Goal: Task Accomplishment & Management: Use online tool/utility

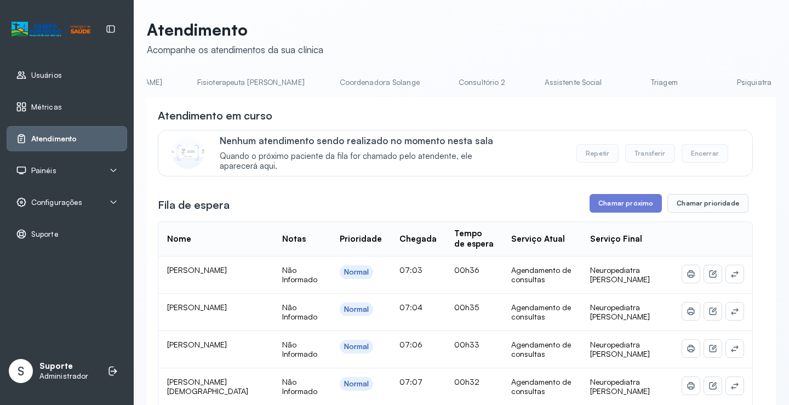
scroll to position [0, 671]
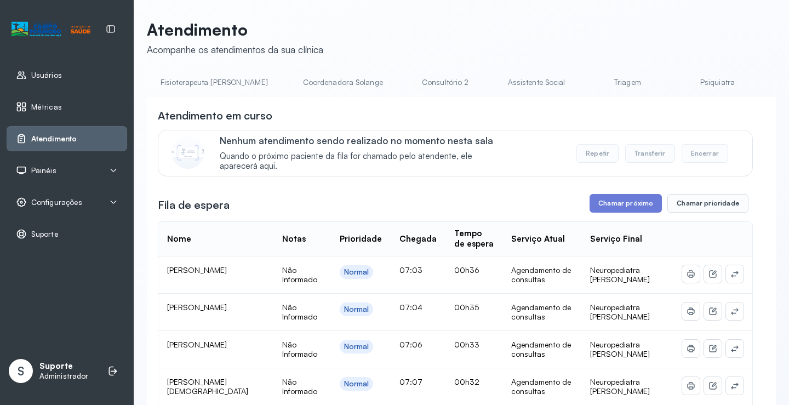
click at [589, 82] on link "Triagem" at bounding box center [627, 82] width 77 height 18
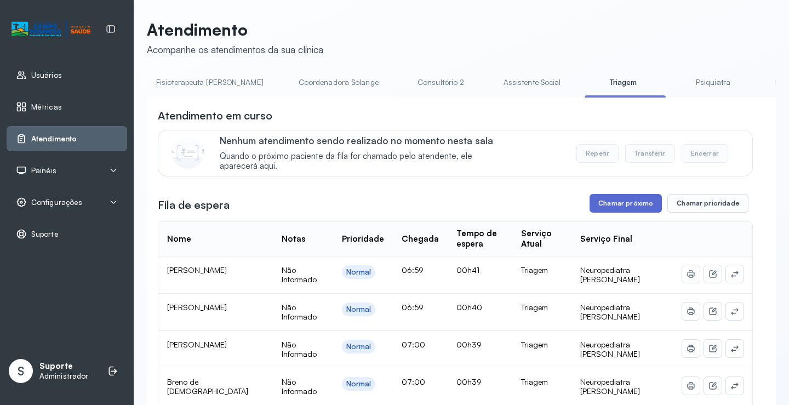
click at [610, 208] on button "Chamar próximo" at bounding box center [625, 203] width 72 height 19
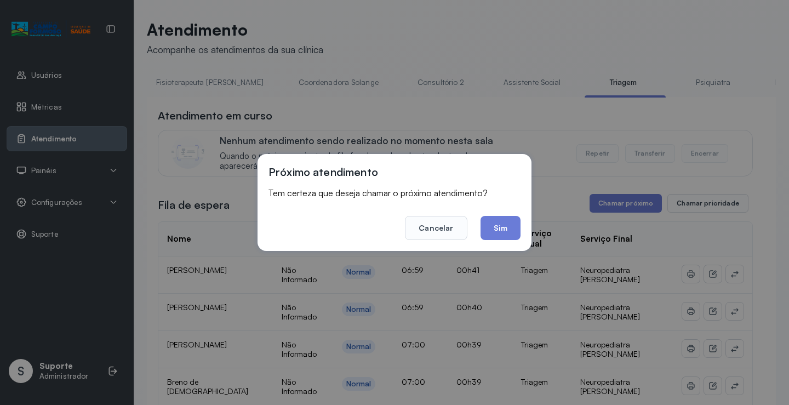
drag, startPoint x: 508, startPoint y: 232, endPoint x: 513, endPoint y: 215, distance: 17.8
click at [510, 227] on button "Sim" at bounding box center [500, 228] width 40 height 24
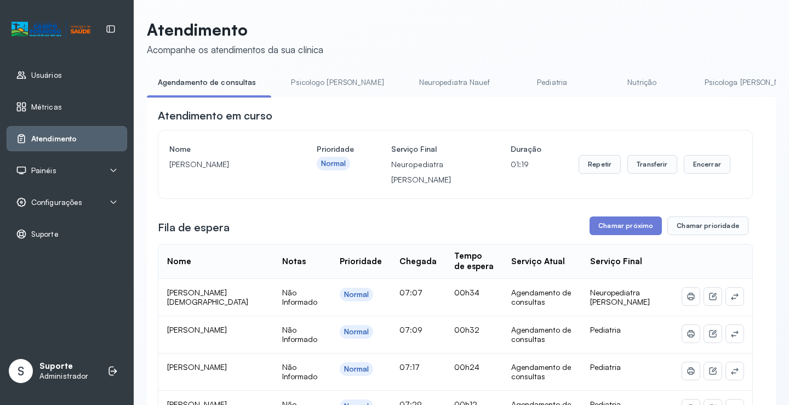
drag, startPoint x: 331, startPoint y: 107, endPoint x: 383, endPoint y: 113, distance: 51.9
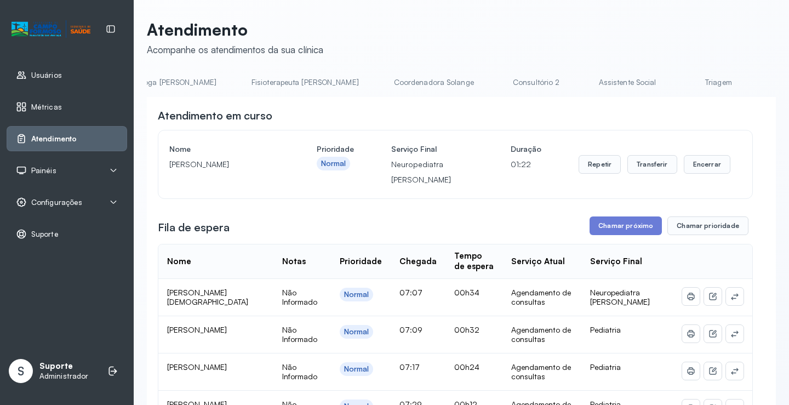
scroll to position [0, 630]
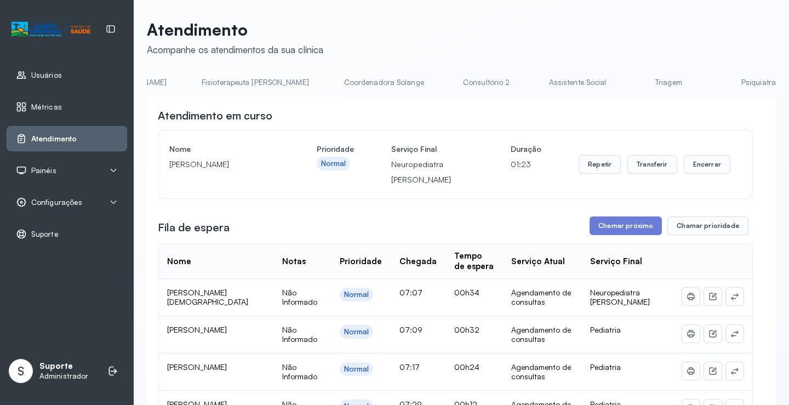
click at [630, 85] on link "Triagem" at bounding box center [668, 82] width 77 height 18
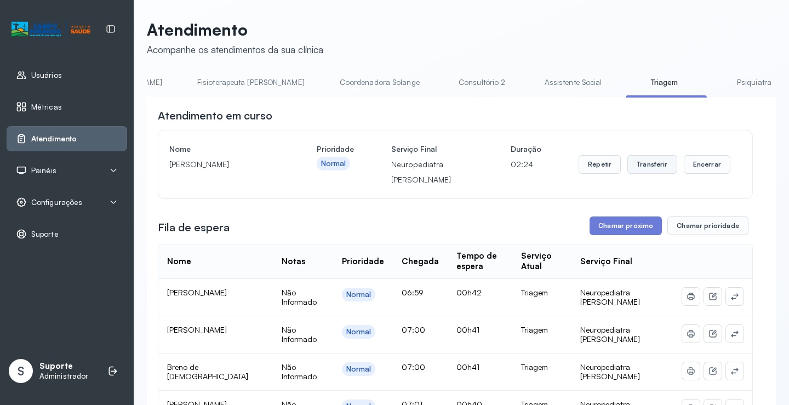
click at [642, 169] on button "Transferir" at bounding box center [652, 164] width 50 height 19
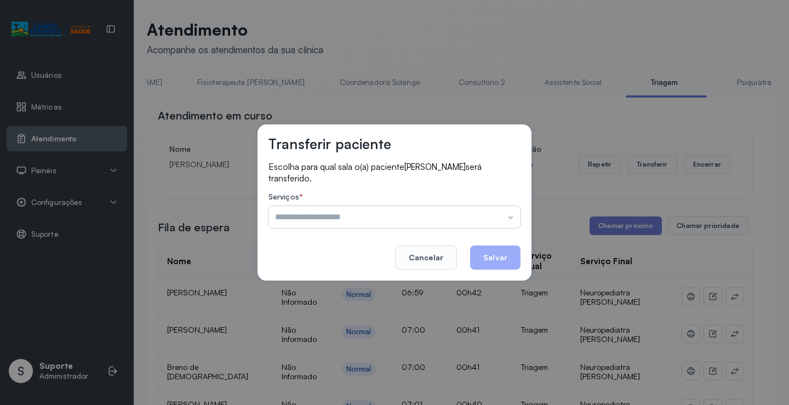
click at [510, 215] on input "text" at bounding box center [394, 217] width 252 height 22
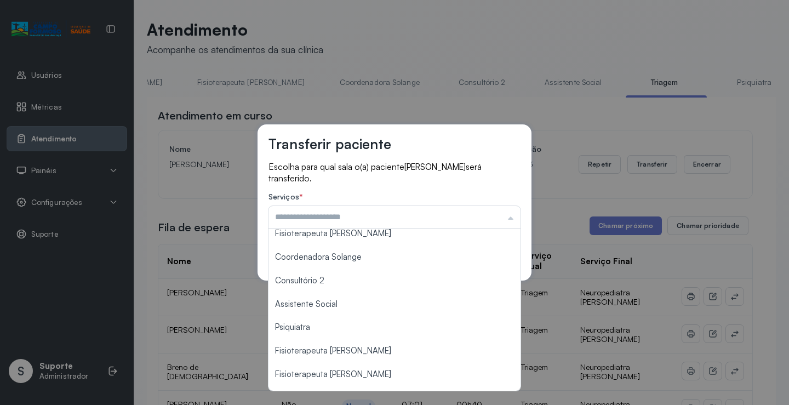
scroll to position [163, 0]
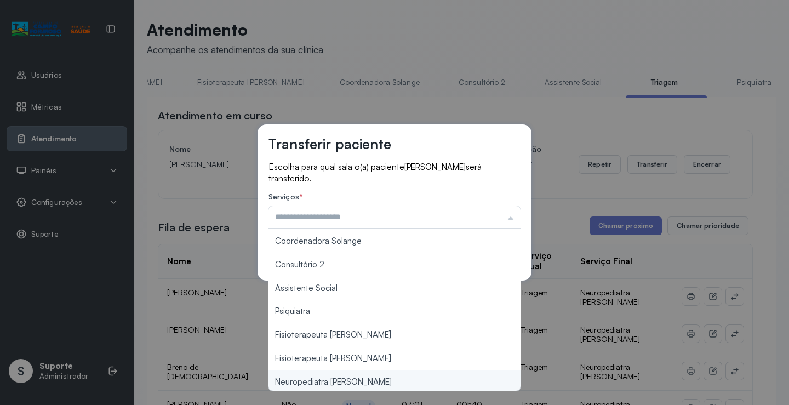
type input "**********"
click at [352, 377] on div "**********" at bounding box center [394, 202] width 789 height 405
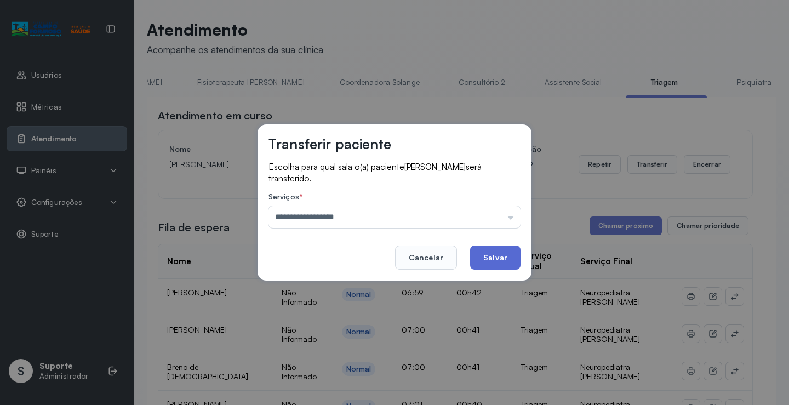
click at [505, 256] on button "Salvar" at bounding box center [495, 257] width 50 height 24
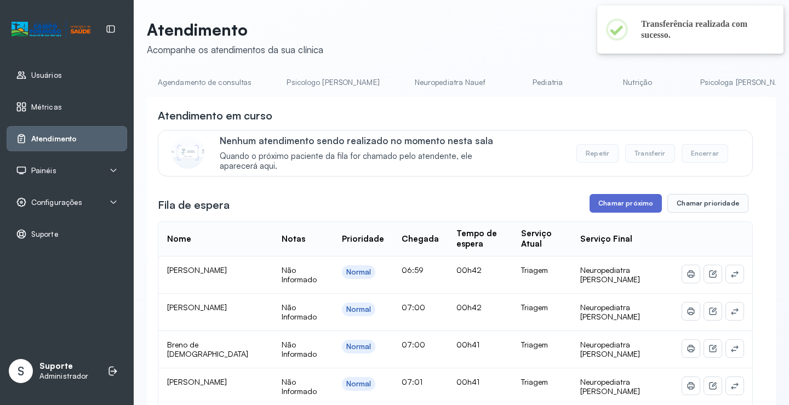
click at [626, 203] on button "Chamar próximo" at bounding box center [625, 203] width 72 height 19
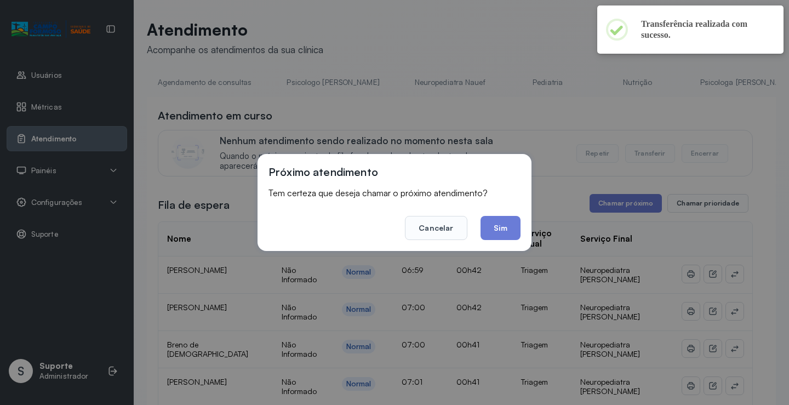
click at [500, 221] on button "Sim" at bounding box center [500, 228] width 40 height 24
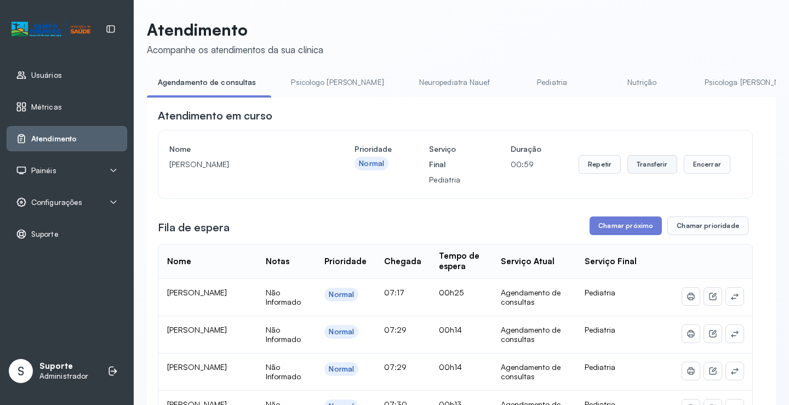
click at [657, 169] on button "Transferir" at bounding box center [652, 164] width 50 height 19
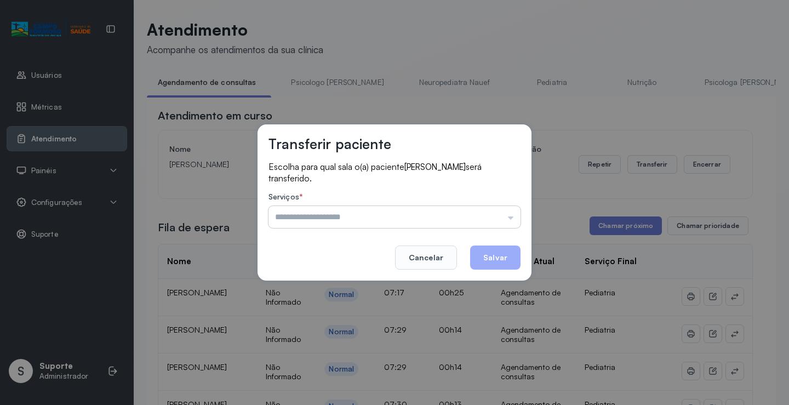
click at [515, 225] on input "text" at bounding box center [394, 217] width 252 height 22
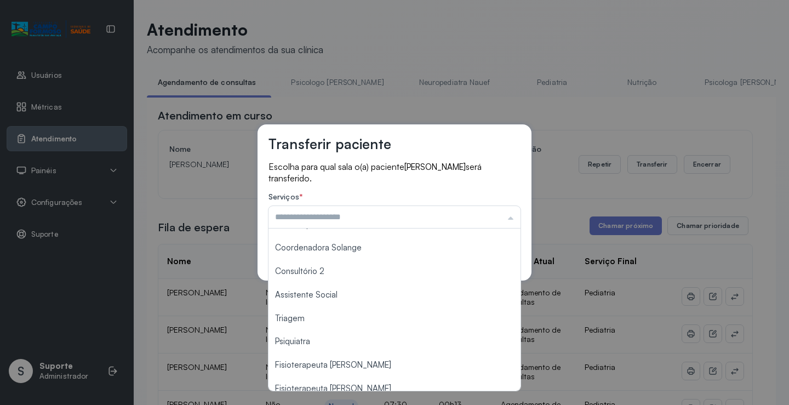
scroll to position [165, 0]
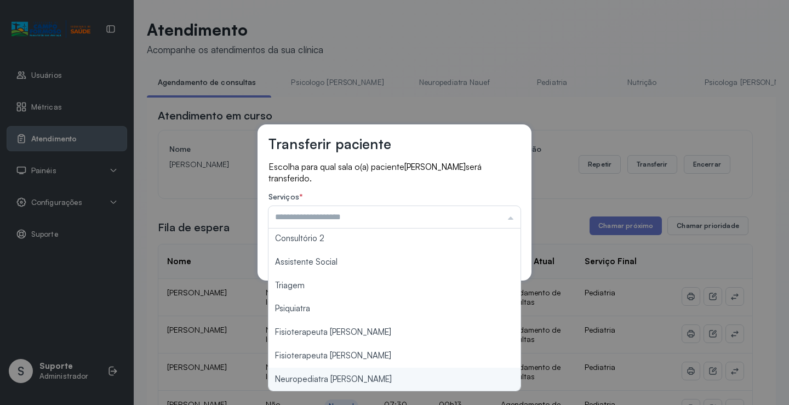
type input "**********"
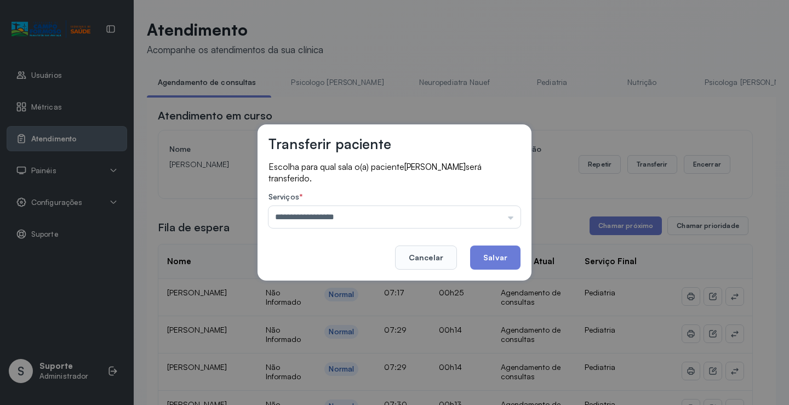
drag, startPoint x: 371, startPoint y: 378, endPoint x: 536, endPoint y: 300, distance: 182.0
click at [393, 378] on div "**********" at bounding box center [394, 202] width 789 height 405
click at [501, 257] on button "Salvar" at bounding box center [495, 257] width 50 height 24
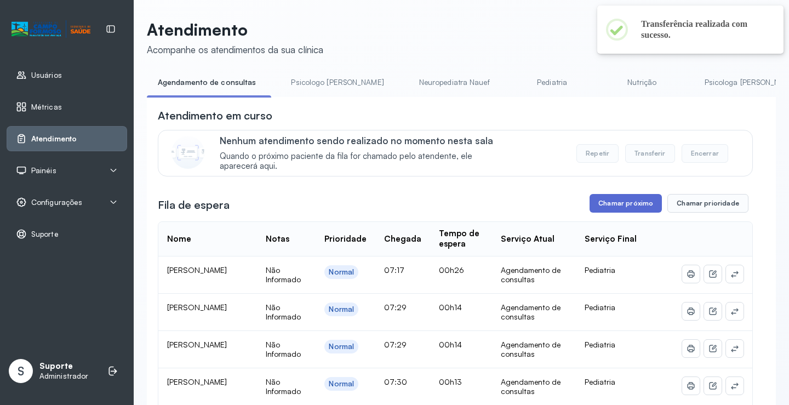
click at [627, 209] on button "Chamar próximo" at bounding box center [625, 203] width 72 height 19
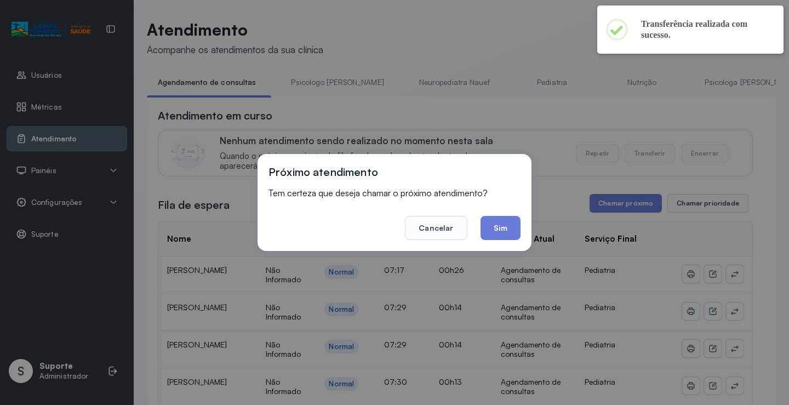
drag, startPoint x: 501, startPoint y: 233, endPoint x: 174, endPoint y: 76, distance: 363.5
click at [493, 226] on button "Sim" at bounding box center [500, 228] width 40 height 24
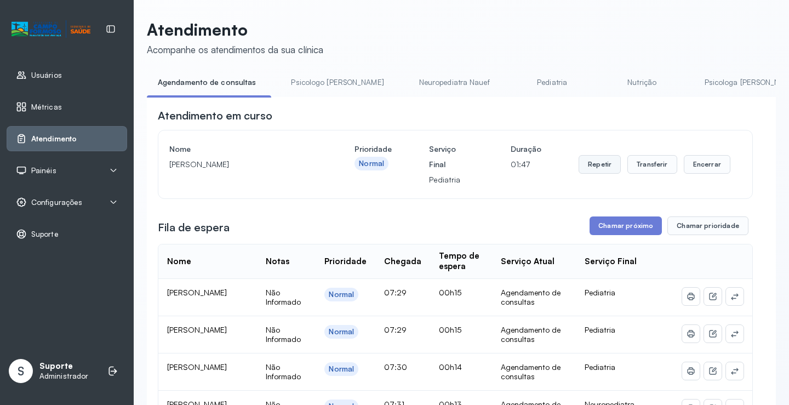
click at [591, 169] on button "Repetir" at bounding box center [599, 164] width 42 height 19
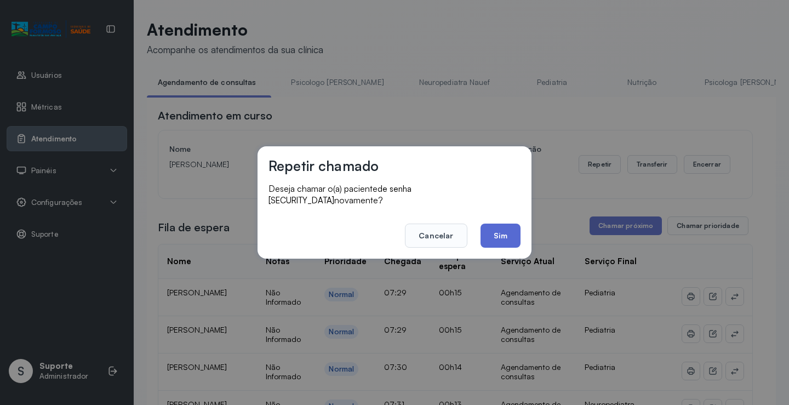
click at [506, 231] on button "Sim" at bounding box center [500, 235] width 40 height 24
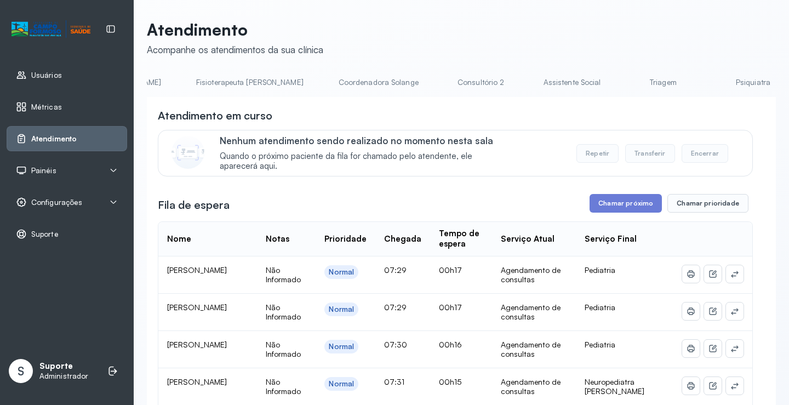
scroll to position [0, 665]
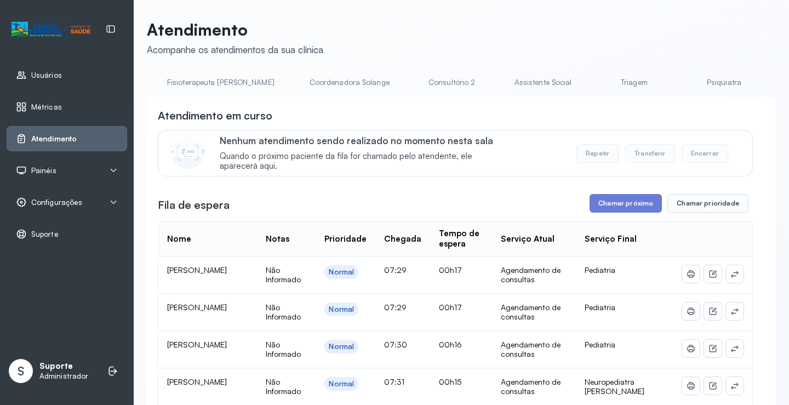
click at [595, 84] on link "Triagem" at bounding box center [633, 82] width 77 height 18
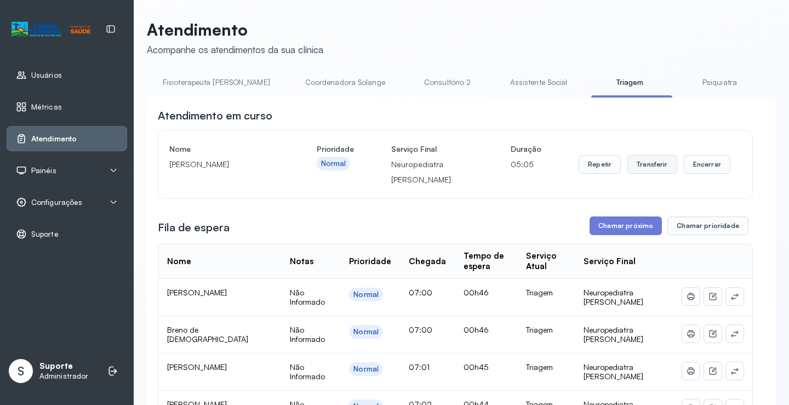
click at [656, 170] on button "Transferir" at bounding box center [652, 164] width 50 height 19
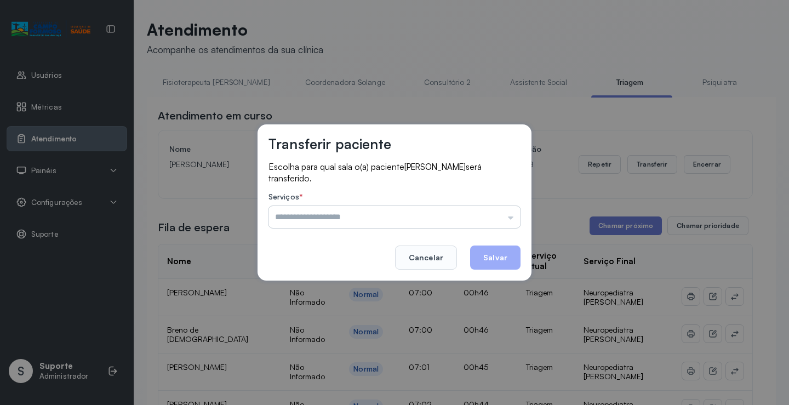
click at [508, 211] on input "text" at bounding box center [394, 217] width 252 height 22
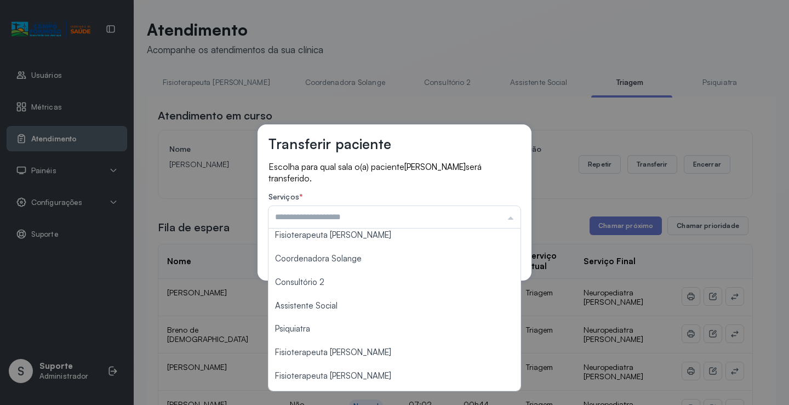
scroll to position [165, 0]
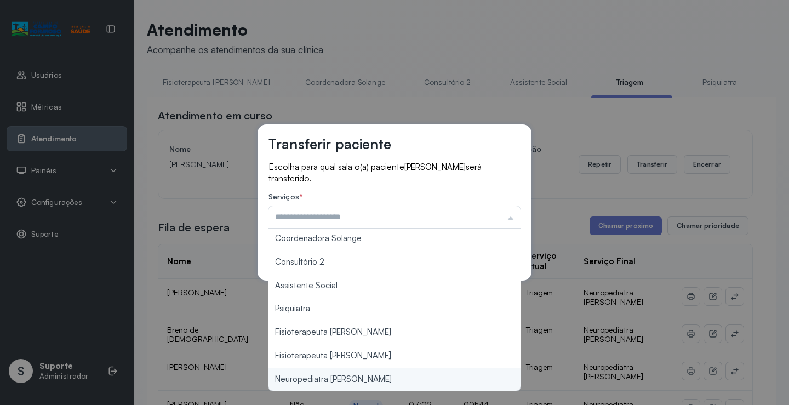
type input "**********"
drag, startPoint x: 380, startPoint y: 378, endPoint x: 388, endPoint y: 372, distance: 9.4
click at [383, 376] on div "**********" at bounding box center [394, 202] width 789 height 405
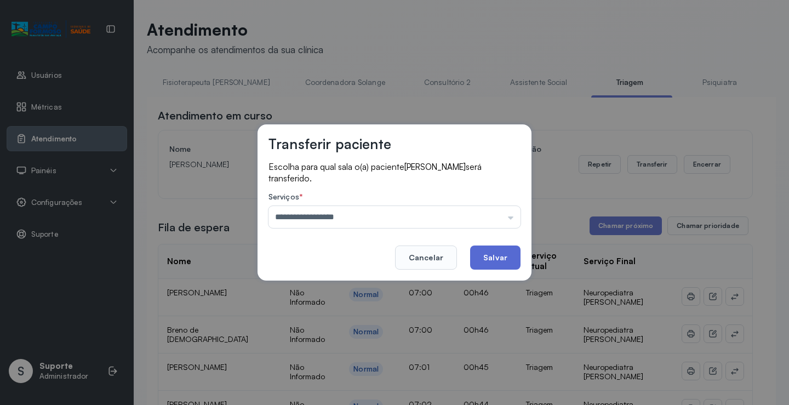
click at [500, 252] on button "Salvar" at bounding box center [495, 257] width 50 height 24
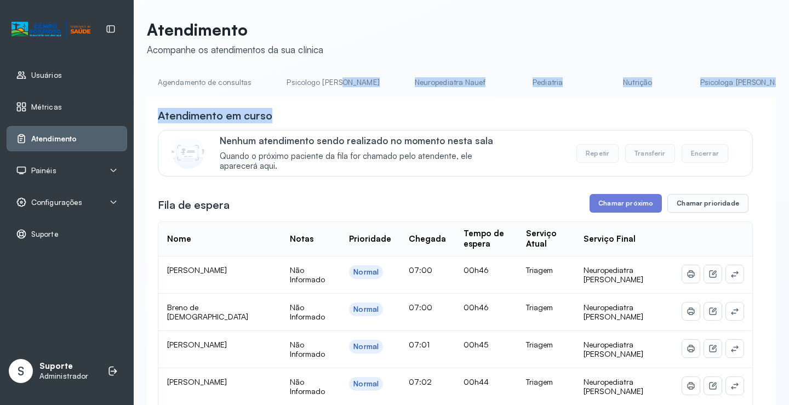
drag, startPoint x: 301, startPoint y: 100, endPoint x: 352, endPoint y: 97, distance: 51.0
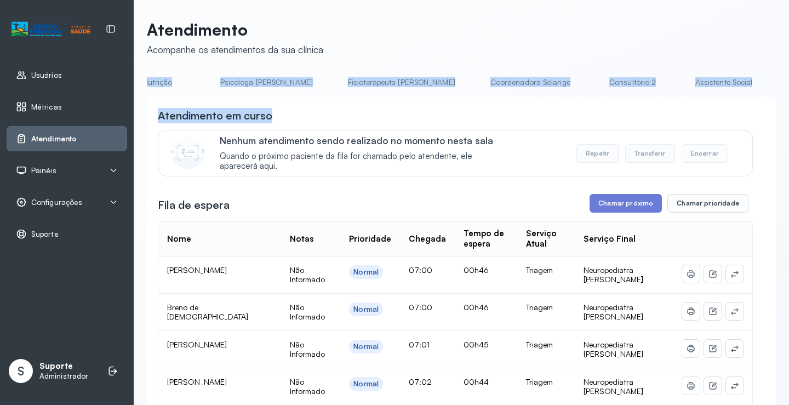
scroll to position [0, 631]
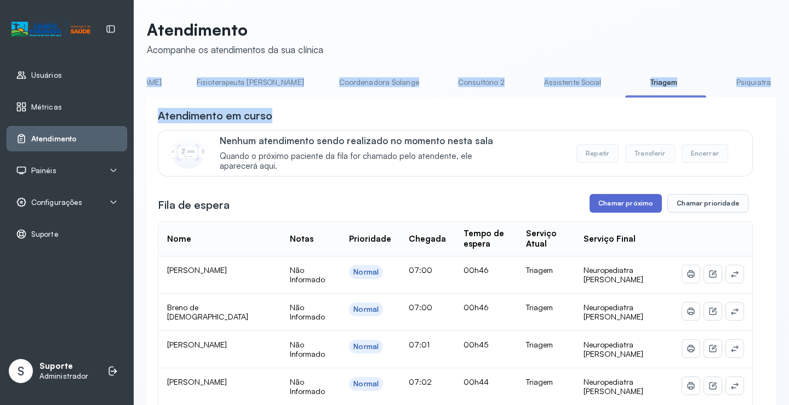
click at [629, 203] on button "Chamar próximo" at bounding box center [625, 203] width 72 height 19
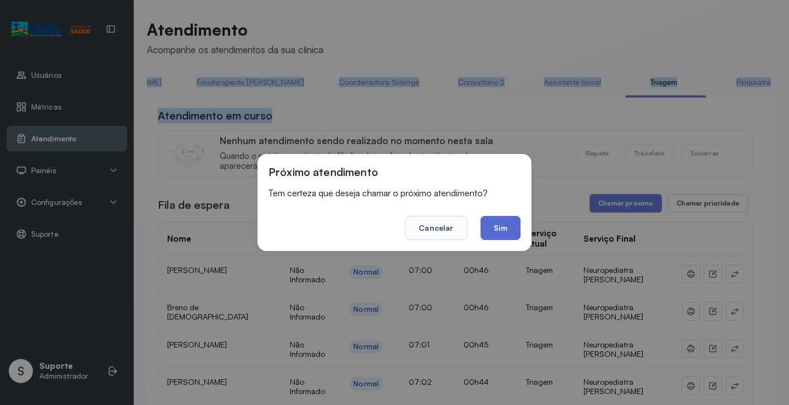
click at [507, 236] on button "Sim" at bounding box center [500, 228] width 40 height 24
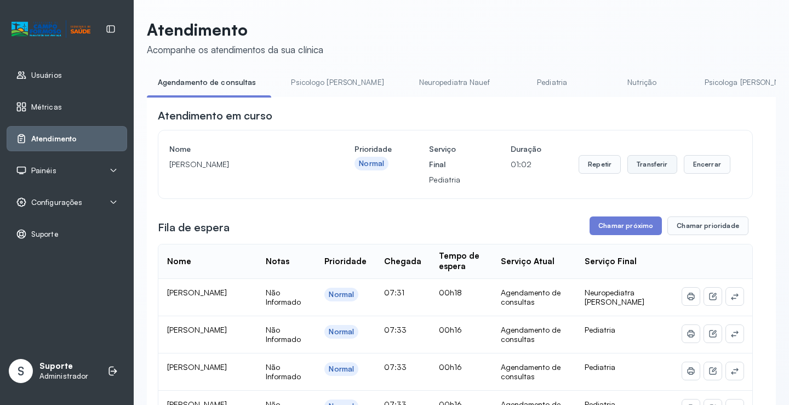
click at [640, 168] on button "Transferir" at bounding box center [652, 164] width 50 height 19
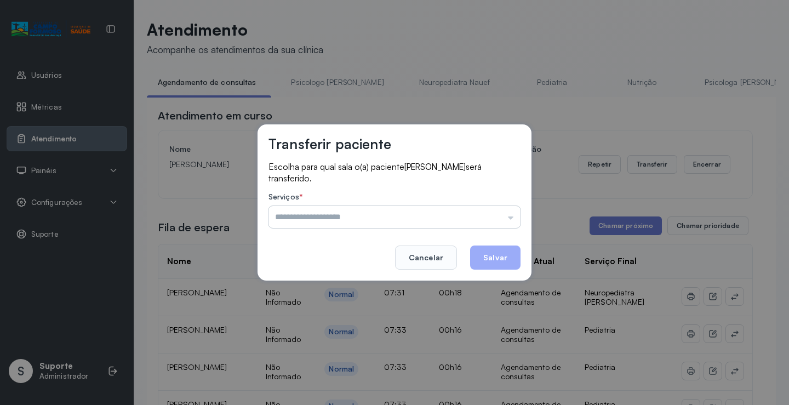
click at [512, 220] on input "text" at bounding box center [394, 217] width 252 height 22
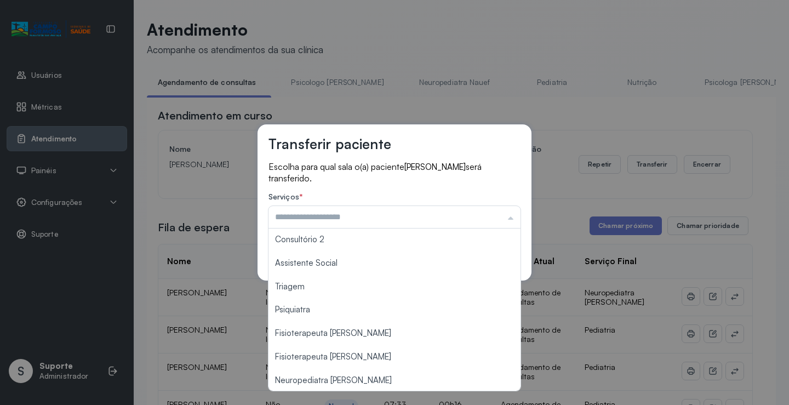
scroll to position [165, 0]
type input "**********"
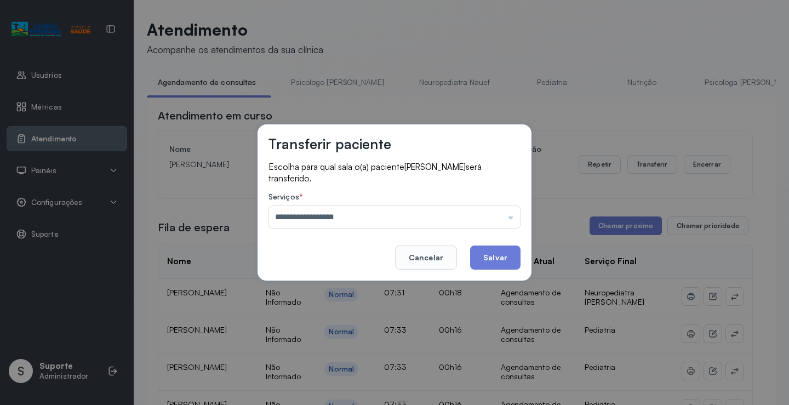
drag, startPoint x: 344, startPoint y: 381, endPoint x: 402, endPoint y: 379, distance: 58.1
click at [352, 379] on div "**********" at bounding box center [394, 202] width 789 height 405
click at [498, 258] on button "Salvar" at bounding box center [495, 257] width 50 height 24
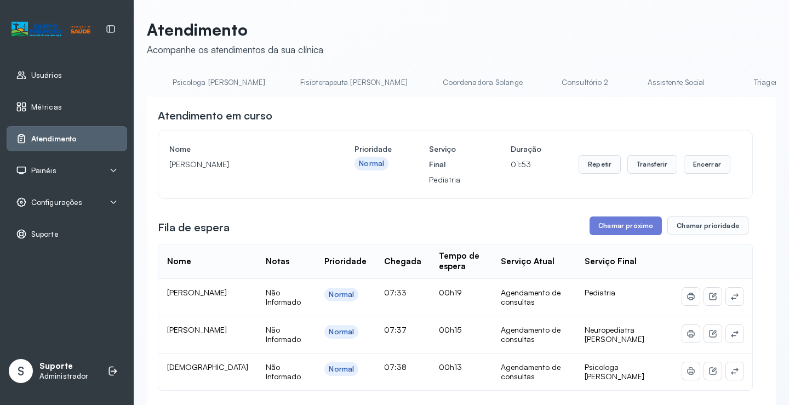
scroll to position [0, 641]
click at [619, 83] on link "Triagem" at bounding box center [657, 82] width 77 height 18
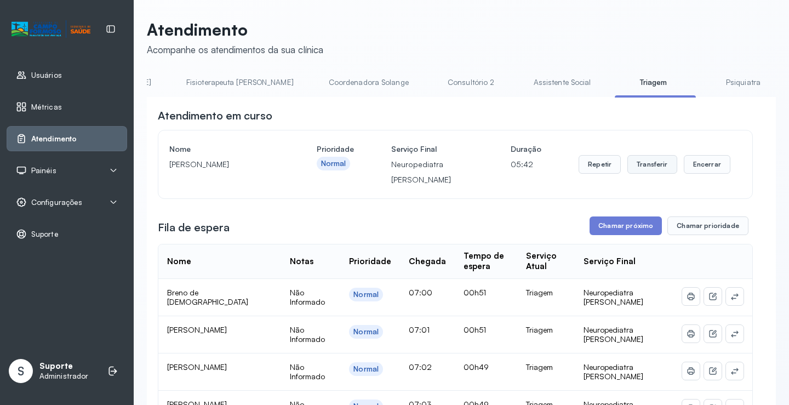
click at [653, 166] on button "Transferir" at bounding box center [652, 164] width 50 height 19
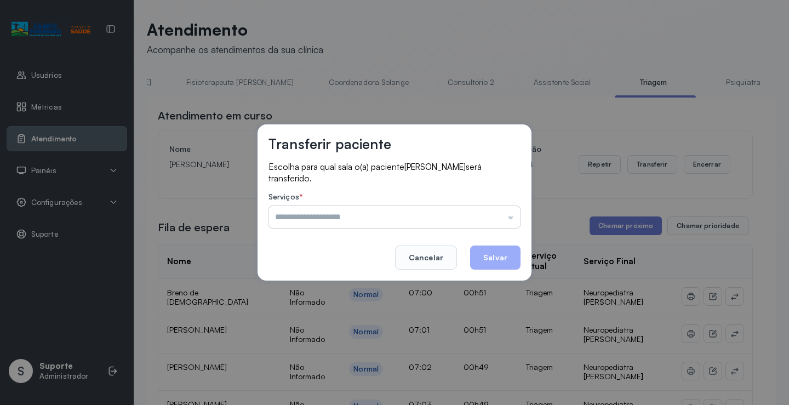
click at [514, 219] on input "text" at bounding box center [394, 217] width 252 height 22
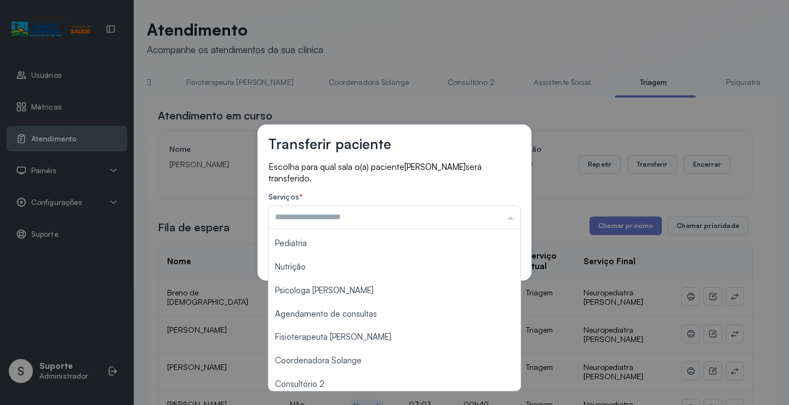
scroll to position [165, 0]
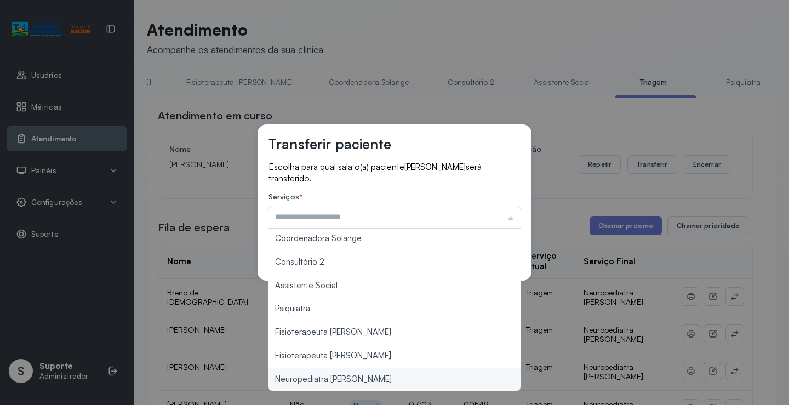
type input "**********"
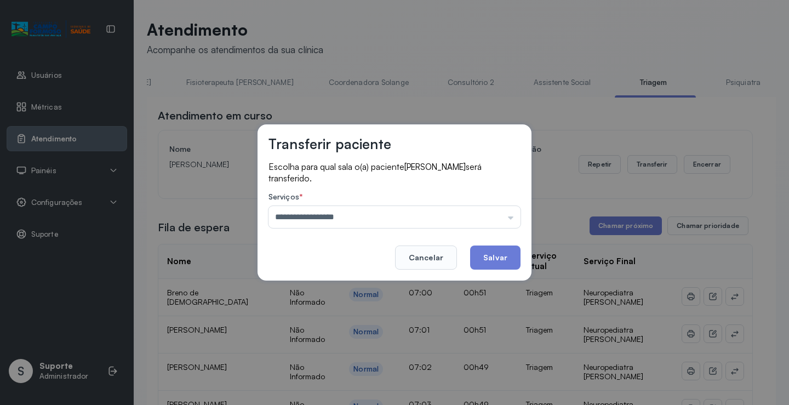
drag, startPoint x: 353, startPoint y: 380, endPoint x: 431, endPoint y: 357, distance: 81.1
click at [381, 375] on div "**********" at bounding box center [394, 202] width 789 height 405
click at [507, 260] on button "Salvar" at bounding box center [495, 257] width 50 height 24
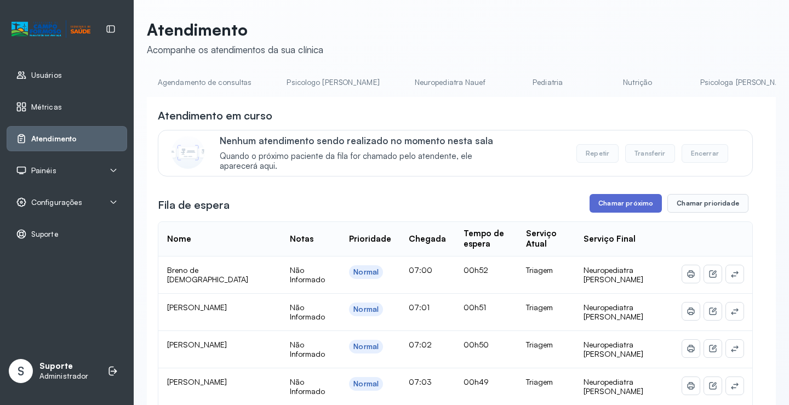
click at [632, 205] on button "Chamar próximo" at bounding box center [625, 203] width 72 height 19
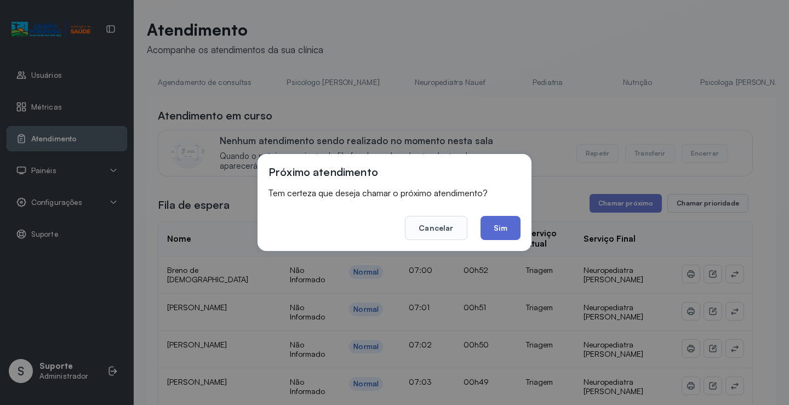
click at [505, 234] on button "Sim" at bounding box center [500, 228] width 40 height 24
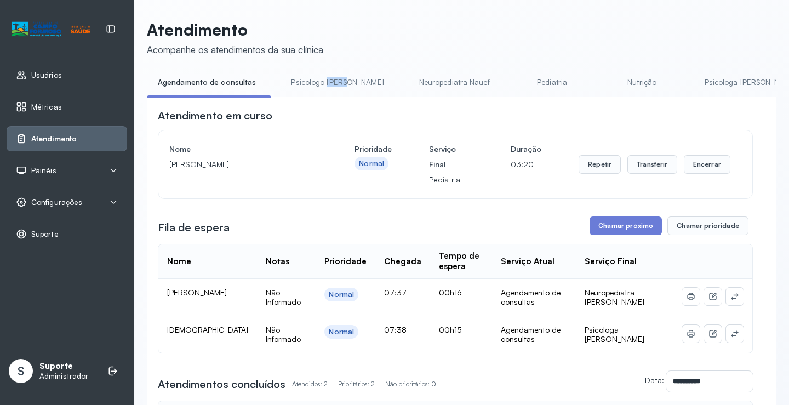
drag, startPoint x: 324, startPoint y: 97, endPoint x: 350, endPoint y: 100, distance: 26.4
click at [350, 98] on div "Agendamento de consultas Psicologo [PERSON_NAME] Nauef Pediatria Nutrição Psico…" at bounding box center [461, 85] width 629 height 25
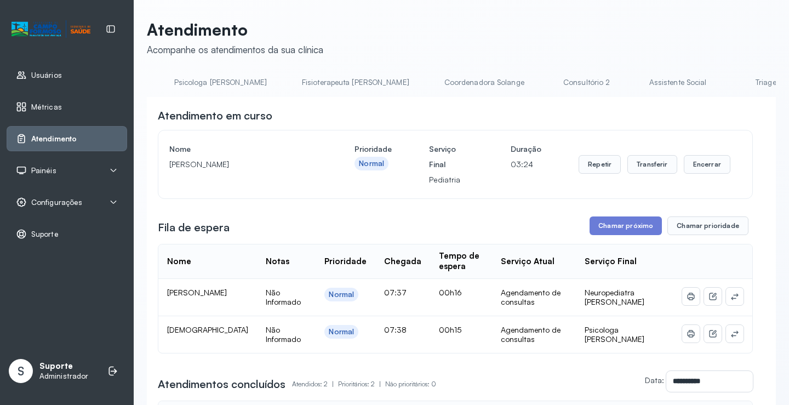
scroll to position [0, 540]
click at [720, 83] on link "Triagem" at bounding box center [758, 82] width 77 height 18
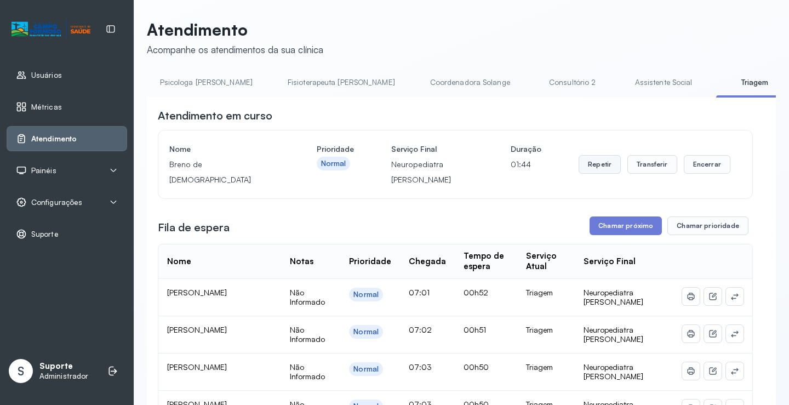
click at [591, 166] on button "Repetir" at bounding box center [599, 164] width 42 height 19
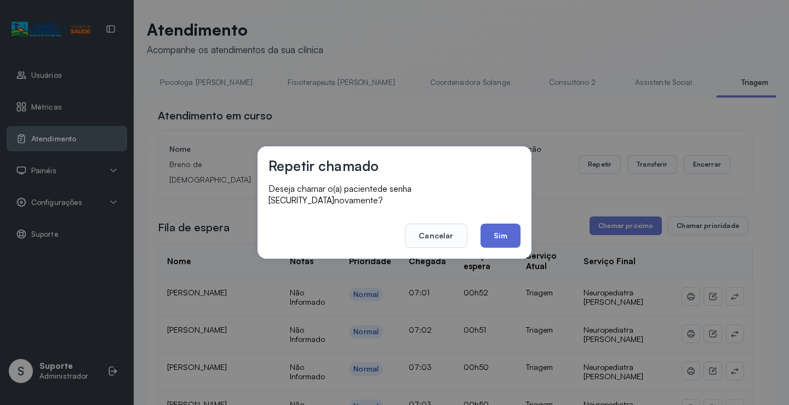
drag, startPoint x: 522, startPoint y: 222, endPoint x: 516, endPoint y: 227, distance: 7.8
click at [521, 225] on div "Repetir chamado Deseja chamar o(a) paciente de senha [SECURITY_DATA] novamente?…" at bounding box center [394, 202] width 274 height 112
click at [511, 229] on button "Sim" at bounding box center [500, 235] width 40 height 24
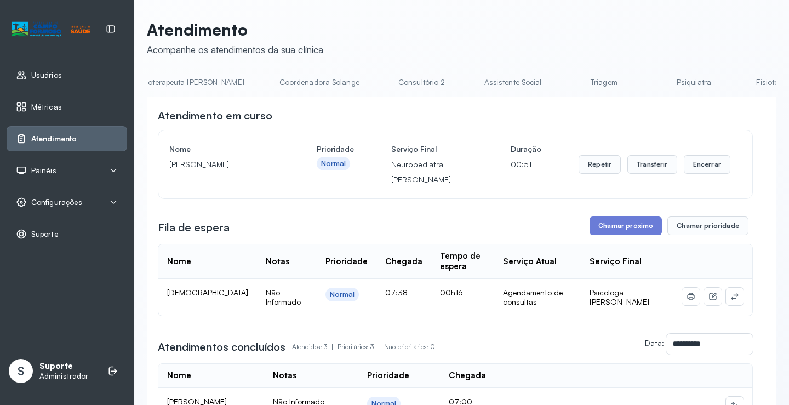
scroll to position [0, 701]
click at [559, 87] on link "Triagem" at bounding box center [597, 82] width 77 height 18
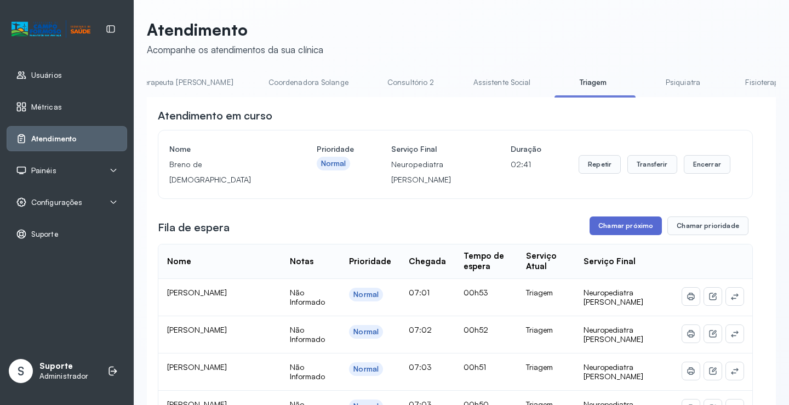
click at [621, 228] on button "Chamar próximo" at bounding box center [625, 225] width 72 height 19
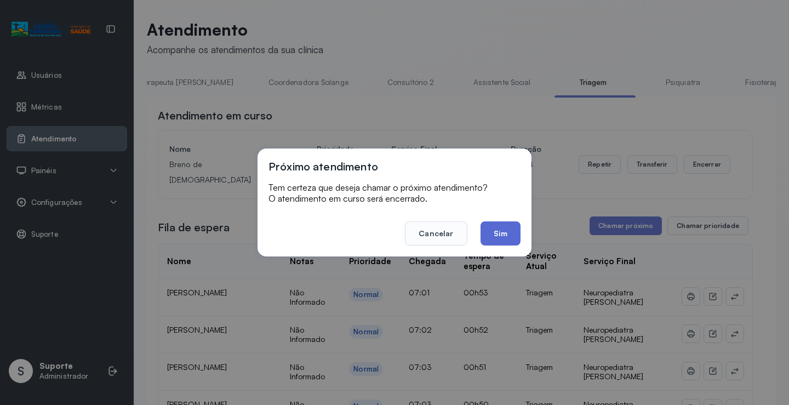
click at [498, 233] on button "Sim" at bounding box center [500, 233] width 40 height 24
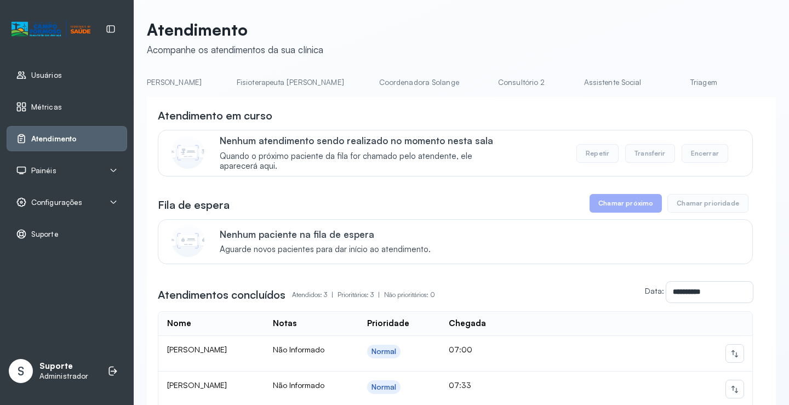
scroll to position [0, 609]
click at [651, 84] on link "Triagem" at bounding box center [689, 82] width 77 height 18
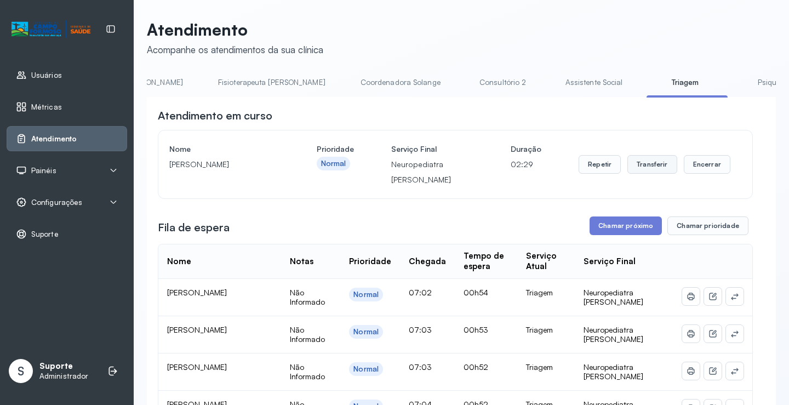
click at [651, 165] on button "Transferir" at bounding box center [652, 164] width 50 height 19
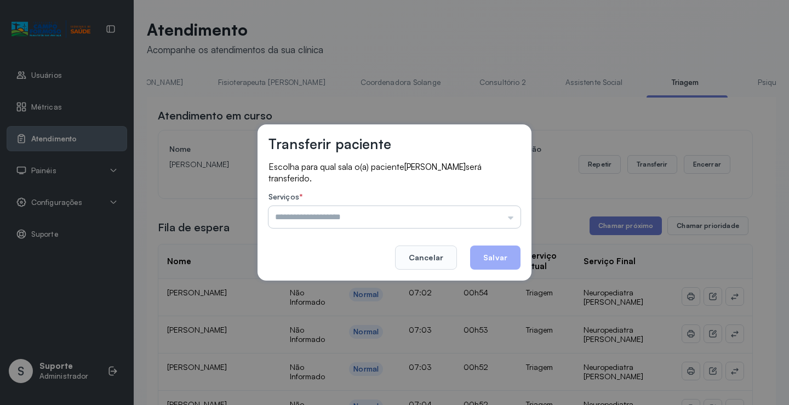
click at [515, 217] on input "text" at bounding box center [394, 217] width 252 height 22
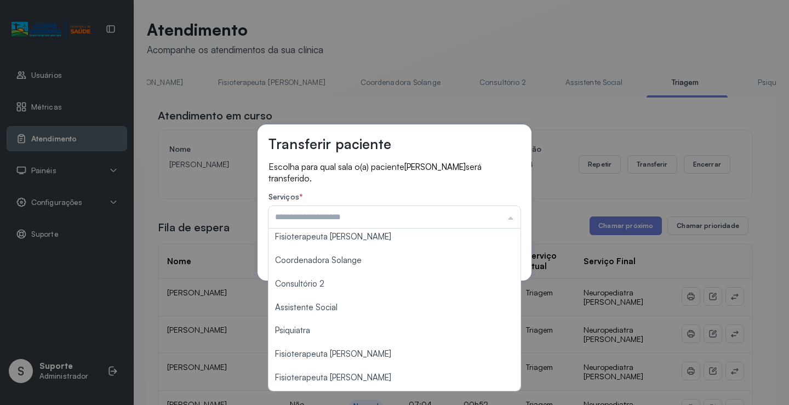
scroll to position [165, 0]
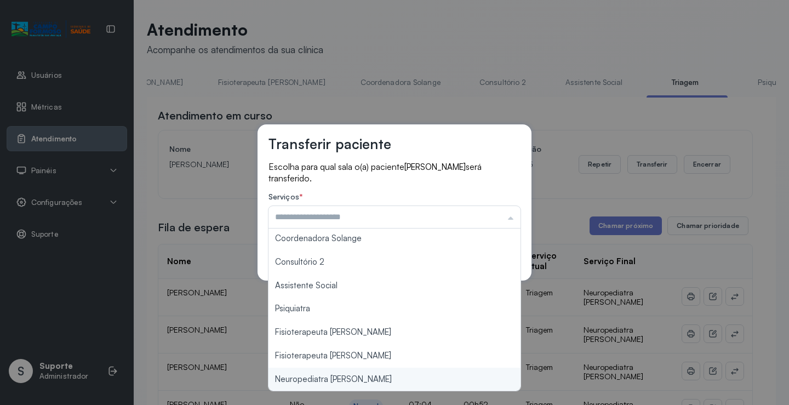
type input "**********"
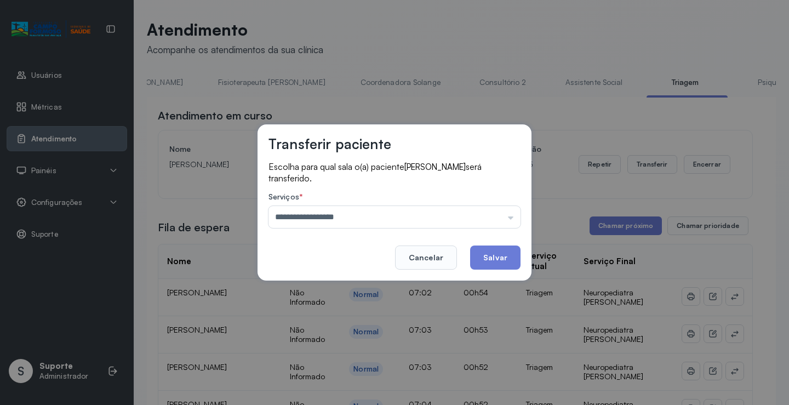
click at [386, 382] on div "**********" at bounding box center [394, 202] width 789 height 405
click at [501, 259] on button "Salvar" at bounding box center [495, 257] width 50 height 24
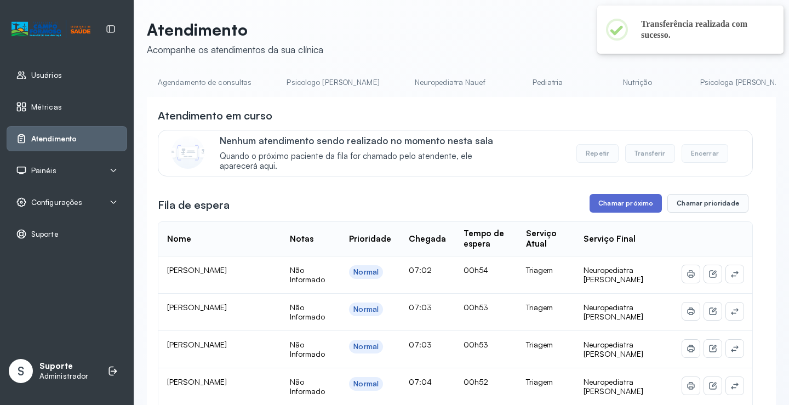
click at [628, 209] on button "Chamar próximo" at bounding box center [625, 203] width 72 height 19
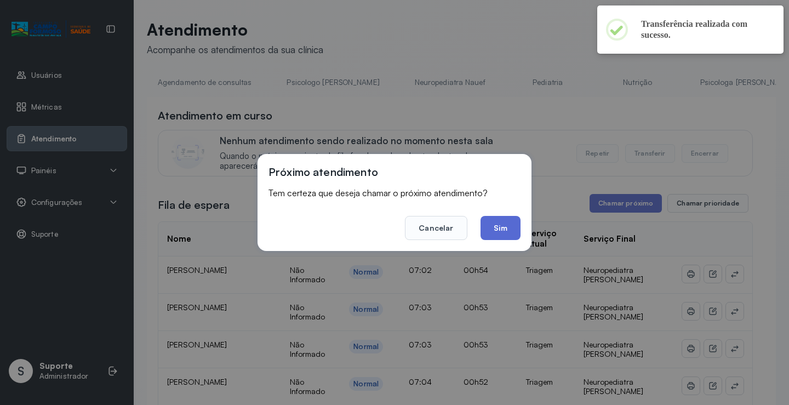
click at [494, 222] on button "Sim" at bounding box center [500, 228] width 40 height 24
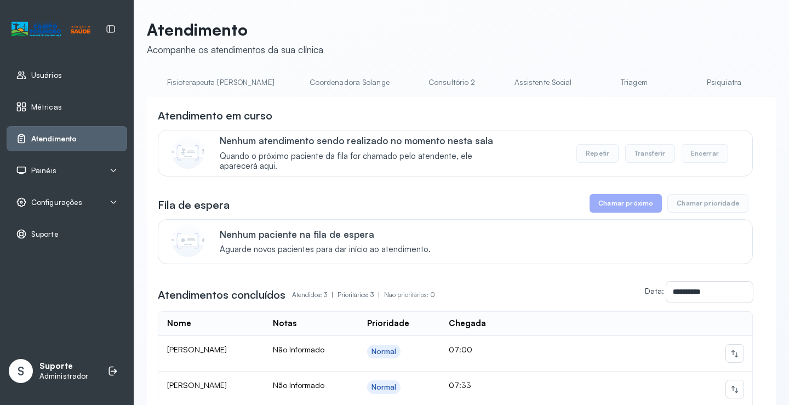
scroll to position [0, 723]
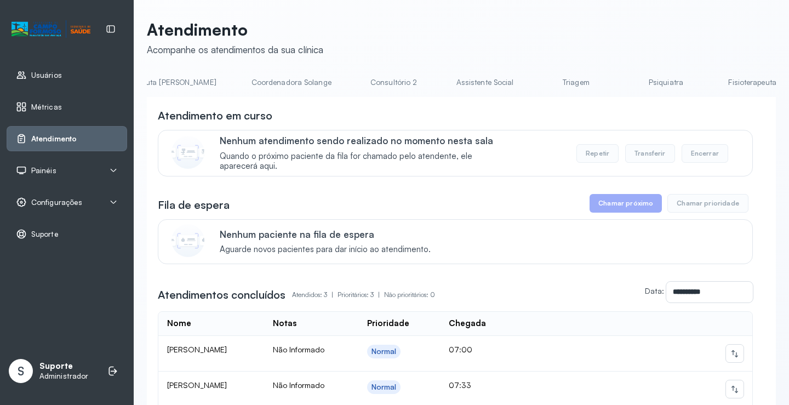
click at [537, 86] on link "Triagem" at bounding box center [575, 82] width 77 height 18
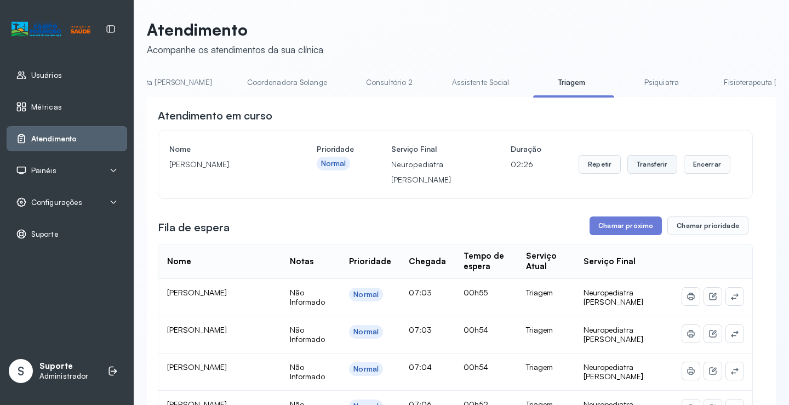
click at [653, 166] on button "Transferir" at bounding box center [652, 164] width 50 height 19
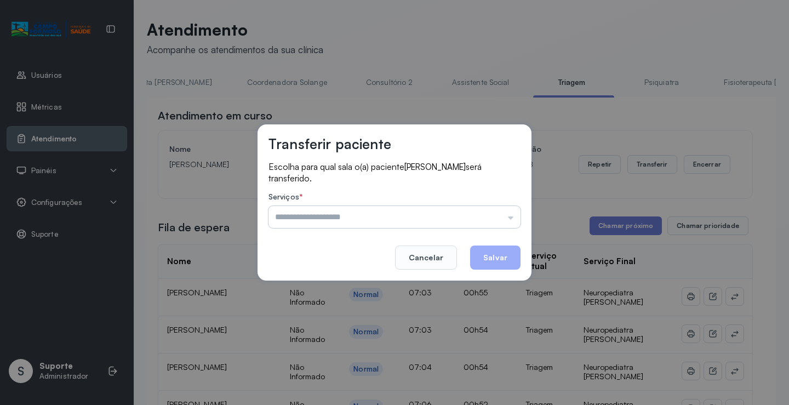
click at [506, 217] on input "text" at bounding box center [394, 217] width 252 height 22
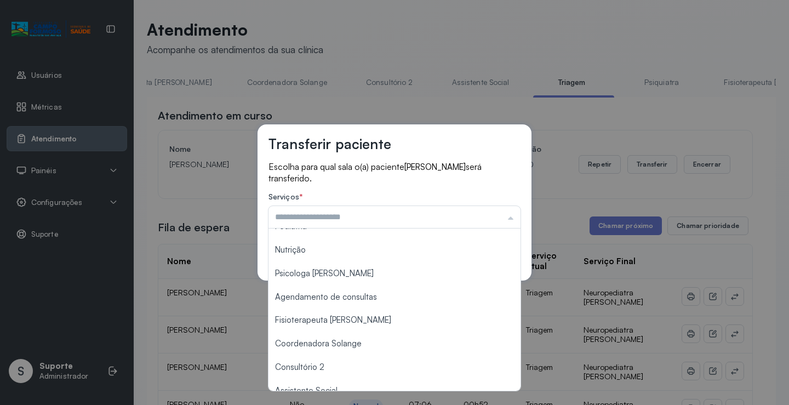
scroll to position [165, 0]
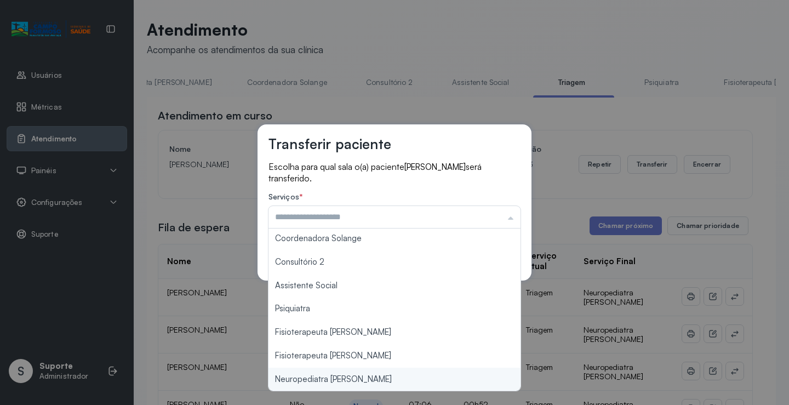
type input "**********"
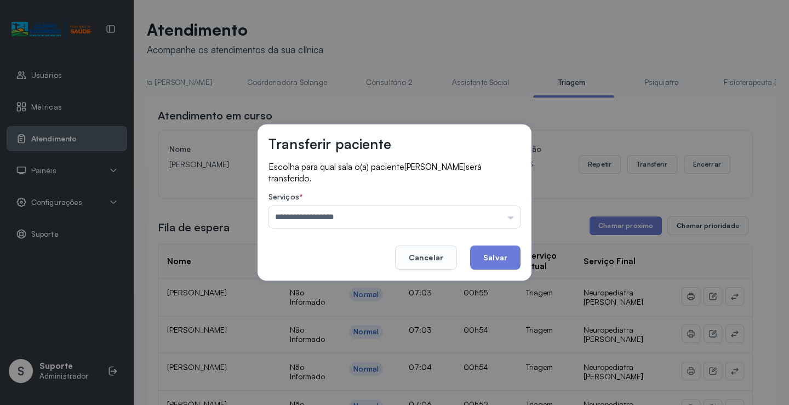
click at [354, 384] on div "**********" at bounding box center [394, 202] width 789 height 405
click at [502, 259] on button "Salvar" at bounding box center [495, 257] width 50 height 24
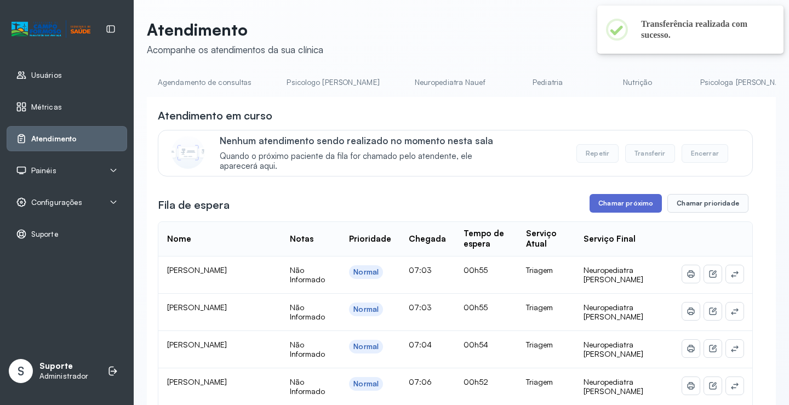
click at [614, 208] on button "Chamar próximo" at bounding box center [625, 203] width 72 height 19
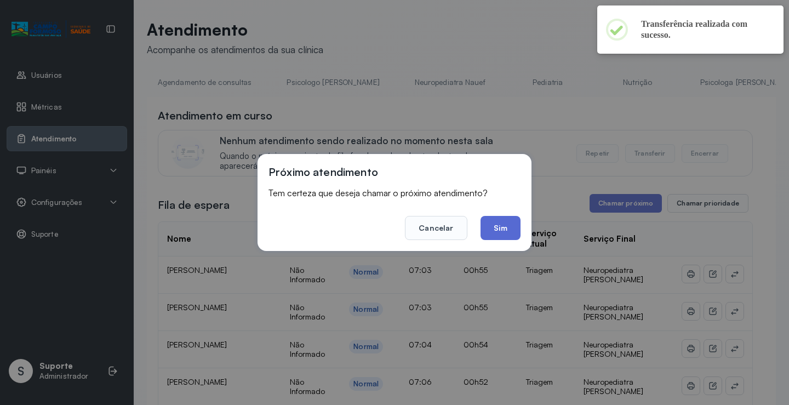
click at [507, 235] on button "Sim" at bounding box center [500, 228] width 40 height 24
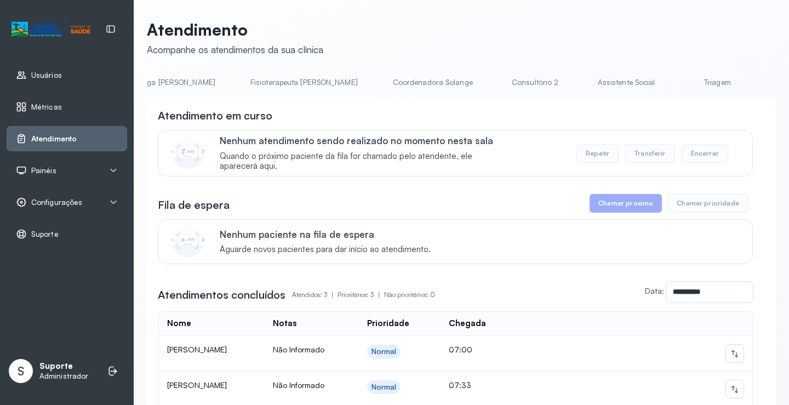
scroll to position [0, 643]
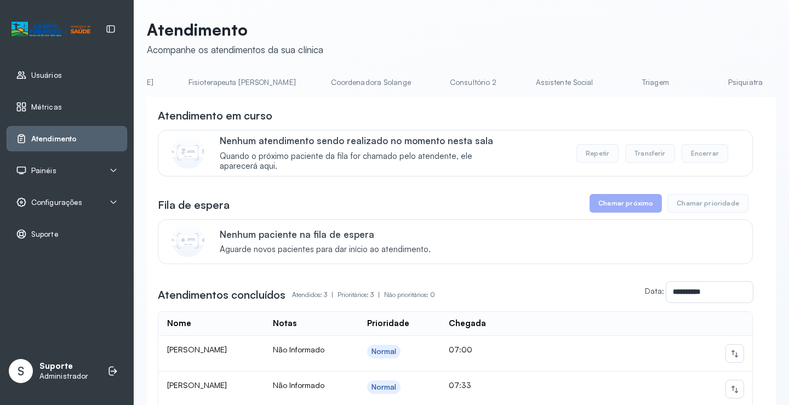
click at [617, 85] on link "Triagem" at bounding box center [655, 82] width 77 height 18
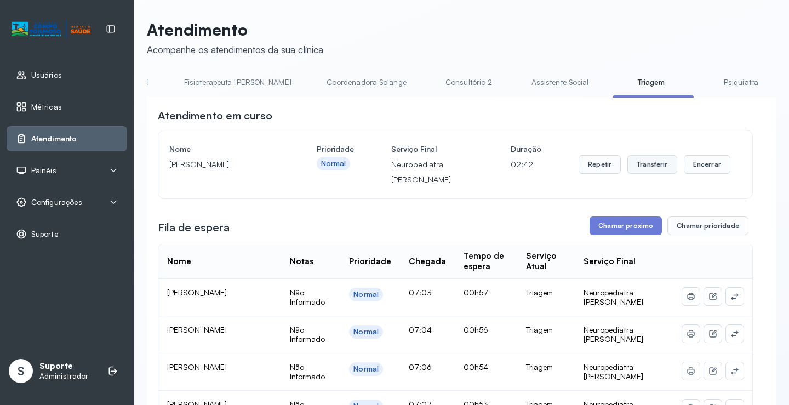
click at [650, 171] on button "Transferir" at bounding box center [652, 164] width 50 height 19
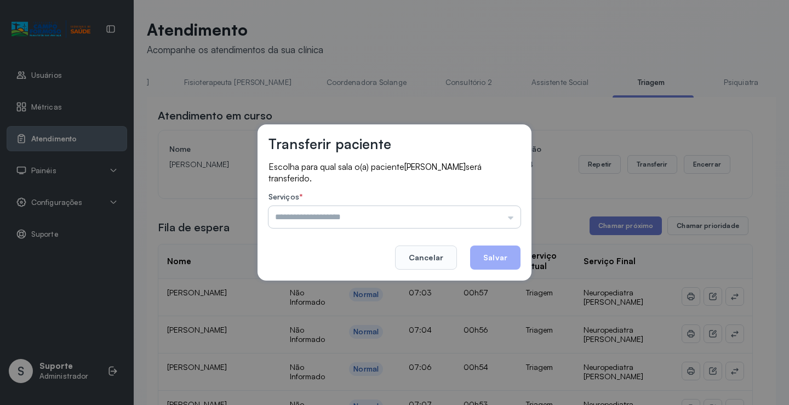
click at [511, 219] on input "text" at bounding box center [394, 217] width 252 height 22
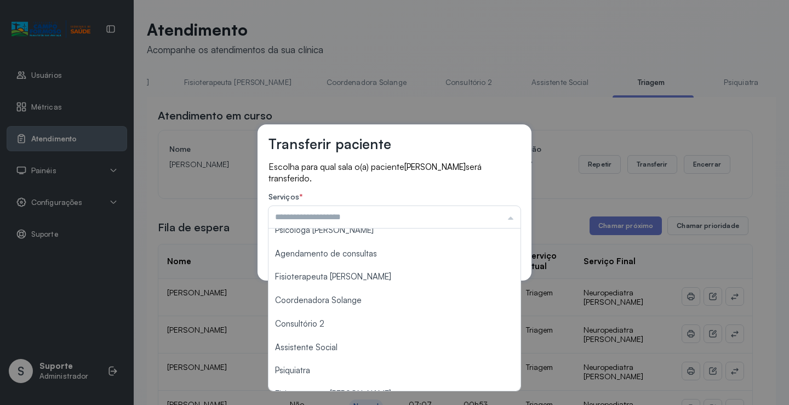
scroll to position [165, 0]
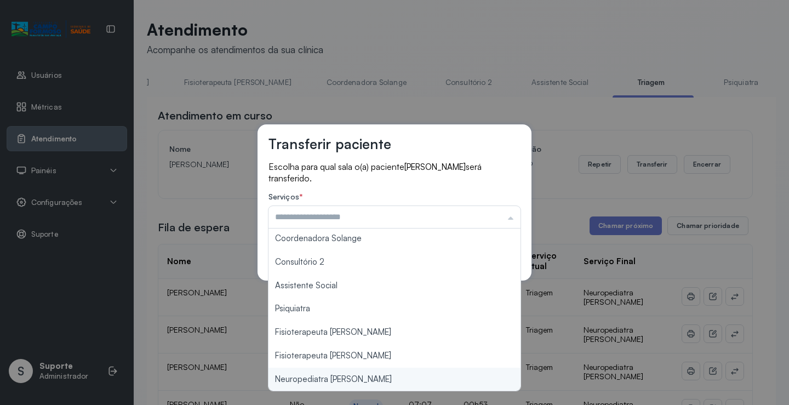
type input "**********"
click at [337, 382] on div "**********" at bounding box center [394, 202] width 789 height 405
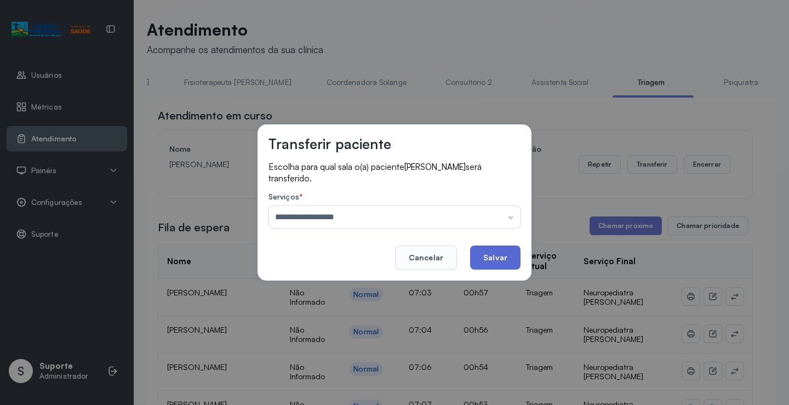
click at [491, 260] on button "Salvar" at bounding box center [495, 257] width 50 height 24
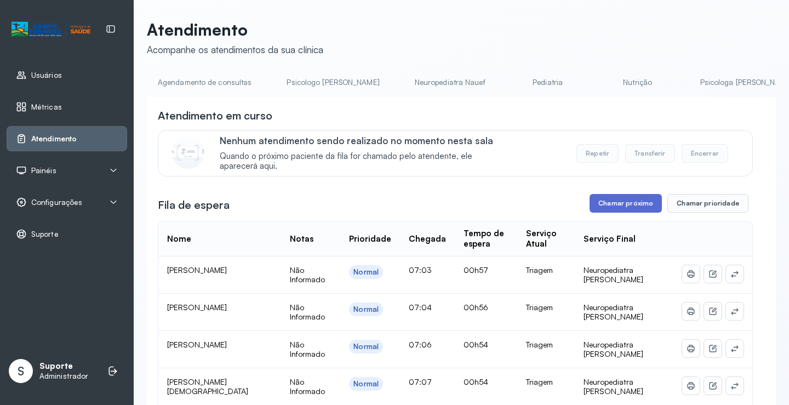
click at [623, 210] on button "Chamar próximo" at bounding box center [625, 203] width 72 height 19
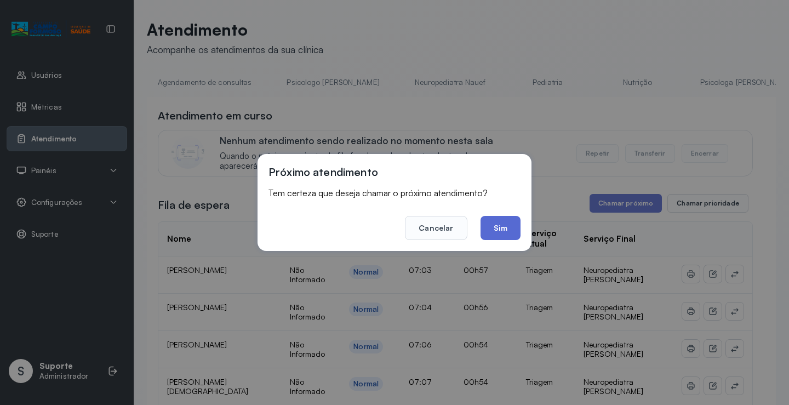
click at [506, 233] on button "Sim" at bounding box center [500, 228] width 40 height 24
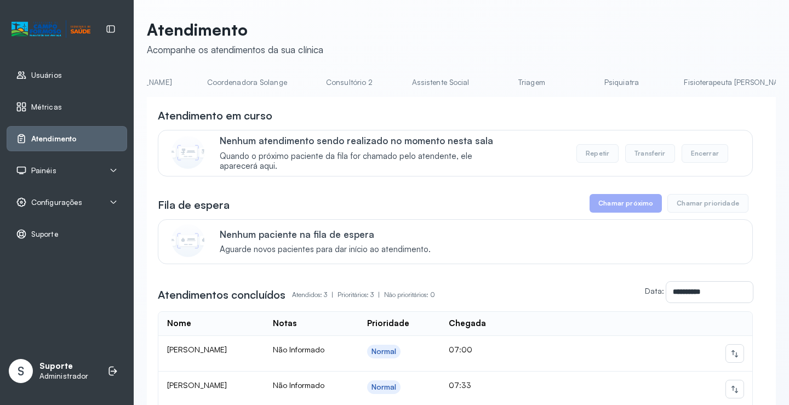
scroll to position [0, 769]
click at [491, 84] on link "Triagem" at bounding box center [529, 82] width 77 height 18
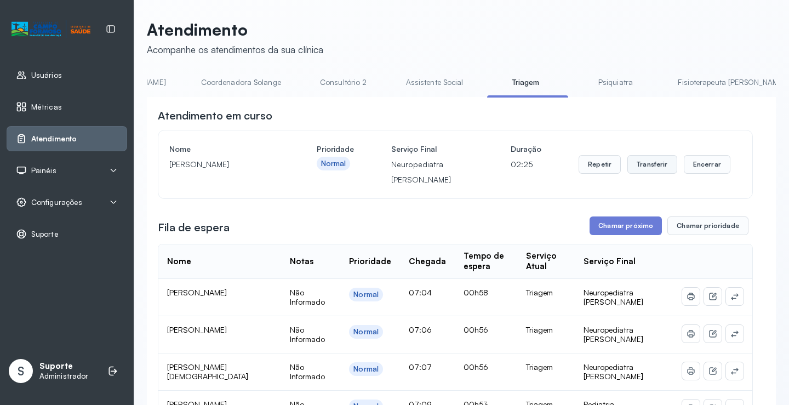
click at [654, 166] on button "Transferir" at bounding box center [652, 164] width 50 height 19
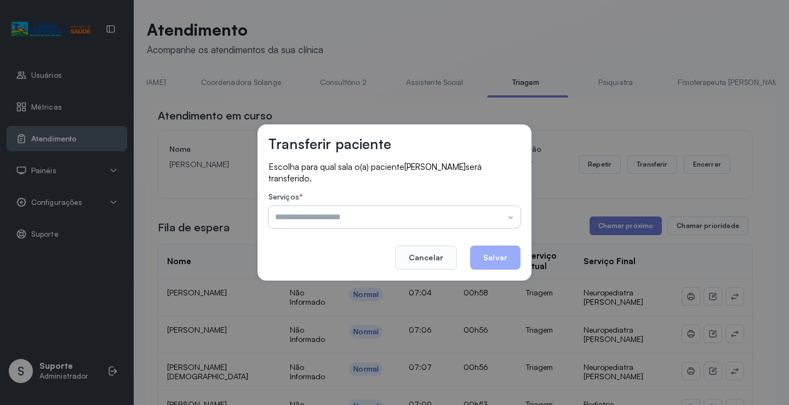
click at [509, 220] on input "text" at bounding box center [394, 217] width 252 height 22
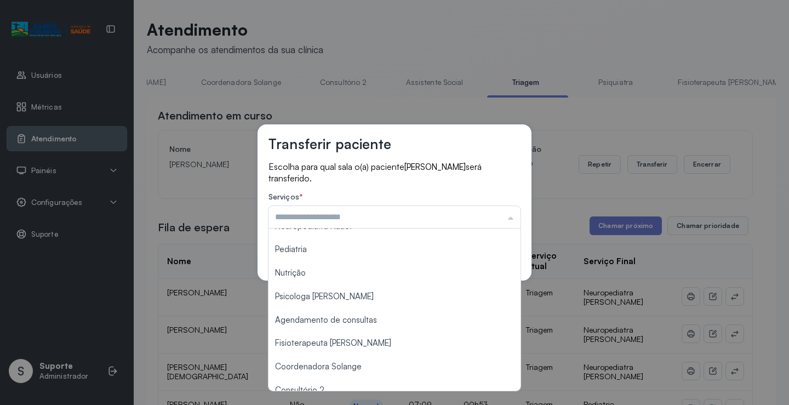
scroll to position [165, 0]
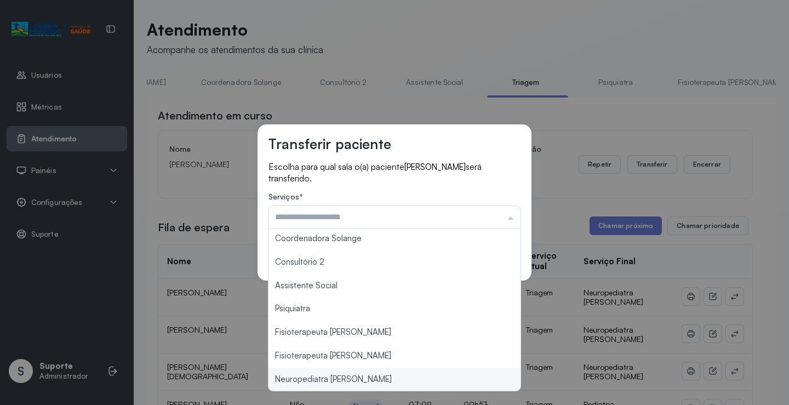
type input "**********"
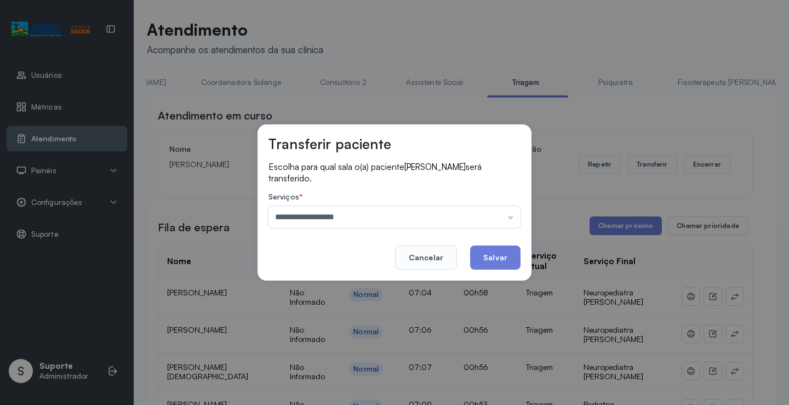
drag, startPoint x: 331, startPoint y: 380, endPoint x: 450, endPoint y: 373, distance: 119.0
click at [339, 379] on div "**********" at bounding box center [394, 202] width 789 height 405
click at [510, 262] on button "Salvar" at bounding box center [495, 257] width 50 height 24
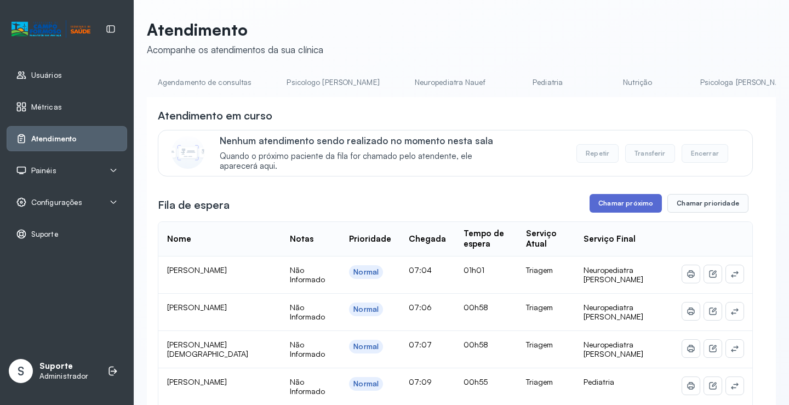
click at [620, 198] on button "Chamar próximo" at bounding box center [625, 203] width 72 height 19
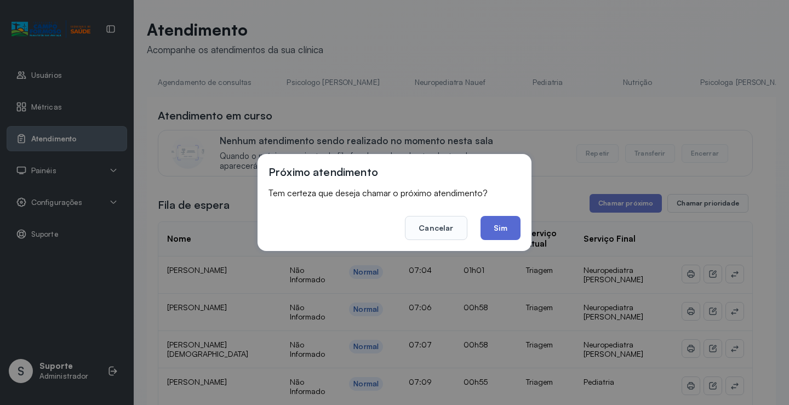
click at [497, 227] on button "Sim" at bounding box center [500, 228] width 40 height 24
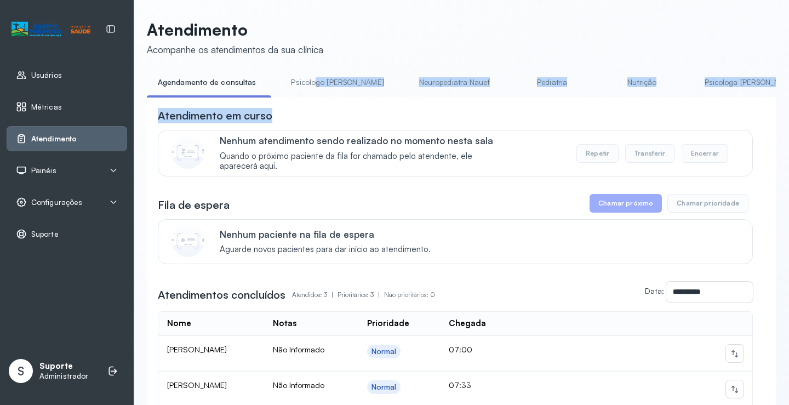
drag, startPoint x: 310, startPoint y: 97, endPoint x: 375, endPoint y: 108, distance: 66.1
click at [375, 108] on div "**********" at bounding box center [461, 292] width 629 height 439
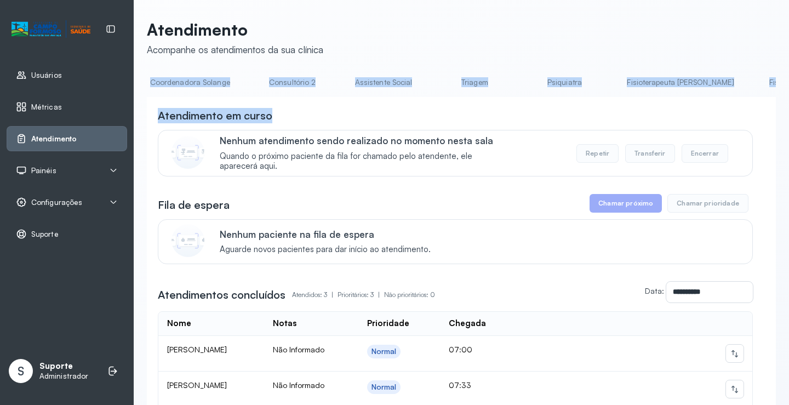
scroll to position [0, 827]
click at [433, 85] on link "Triagem" at bounding box center [471, 82] width 77 height 18
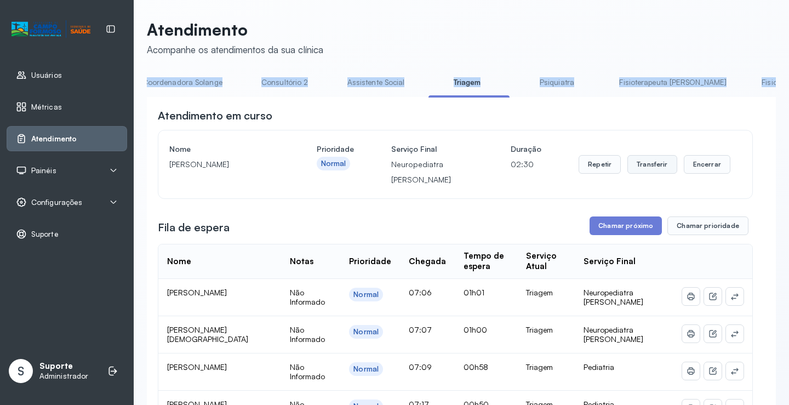
click at [652, 168] on button "Transferir" at bounding box center [652, 164] width 50 height 19
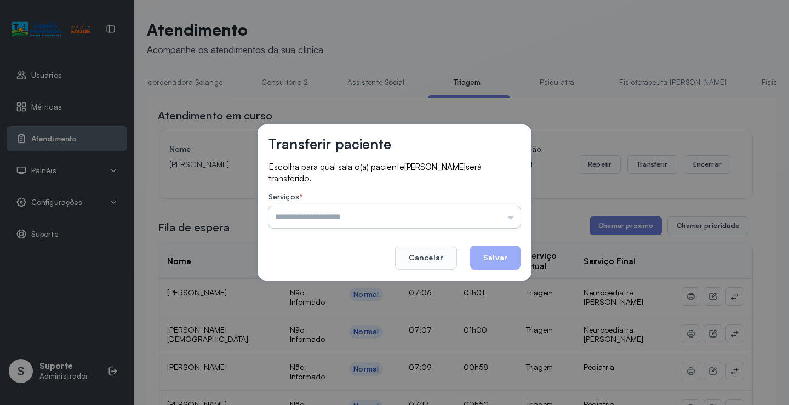
click at [509, 219] on input "text" at bounding box center [394, 217] width 252 height 22
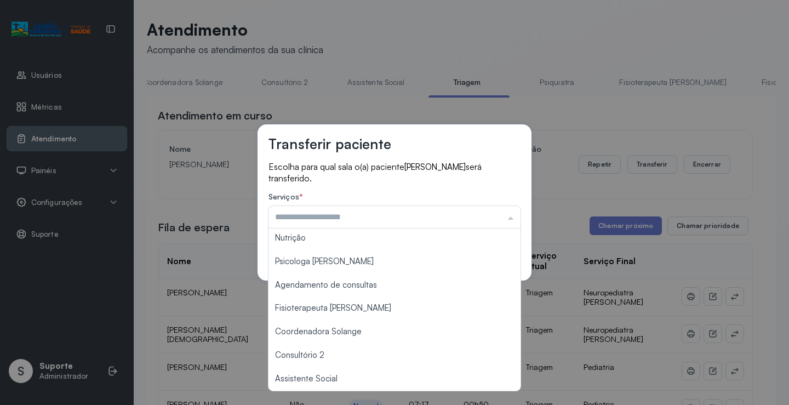
scroll to position [165, 0]
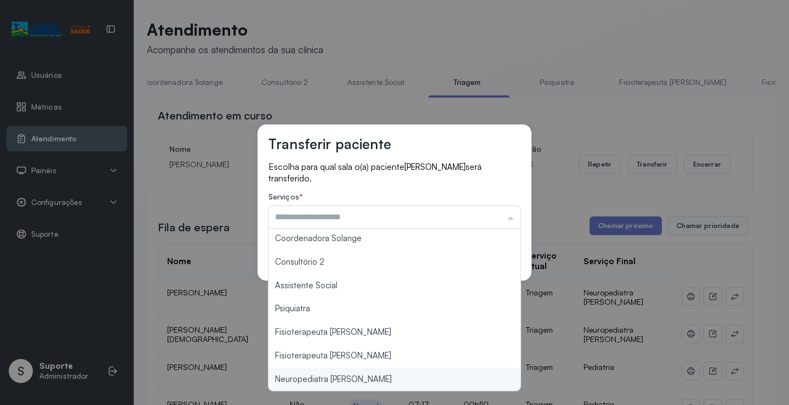
type input "**********"
drag, startPoint x: 325, startPoint y: 379, endPoint x: 389, endPoint y: 374, distance: 64.9
click at [335, 379] on div "**********" at bounding box center [394, 202] width 789 height 405
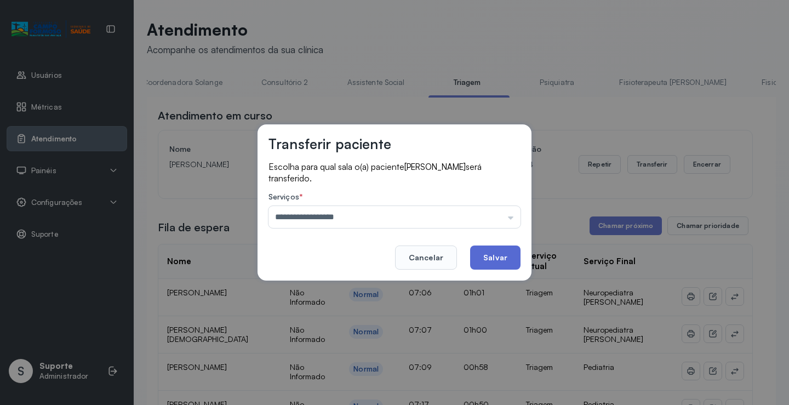
click at [502, 256] on button "Salvar" at bounding box center [495, 257] width 50 height 24
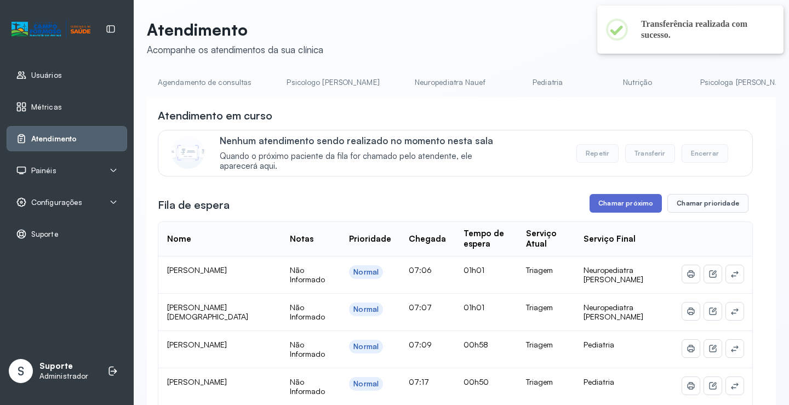
click at [622, 207] on button "Chamar próximo" at bounding box center [625, 203] width 72 height 19
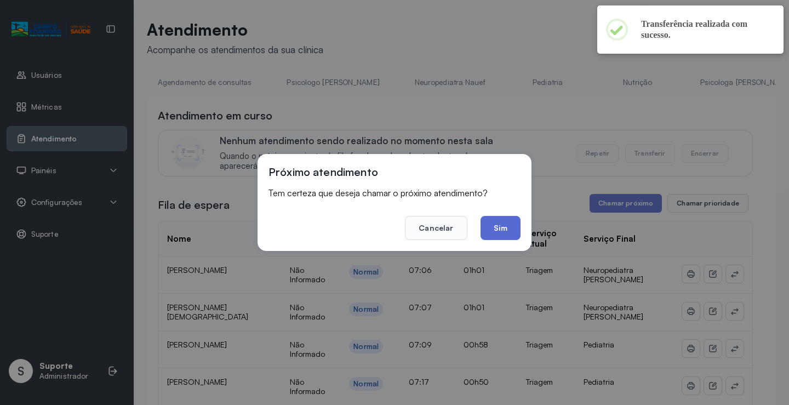
click at [507, 231] on button "Sim" at bounding box center [500, 228] width 40 height 24
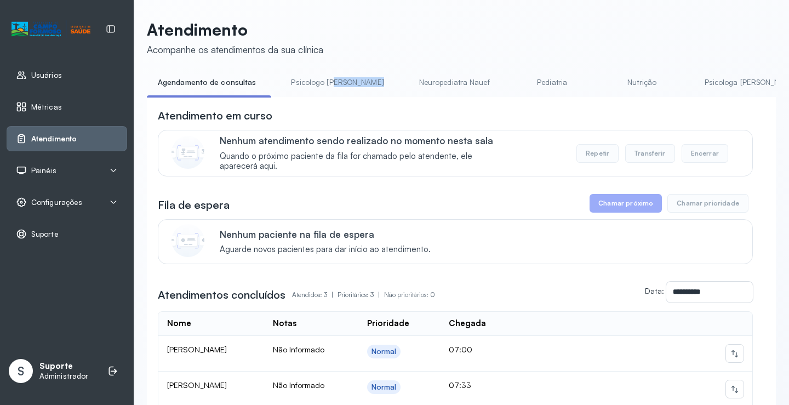
drag, startPoint x: 331, startPoint y: 97, endPoint x: 365, endPoint y: 100, distance: 34.6
click at [365, 98] on div "Agendamento de consultas Psicologo [PERSON_NAME] Nauef Pediatria Nutrição Psico…" at bounding box center [461, 85] width 629 height 25
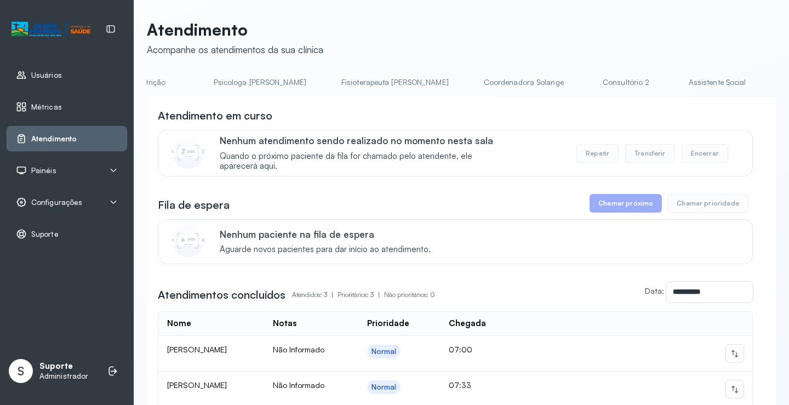
scroll to position [0, 547]
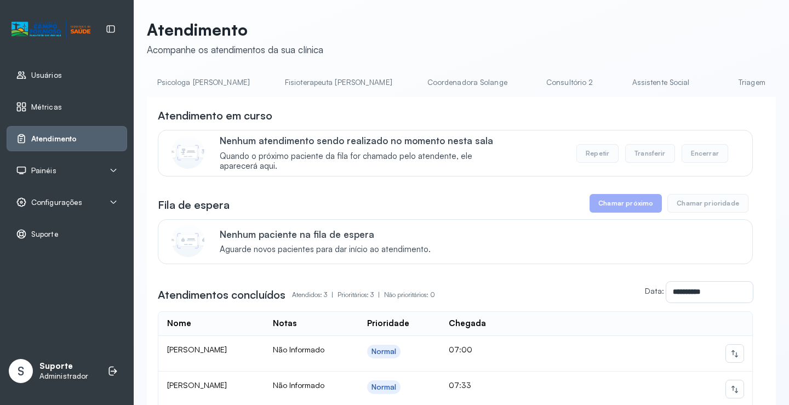
click at [713, 84] on link "Triagem" at bounding box center [751, 82] width 77 height 18
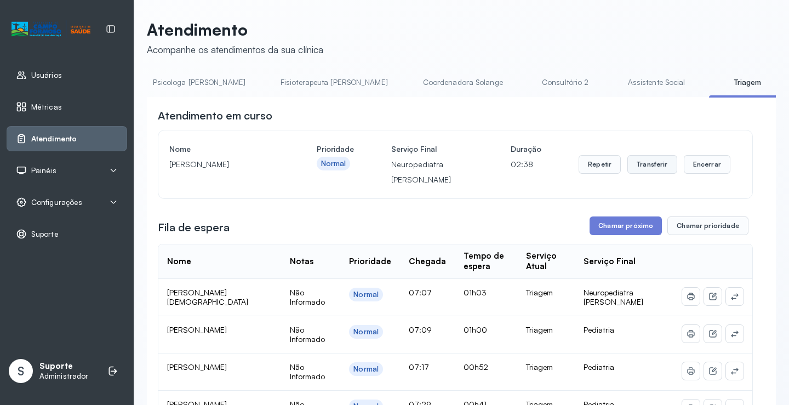
click at [649, 167] on button "Transferir" at bounding box center [652, 164] width 50 height 19
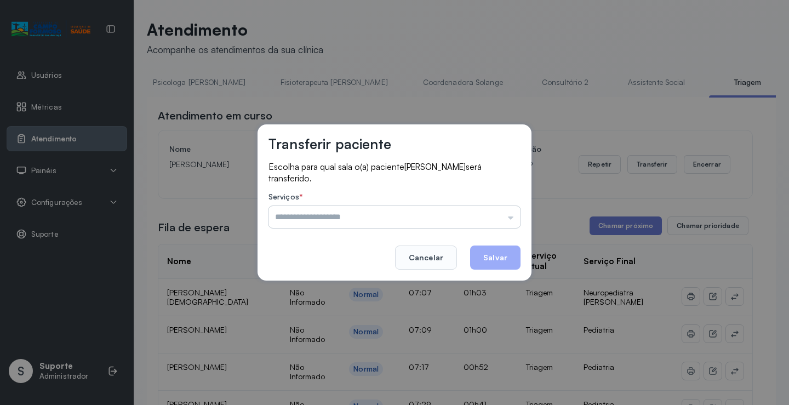
click at [510, 218] on input "text" at bounding box center [394, 217] width 252 height 22
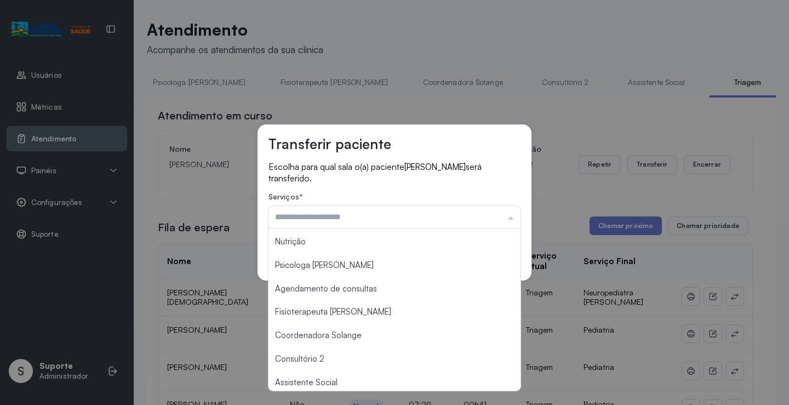
scroll to position [165, 0]
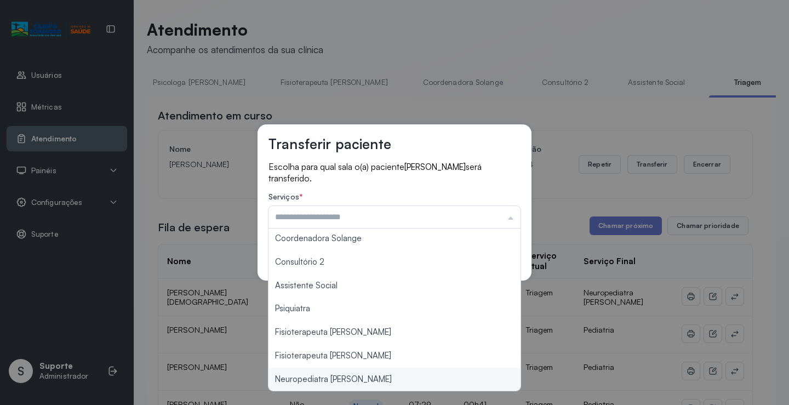
type input "**********"
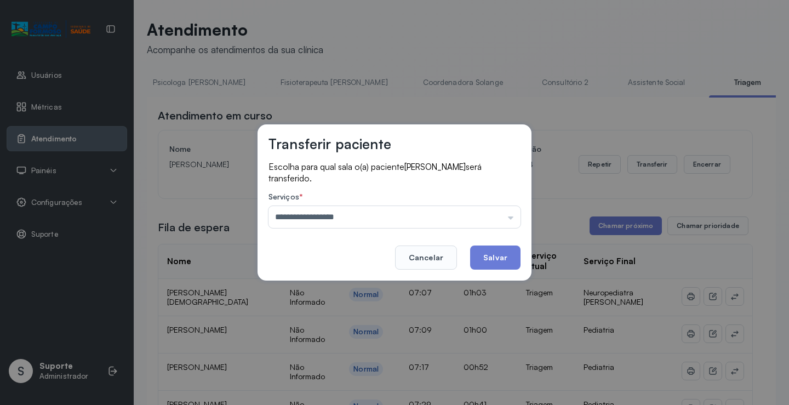
drag, startPoint x: 377, startPoint y: 379, endPoint x: 382, endPoint y: 376, distance: 5.6
click at [379, 377] on div "**********" at bounding box center [394, 202] width 789 height 405
click at [493, 259] on button "Salvar" at bounding box center [495, 257] width 50 height 24
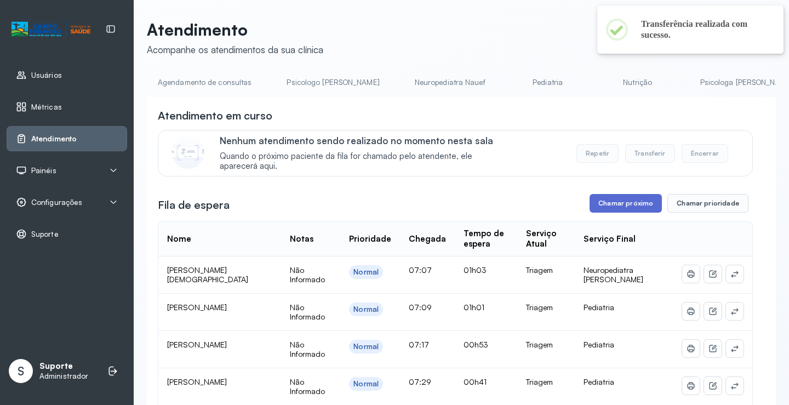
click at [630, 199] on button "Chamar próximo" at bounding box center [625, 203] width 72 height 19
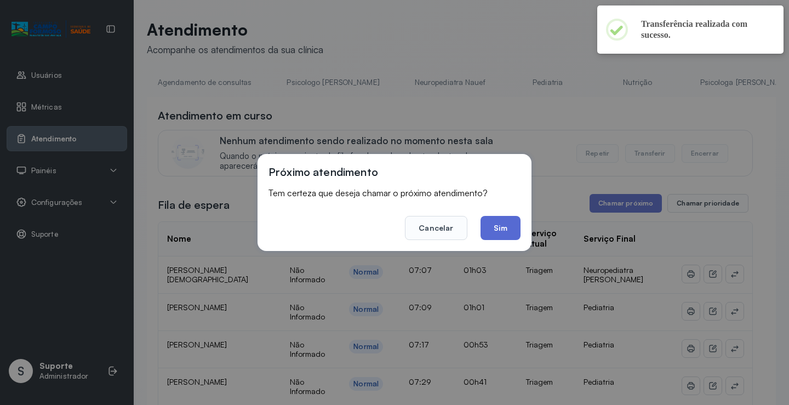
click at [510, 222] on button "Sim" at bounding box center [500, 228] width 40 height 24
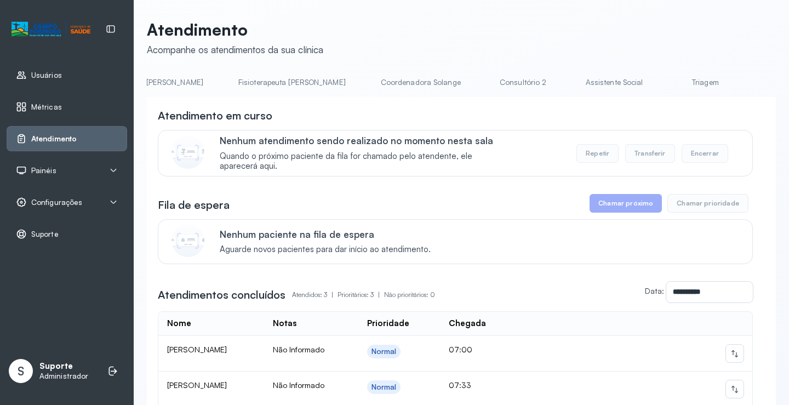
scroll to position [0, 665]
click at [595, 84] on link "Triagem" at bounding box center [633, 82] width 77 height 18
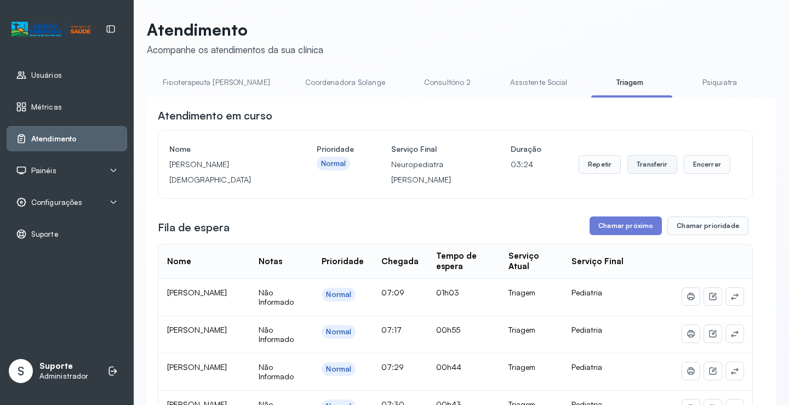
click at [651, 169] on button "Transferir" at bounding box center [652, 164] width 50 height 19
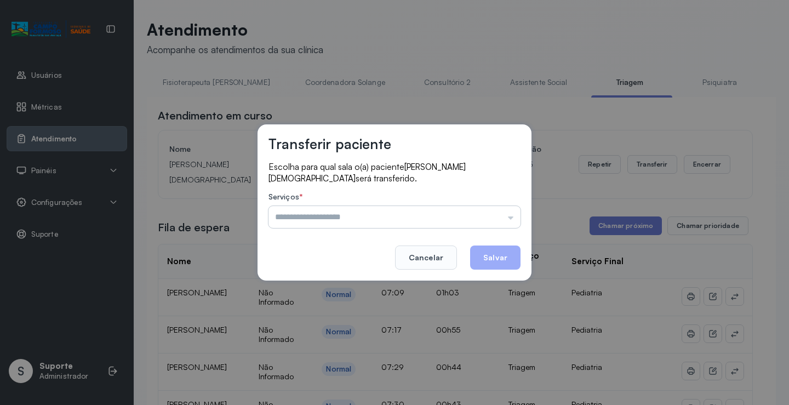
click at [510, 220] on input "text" at bounding box center [394, 217] width 252 height 22
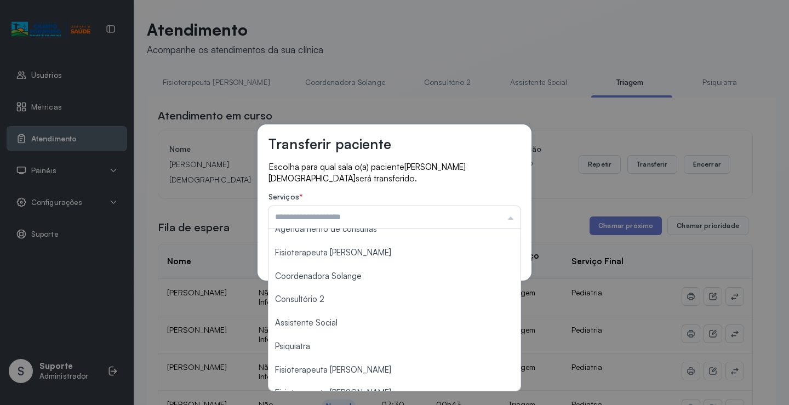
scroll to position [165, 0]
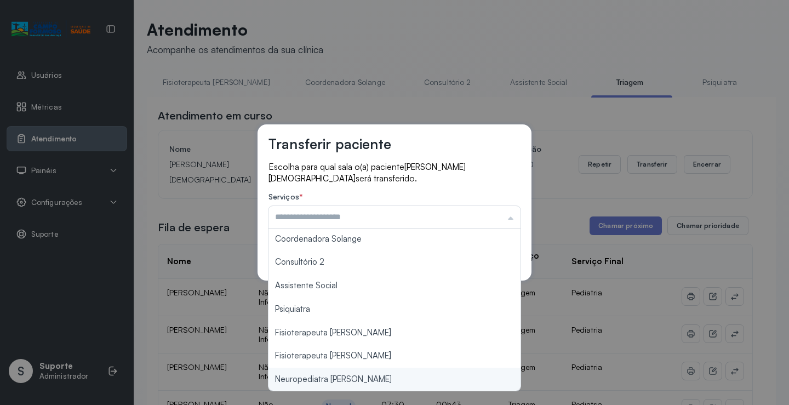
type input "**********"
drag, startPoint x: 354, startPoint y: 381, endPoint x: 396, endPoint y: 357, distance: 48.3
click at [377, 366] on div "**********" at bounding box center [394, 202] width 789 height 405
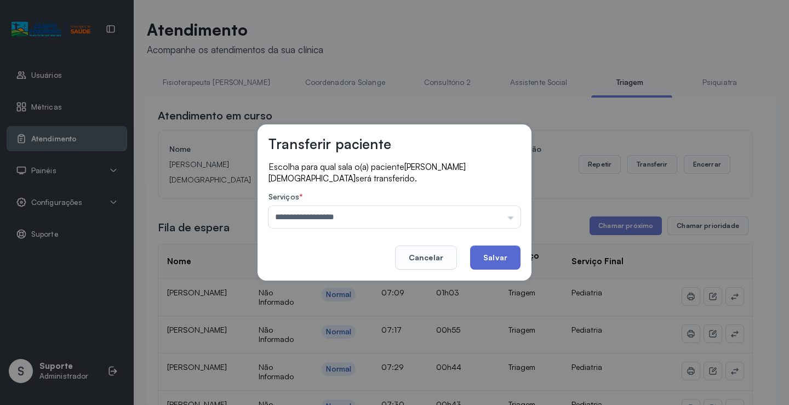
click at [512, 264] on button "Salvar" at bounding box center [495, 257] width 50 height 24
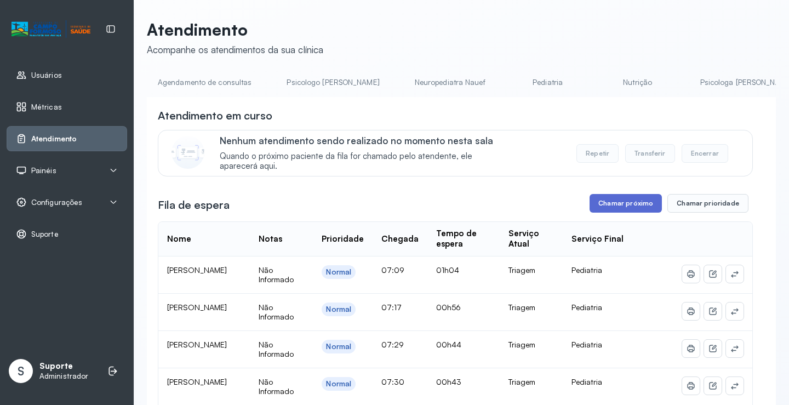
click at [640, 211] on button "Chamar próximo" at bounding box center [625, 203] width 72 height 19
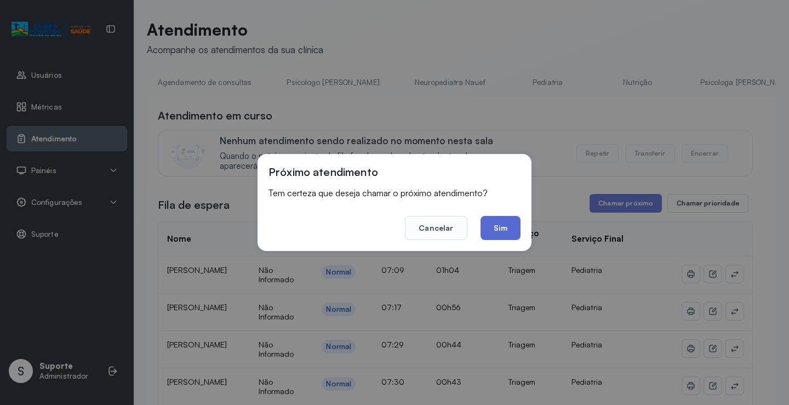
click at [503, 227] on button "Sim" at bounding box center [500, 228] width 40 height 24
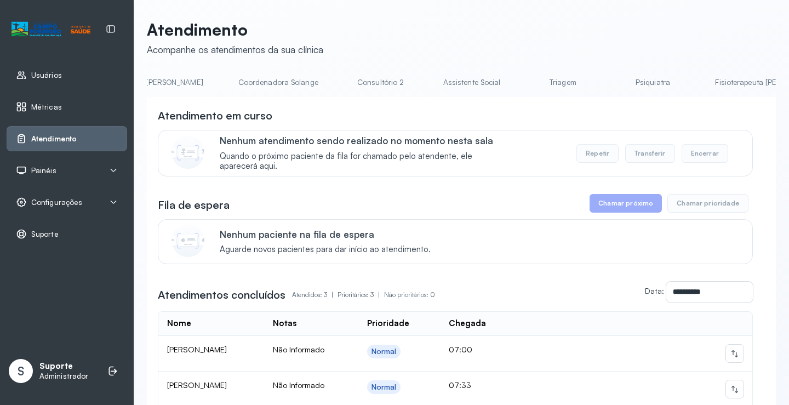
scroll to position [0, 772]
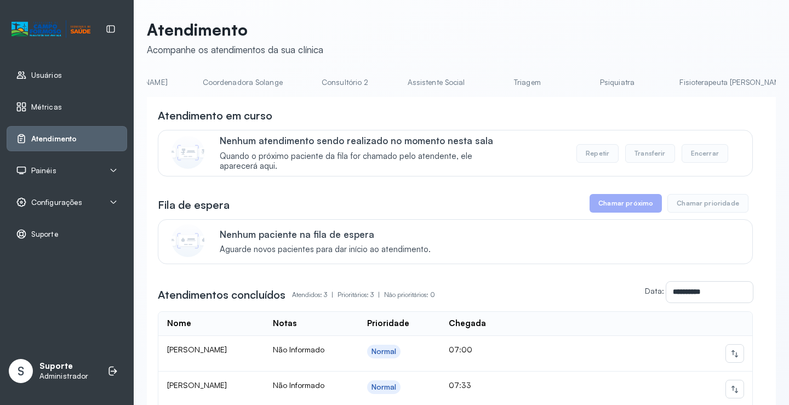
click at [488, 82] on link "Triagem" at bounding box center [526, 82] width 77 height 18
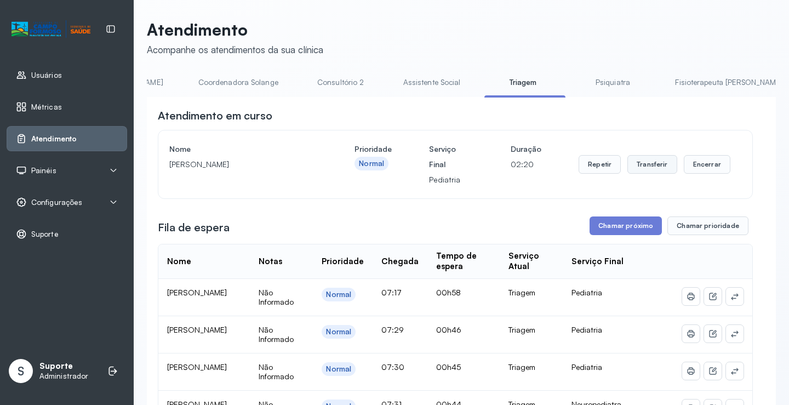
click at [654, 167] on button "Transferir" at bounding box center [652, 164] width 50 height 19
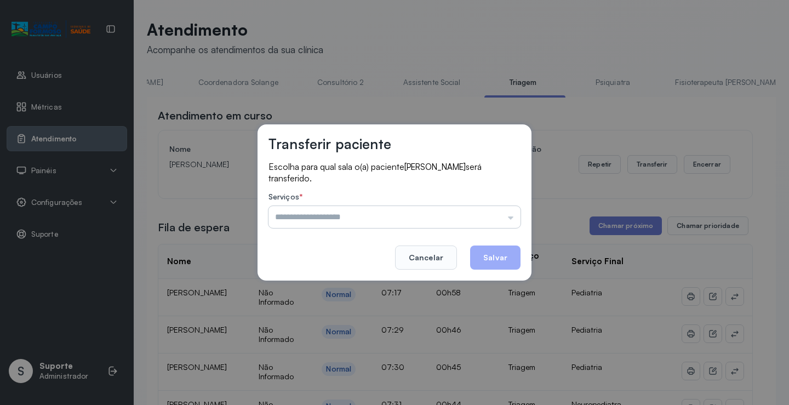
click at [513, 220] on input "text" at bounding box center [394, 217] width 252 height 22
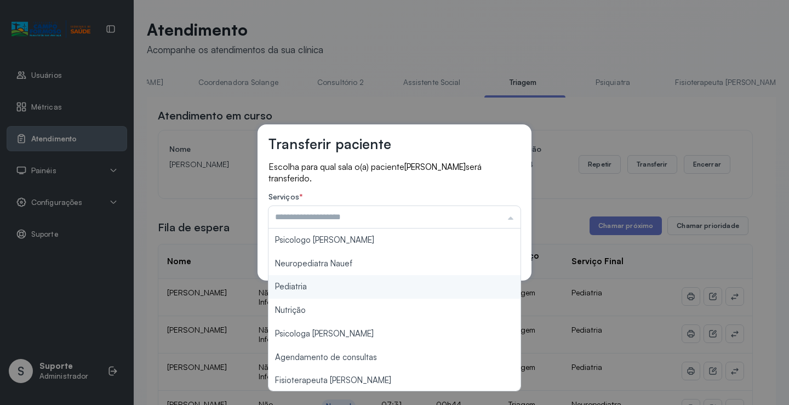
type input "*********"
click at [389, 285] on div "Transferir paciente Escolha para qual sala o(a) paciente Mayla eloa ferreira se…" at bounding box center [394, 202] width 789 height 405
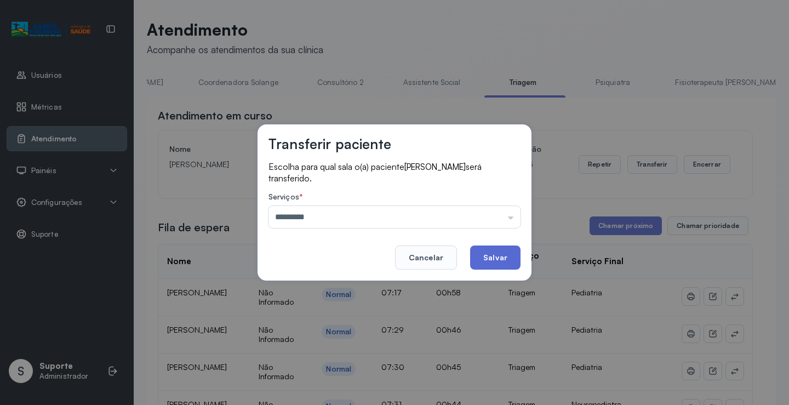
click at [492, 258] on button "Salvar" at bounding box center [495, 257] width 50 height 24
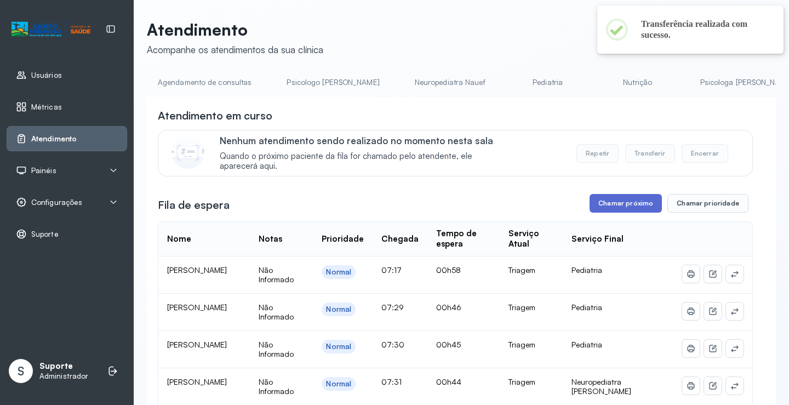
click at [640, 211] on button "Chamar próximo" at bounding box center [625, 203] width 72 height 19
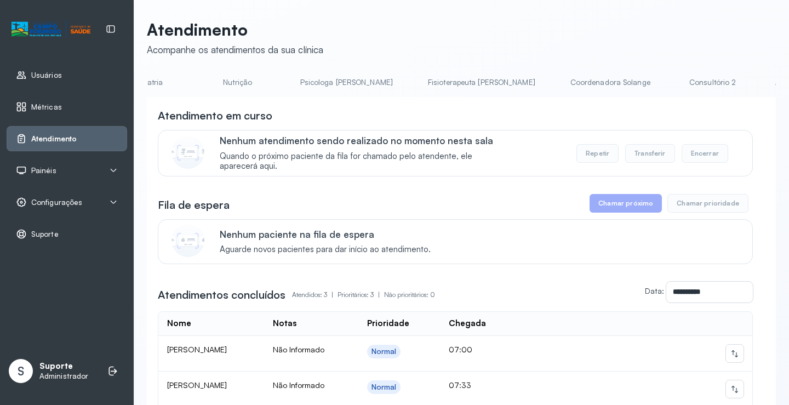
scroll to position [0, 476]
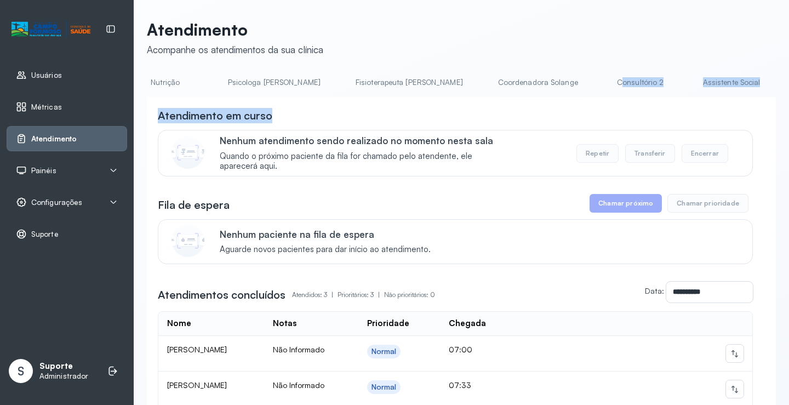
drag, startPoint x: 417, startPoint y: 99, endPoint x: 554, endPoint y: 110, distance: 137.3
click at [513, 101] on div "**********" at bounding box center [461, 305] width 629 height 416
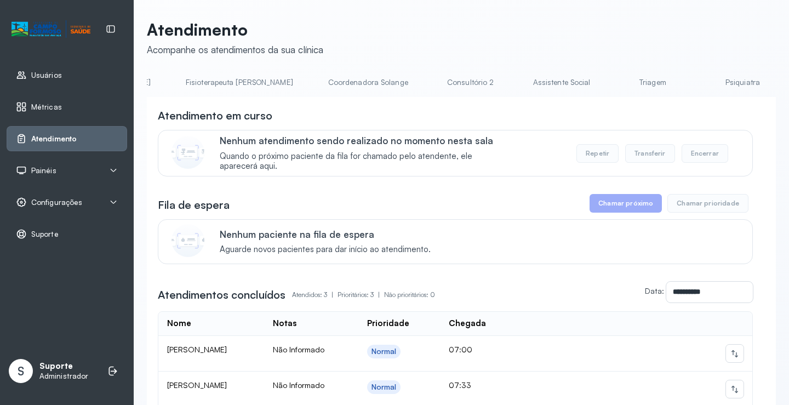
scroll to position [0, 648]
click at [612, 80] on link "Triagem" at bounding box center [650, 82] width 77 height 18
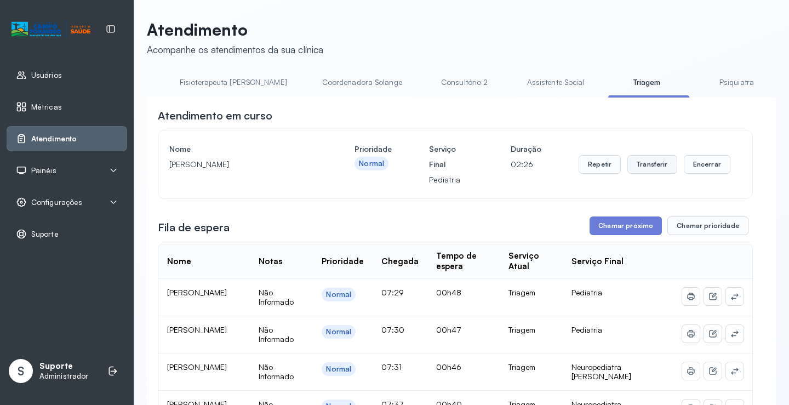
click at [645, 170] on button "Transferir" at bounding box center [652, 164] width 50 height 19
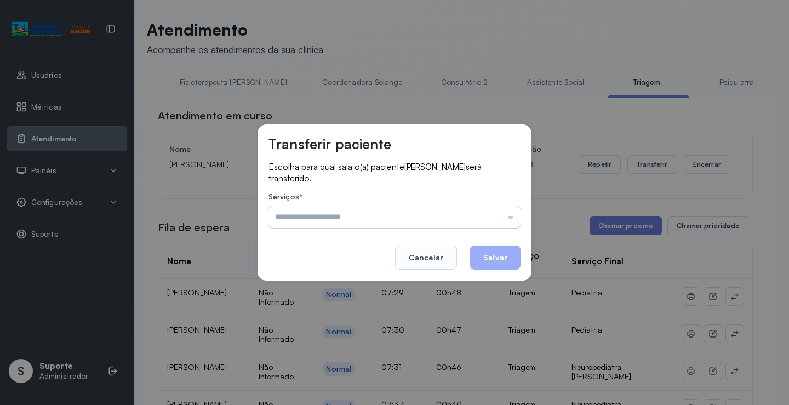
click at [513, 217] on input "text" at bounding box center [394, 217] width 252 height 22
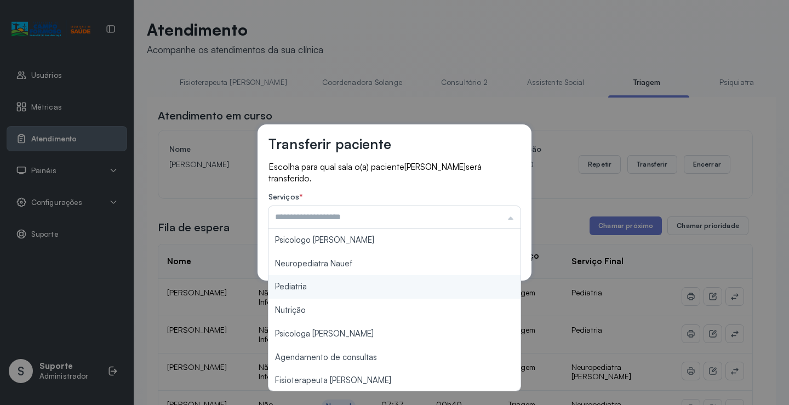
type input "*********"
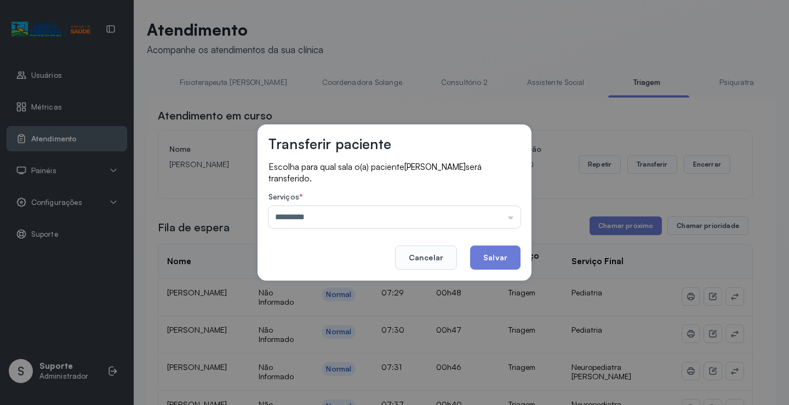
click at [328, 285] on div "Transferir paciente Escolha para qual sala o(a) paciente [PERSON_NAME] será tra…" at bounding box center [394, 202] width 789 height 405
click at [510, 261] on button "Salvar" at bounding box center [495, 257] width 50 height 24
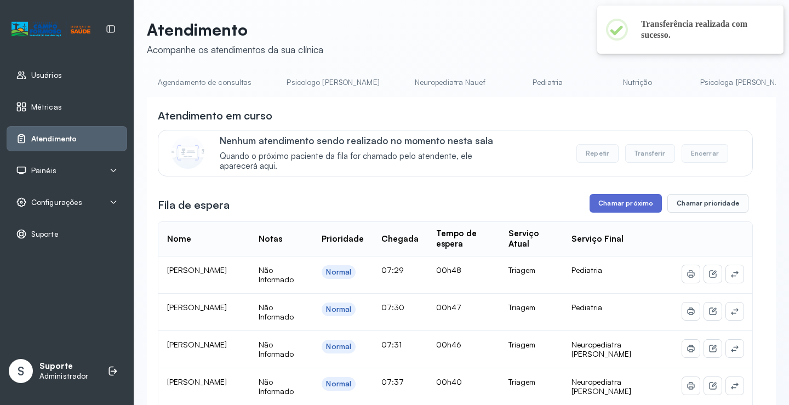
click at [641, 206] on button "Chamar próximo" at bounding box center [625, 203] width 72 height 19
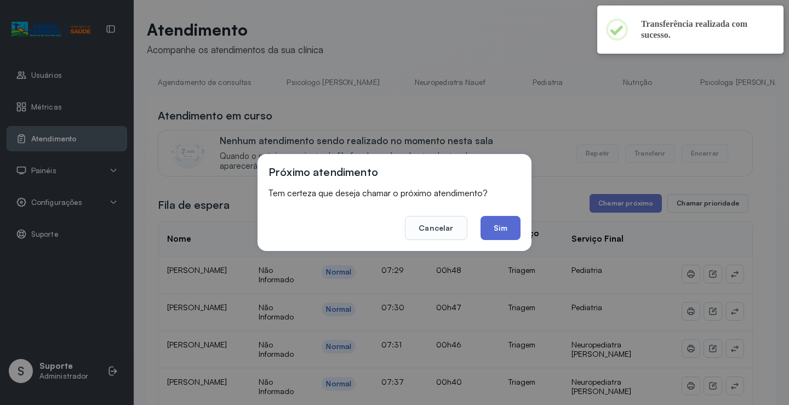
click at [496, 229] on button "Sim" at bounding box center [500, 228] width 40 height 24
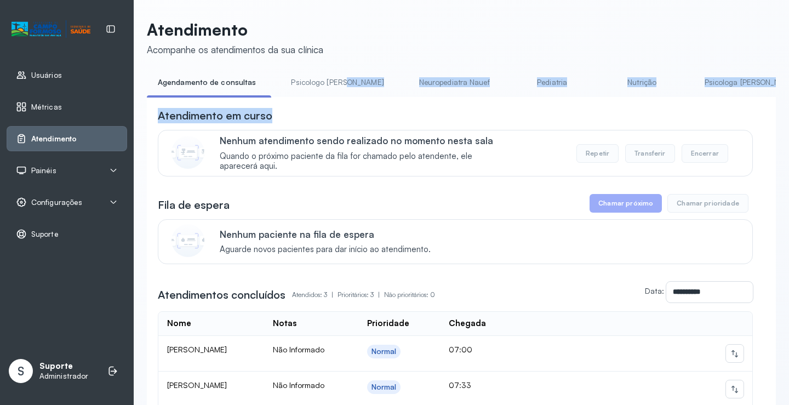
drag, startPoint x: 308, startPoint y: 100, endPoint x: 349, endPoint y: 95, distance: 42.0
click at [349, 95] on div "**********" at bounding box center [461, 292] width 629 height 439
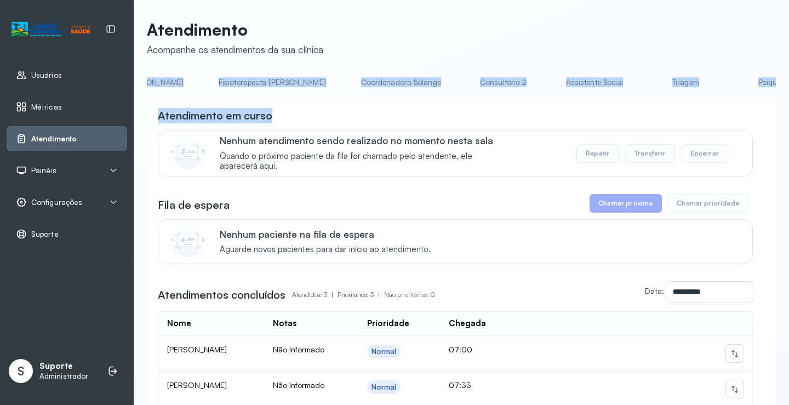
scroll to position [0, 643]
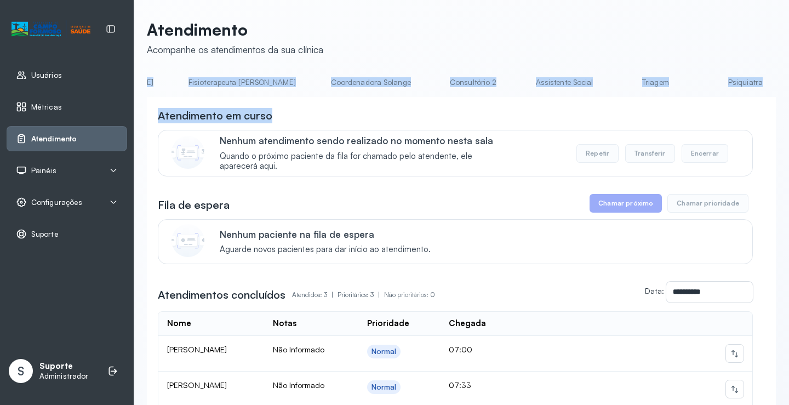
click at [617, 84] on link "Triagem" at bounding box center [655, 82] width 77 height 18
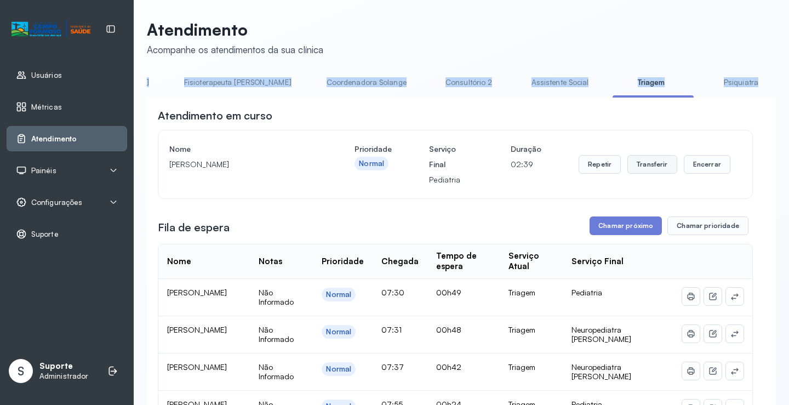
click at [652, 169] on button "Transferir" at bounding box center [652, 164] width 50 height 19
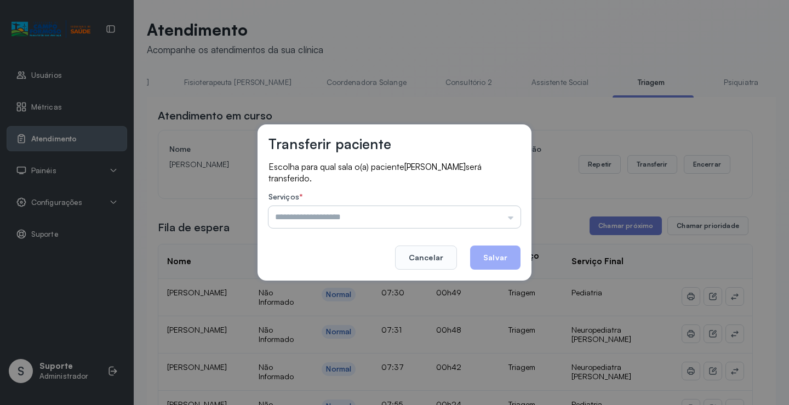
click at [512, 219] on input "text" at bounding box center [394, 217] width 252 height 22
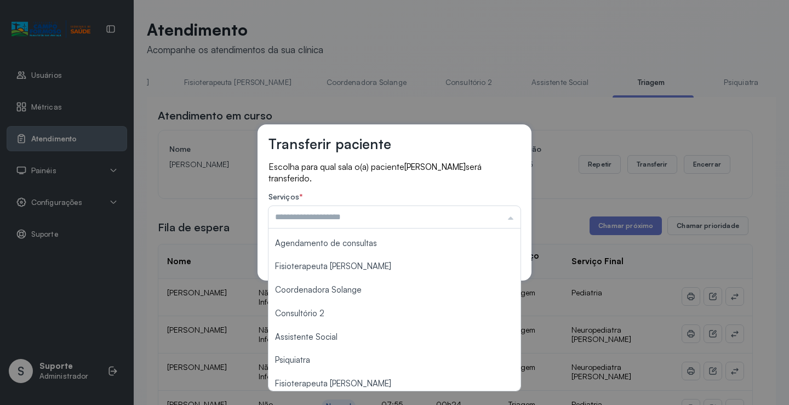
scroll to position [165, 0]
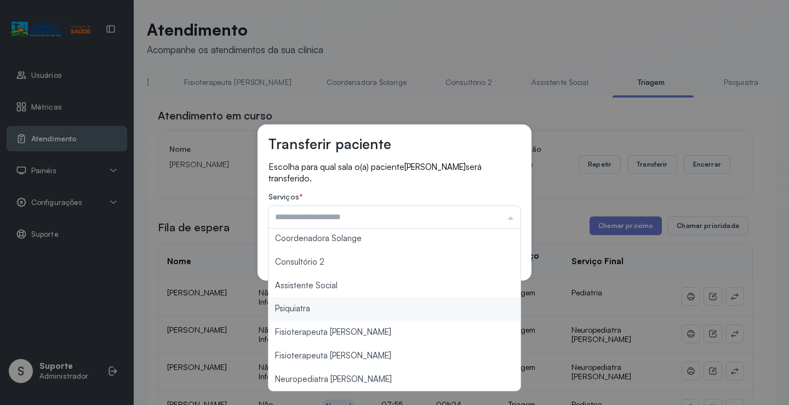
type input "**********"
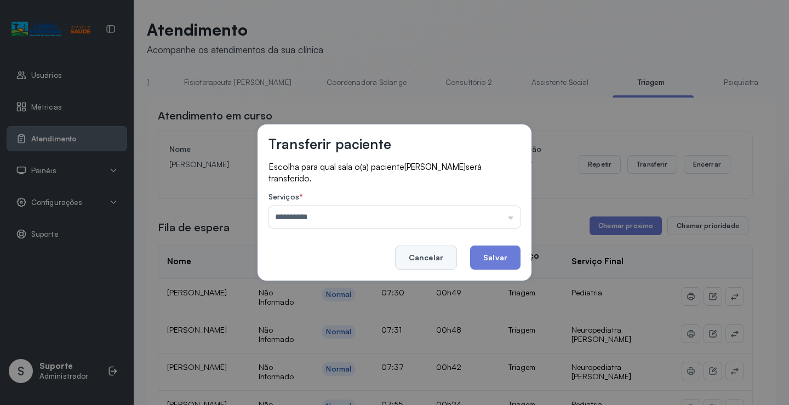
drag, startPoint x: 401, startPoint y: 315, endPoint x: 401, endPoint y: 250, distance: 65.2
drag, startPoint x: 591, startPoint y: 202, endPoint x: 596, endPoint y: 198, distance: 6.7
click at [596, 198] on div "**********" at bounding box center [394, 202] width 789 height 405
click at [176, 182] on div "**********" at bounding box center [394, 202] width 789 height 405
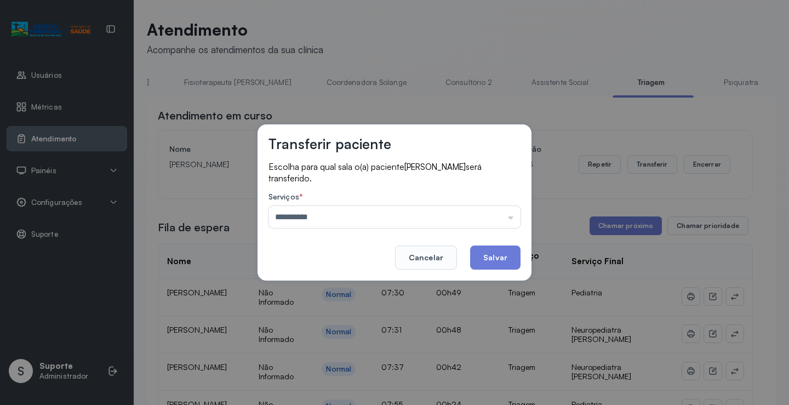
click at [151, 260] on div "**********" at bounding box center [394, 202] width 789 height 405
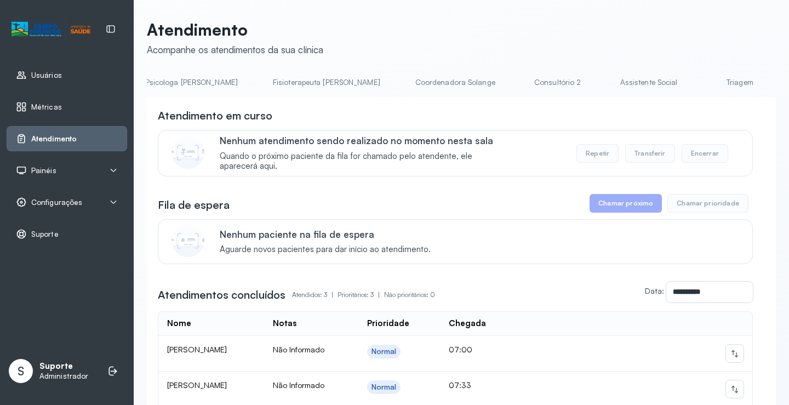
scroll to position [0, 762]
click at [498, 82] on link "Triagem" at bounding box center [536, 82] width 77 height 18
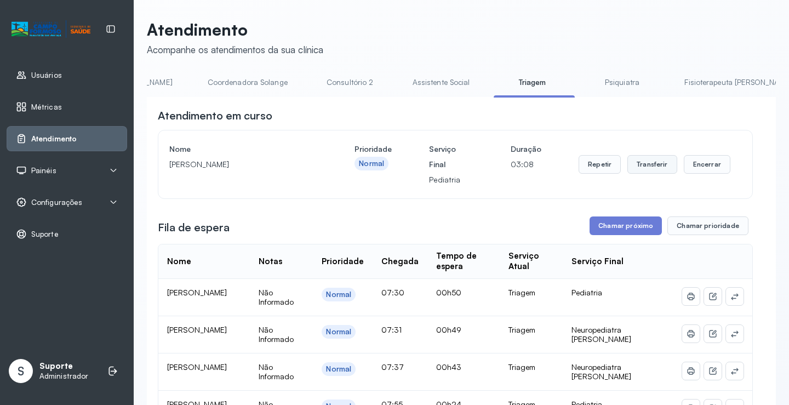
click at [648, 167] on button "Transferir" at bounding box center [652, 164] width 50 height 19
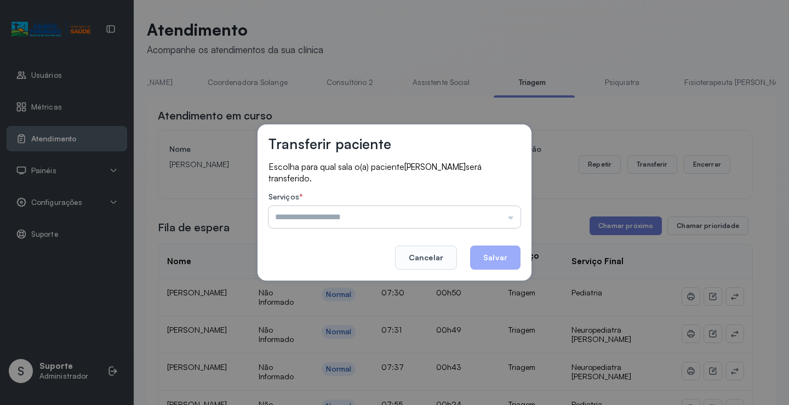
click at [509, 217] on input "text" at bounding box center [394, 217] width 252 height 22
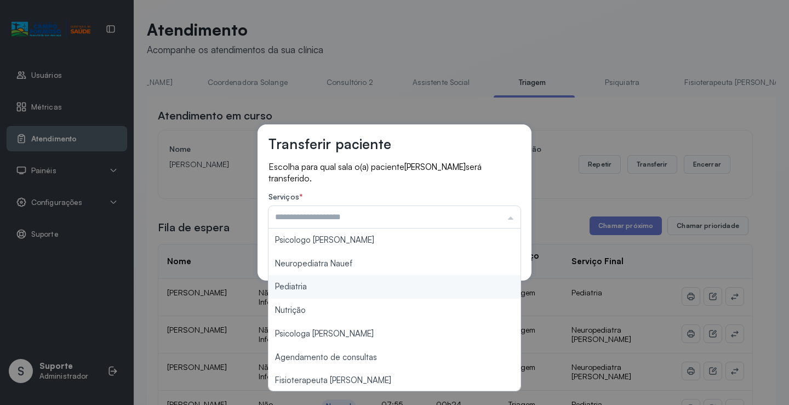
type input "*********"
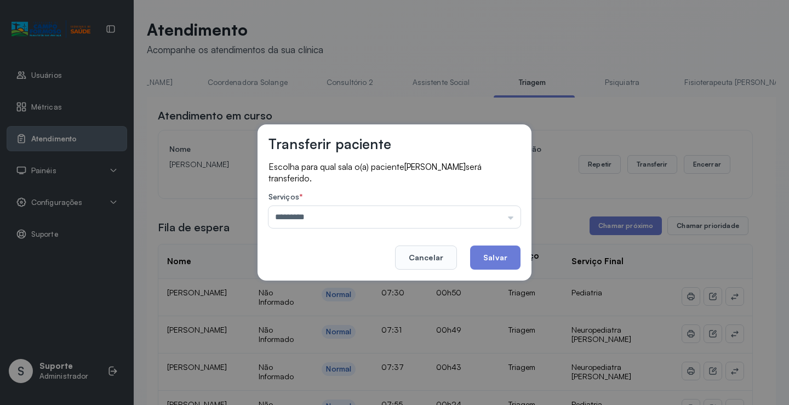
click at [317, 287] on div "Transferir paciente Escolha para qual sala o(a) paciente Anthony Gabriel Caetan…" at bounding box center [394, 202] width 789 height 405
drag, startPoint x: 487, startPoint y: 254, endPoint x: 501, endPoint y: 259, distance: 15.3
click at [494, 257] on button "Salvar" at bounding box center [495, 257] width 50 height 24
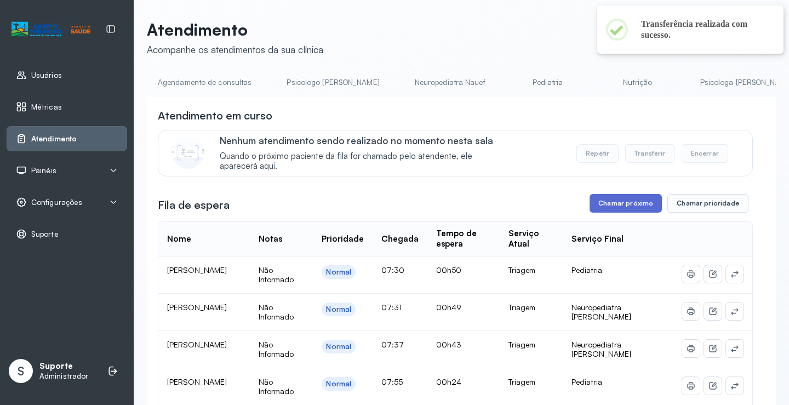
click at [632, 205] on button "Chamar próximo" at bounding box center [625, 203] width 72 height 19
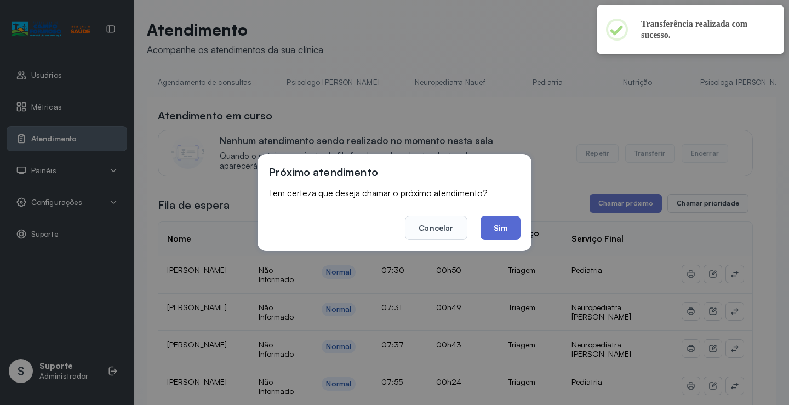
click at [505, 227] on button "Sim" at bounding box center [500, 228] width 40 height 24
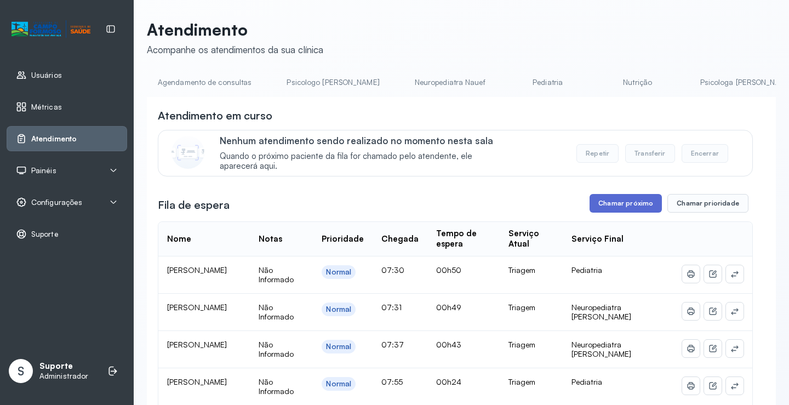
click at [630, 202] on button "Chamar próximo" at bounding box center [625, 203] width 72 height 19
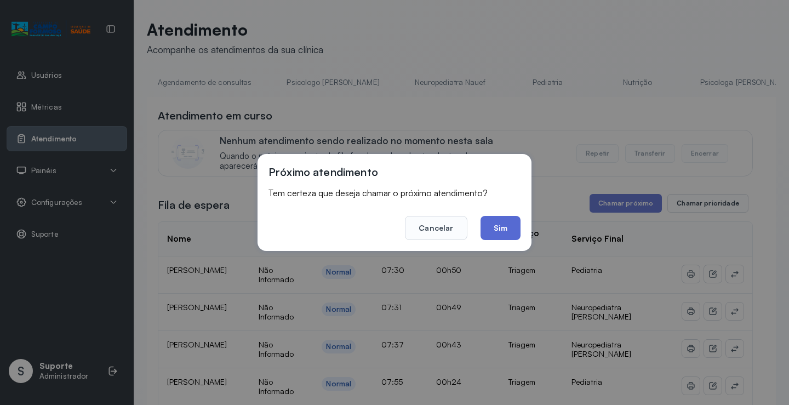
click at [510, 231] on button "Sim" at bounding box center [500, 228] width 40 height 24
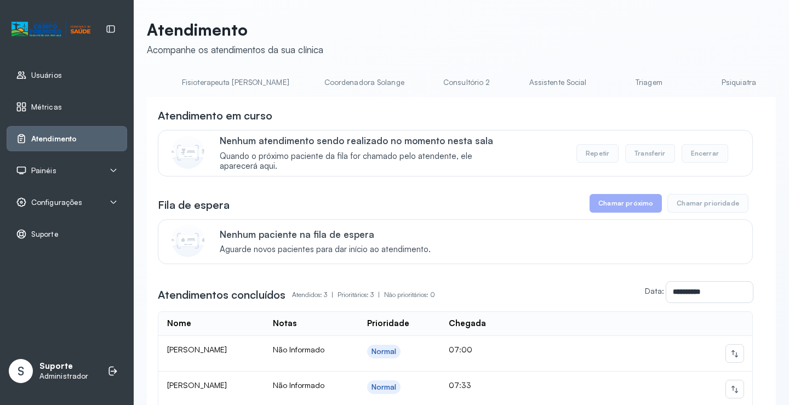
scroll to position [0, 685]
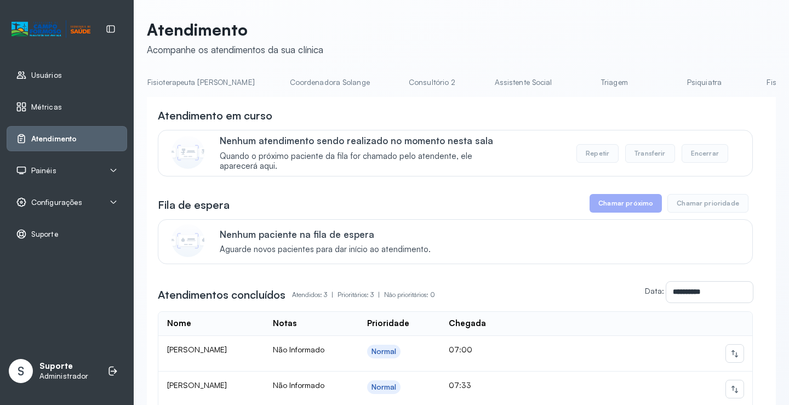
click at [576, 85] on link "Triagem" at bounding box center [614, 82] width 77 height 18
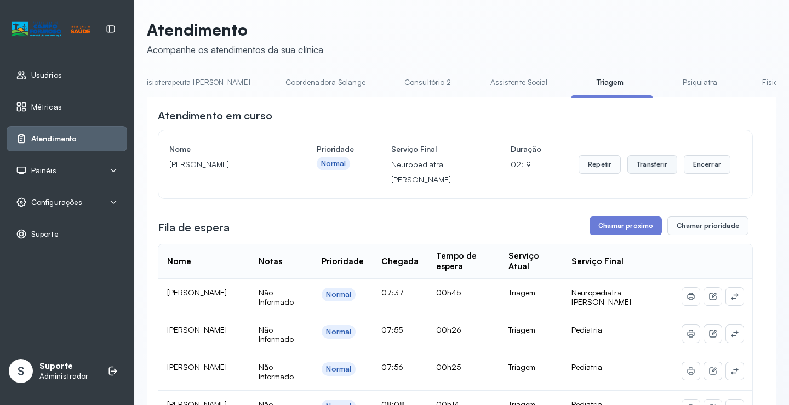
click at [642, 167] on button "Transferir" at bounding box center [652, 164] width 50 height 19
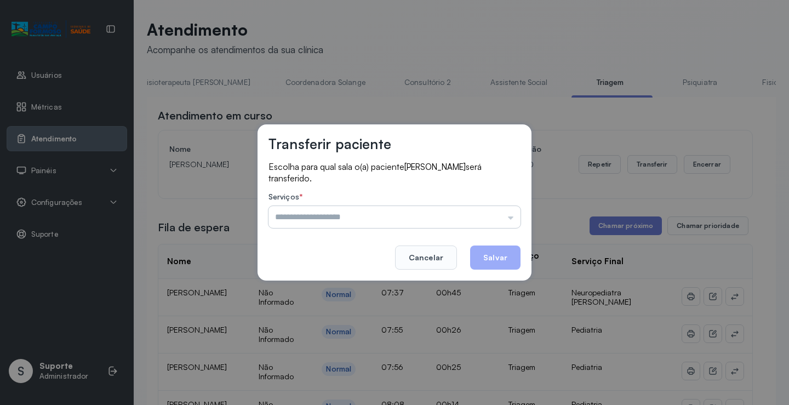
click at [511, 221] on input "text" at bounding box center [394, 217] width 252 height 22
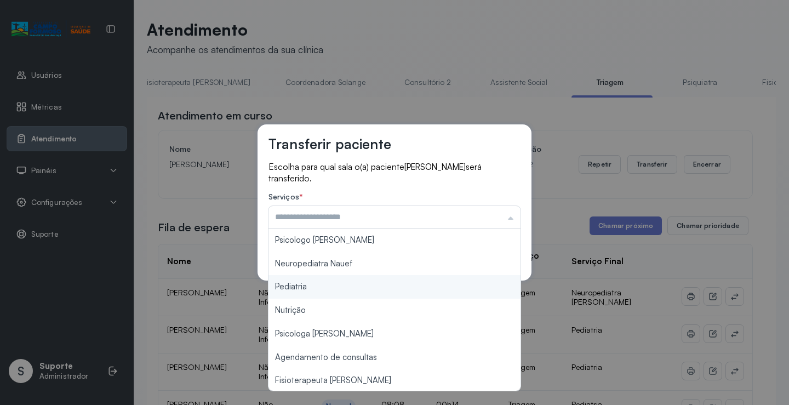
type input "*********"
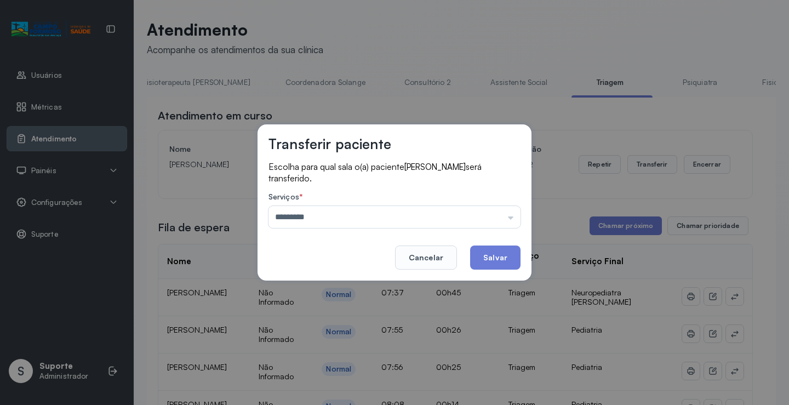
click at [339, 287] on div "Transferir paciente Escolha para qual sala o(a) paciente Jhonatan Natanael mene…" at bounding box center [394, 202] width 789 height 405
click at [497, 262] on button "Salvar" at bounding box center [495, 257] width 50 height 24
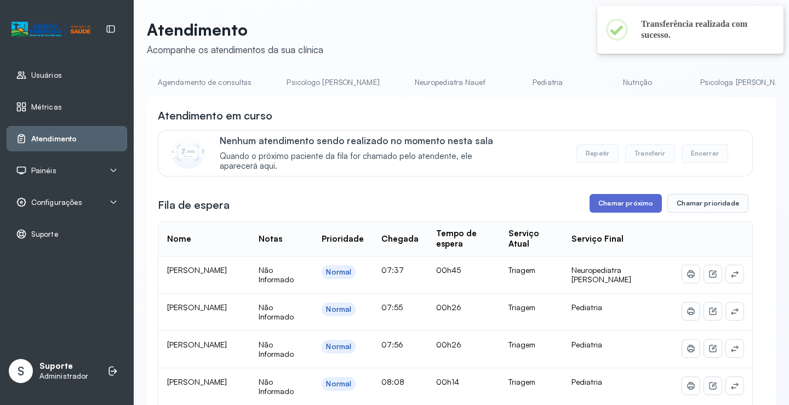
click at [629, 207] on button "Chamar próximo" at bounding box center [625, 203] width 72 height 19
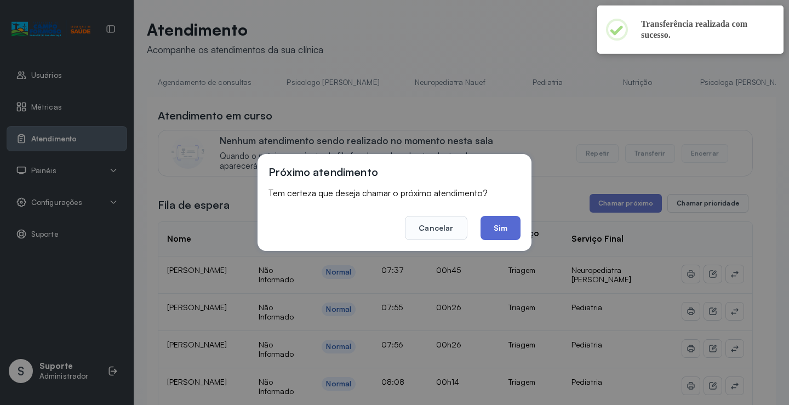
click at [513, 221] on button "Sim" at bounding box center [500, 228] width 40 height 24
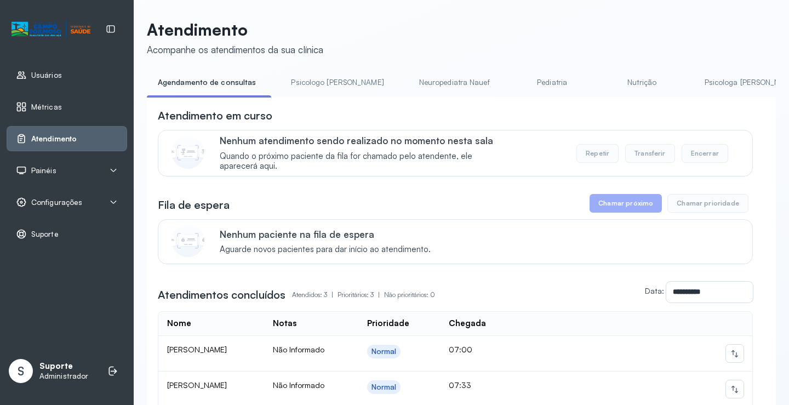
click at [317, 99] on div "**********" at bounding box center [461, 292] width 629 height 439
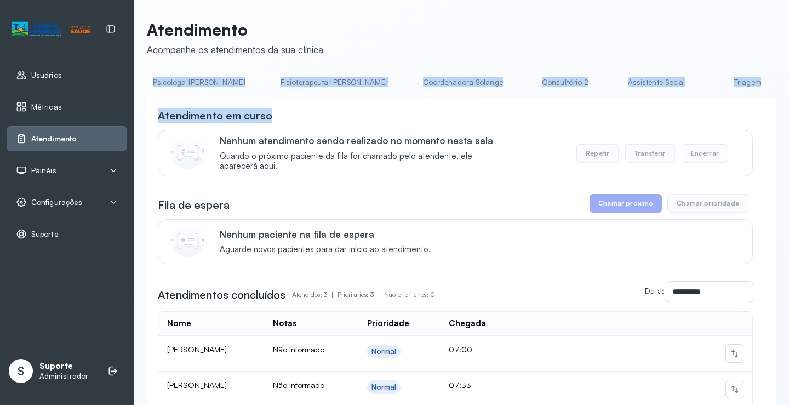
scroll to position [0, 600]
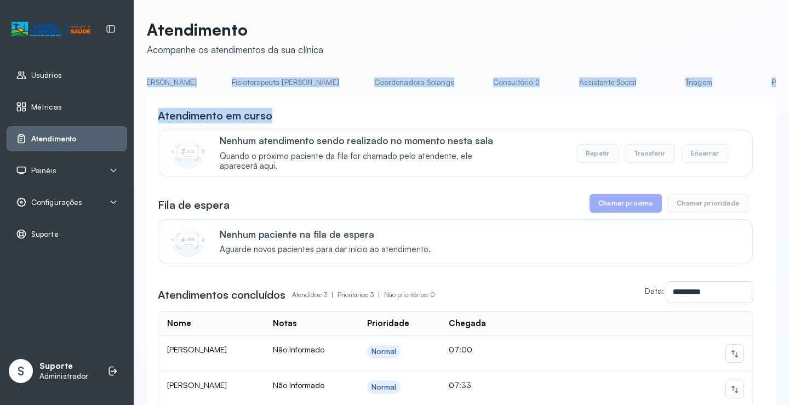
click at [660, 79] on link "Triagem" at bounding box center [698, 82] width 77 height 18
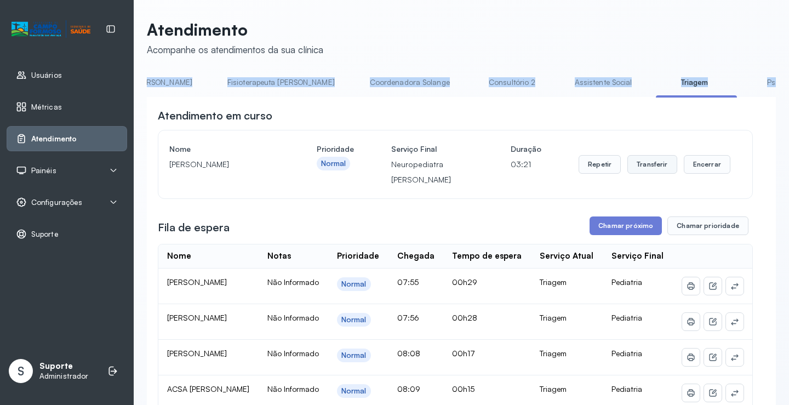
click at [654, 164] on button "Transferir" at bounding box center [652, 164] width 50 height 19
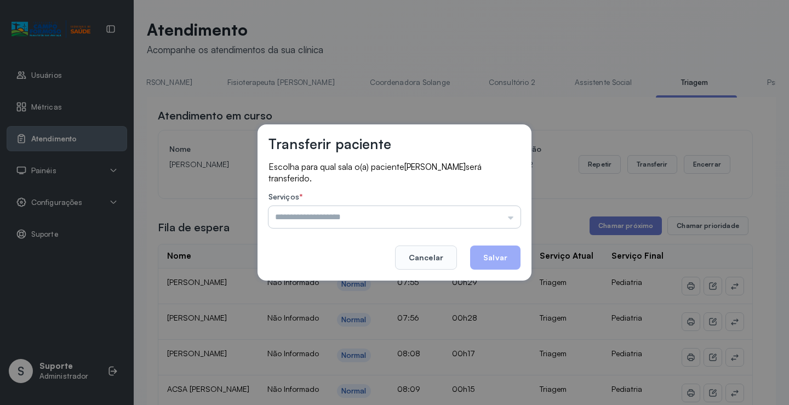
click at [510, 220] on input "text" at bounding box center [394, 217] width 252 height 22
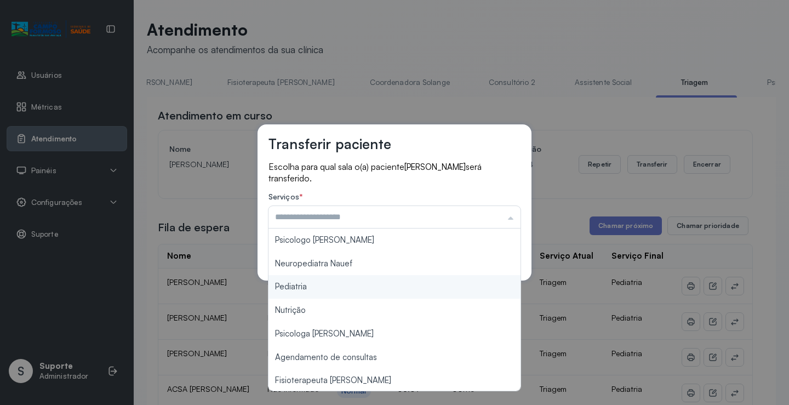
type input "*********"
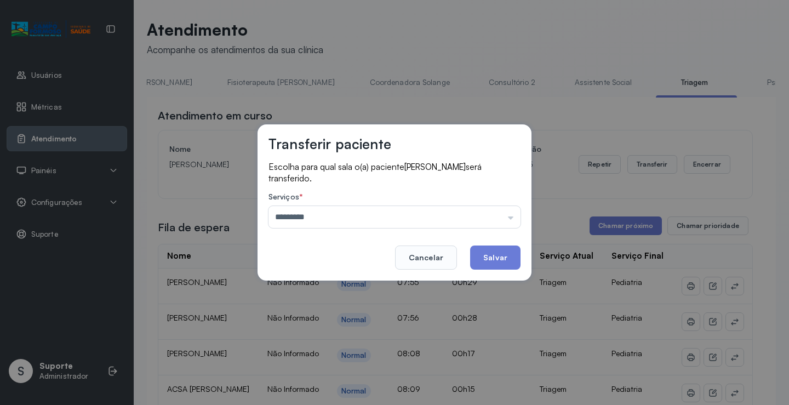
click at [324, 287] on div "Transferir paciente Escolha para qual sala o(a) paciente Cristian Arthur da sil…" at bounding box center [394, 202] width 789 height 405
click at [501, 262] on button "Salvar" at bounding box center [495, 257] width 50 height 24
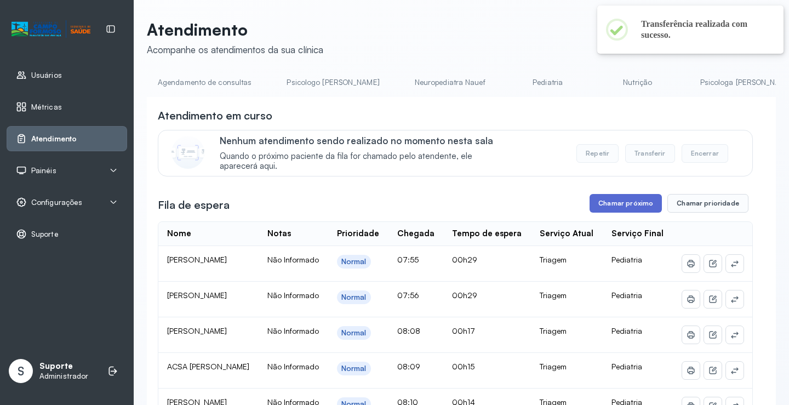
click at [636, 208] on button "Chamar próximo" at bounding box center [625, 203] width 72 height 19
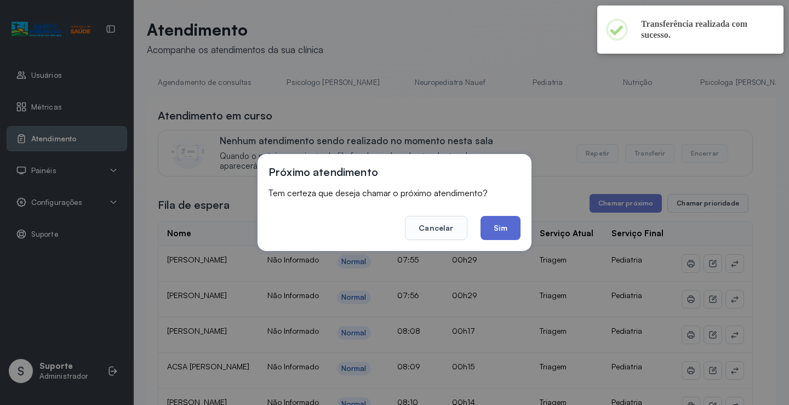
click at [510, 231] on button "Sim" at bounding box center [500, 228] width 40 height 24
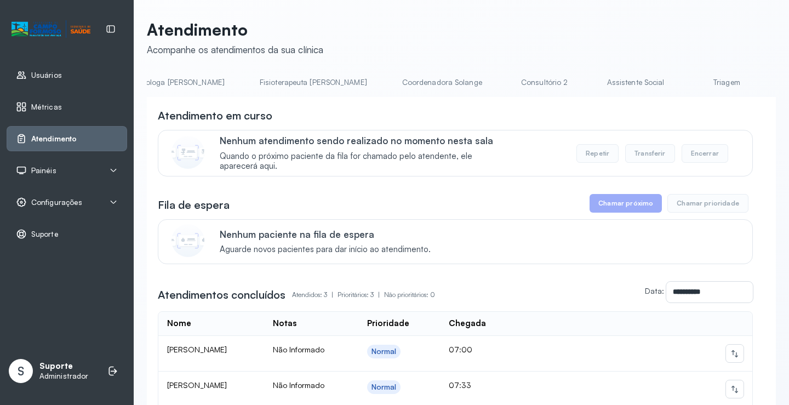
scroll to position [0, 578]
click at [682, 81] on link "Triagem" at bounding box center [720, 82] width 77 height 18
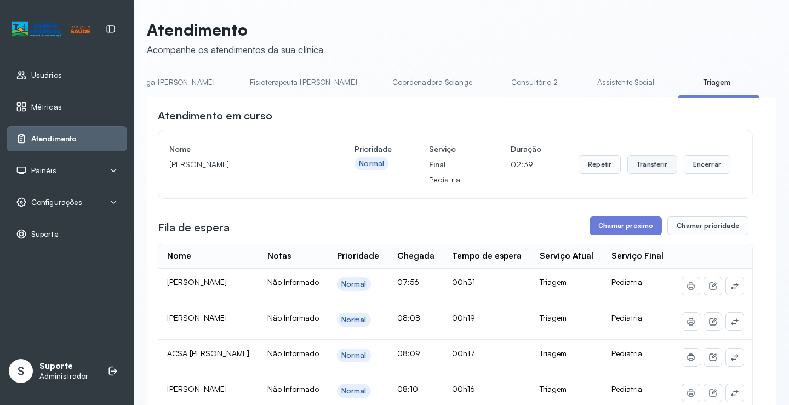
click at [651, 168] on button "Transferir" at bounding box center [652, 164] width 50 height 19
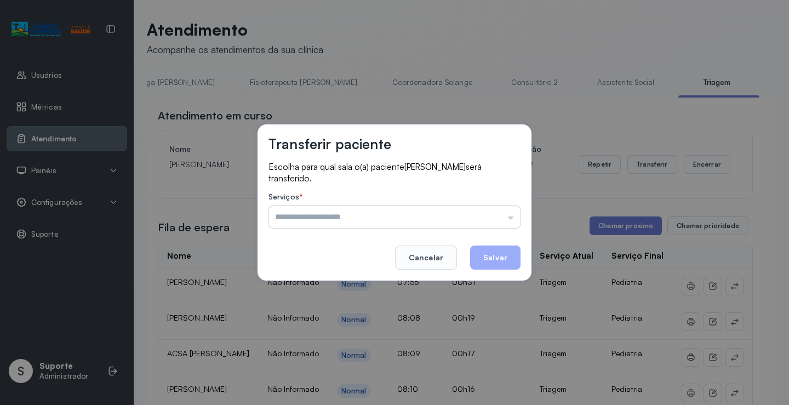
click at [509, 219] on input "text" at bounding box center [394, 217] width 252 height 22
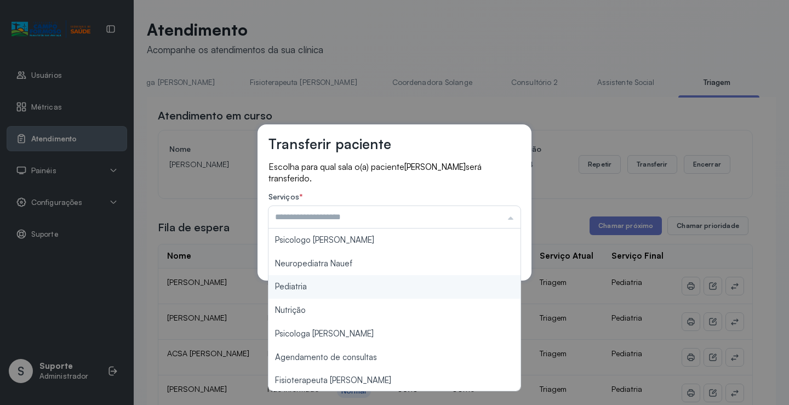
type input "*********"
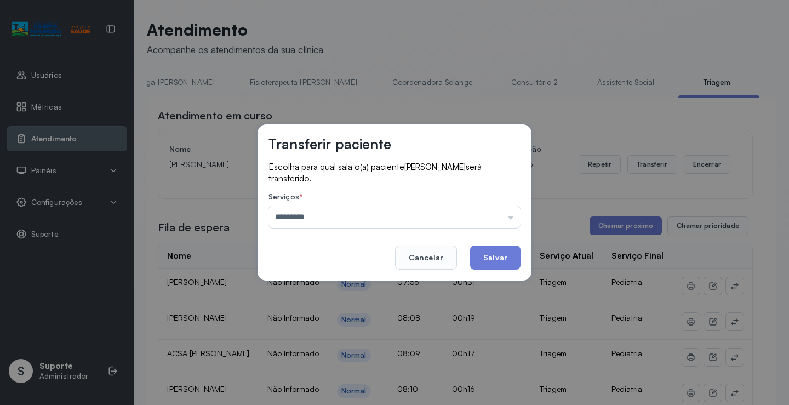
click at [315, 283] on div "Transferir paciente Escolha para qual sala o(a) paciente [PERSON_NAME] será tra…" at bounding box center [394, 202] width 789 height 405
click at [491, 256] on button "Salvar" at bounding box center [495, 257] width 50 height 24
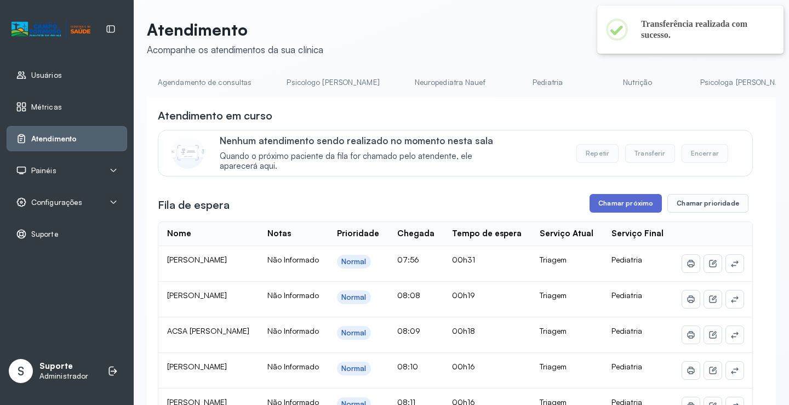
click at [630, 207] on button "Chamar próximo" at bounding box center [625, 203] width 72 height 19
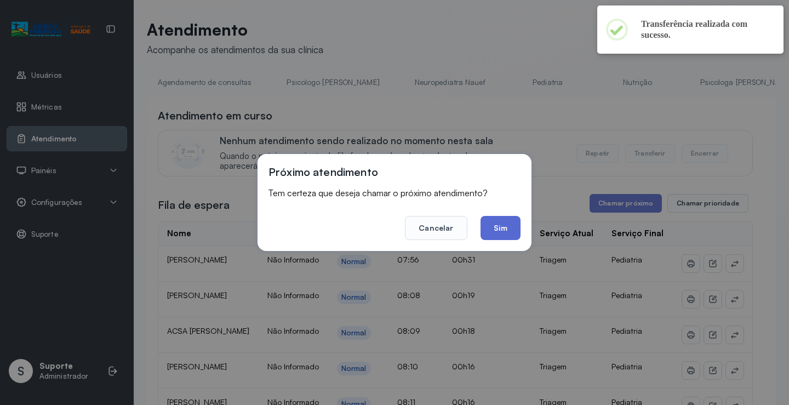
click at [499, 231] on button "Sim" at bounding box center [500, 228] width 40 height 24
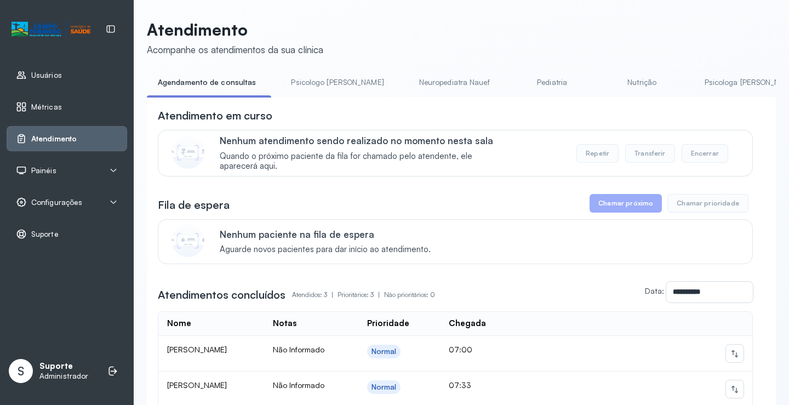
click at [309, 95] on li "Psicologo [PERSON_NAME]" at bounding box center [339, 85] width 119 height 25
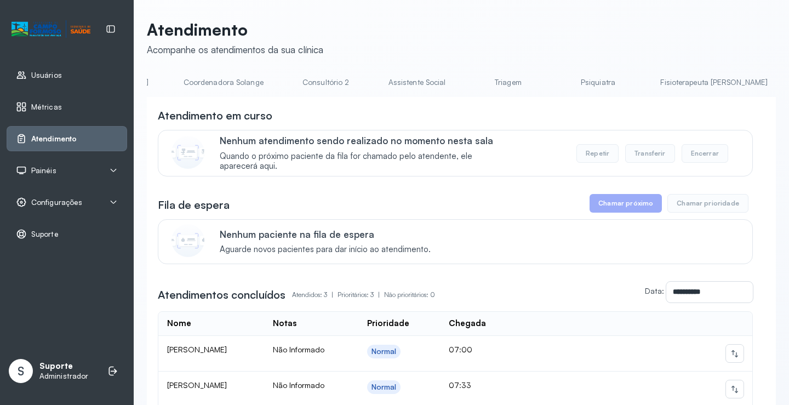
scroll to position [0, 804]
click at [456, 80] on link "Triagem" at bounding box center [494, 82] width 77 height 18
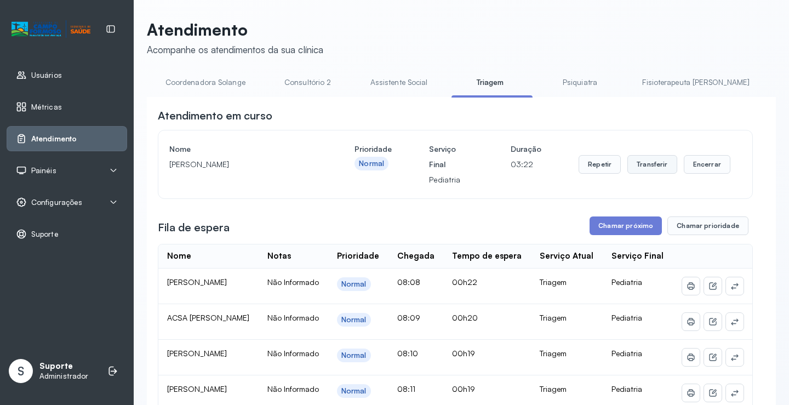
click at [649, 168] on button "Transferir" at bounding box center [652, 164] width 50 height 19
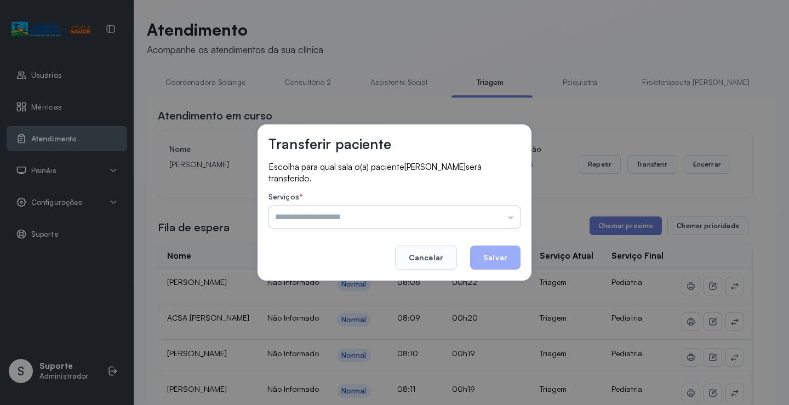
click at [509, 218] on input "text" at bounding box center [394, 217] width 252 height 22
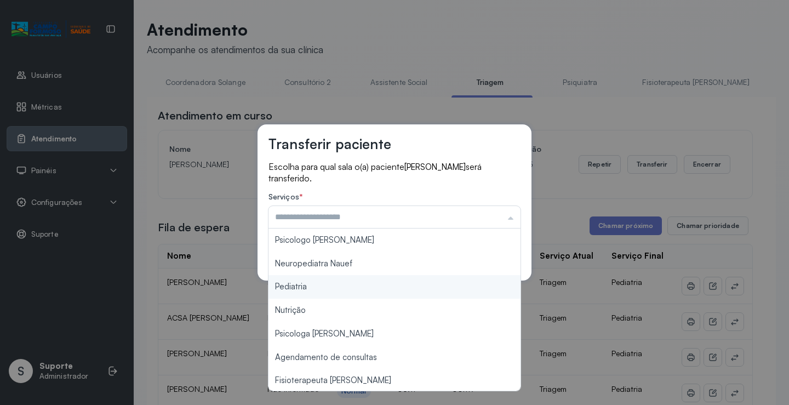
type input "*********"
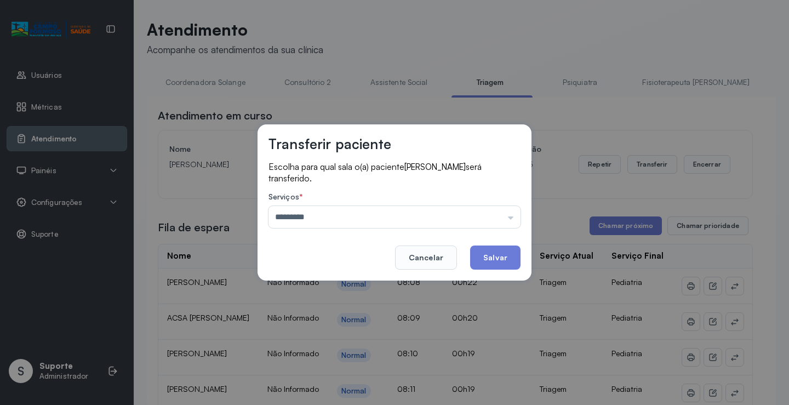
click at [302, 285] on div "Transferir paciente Escolha para qual sala o(a) paciente [PERSON_NAME] será tra…" at bounding box center [394, 202] width 789 height 405
click at [509, 262] on button "Salvar" at bounding box center [495, 257] width 50 height 24
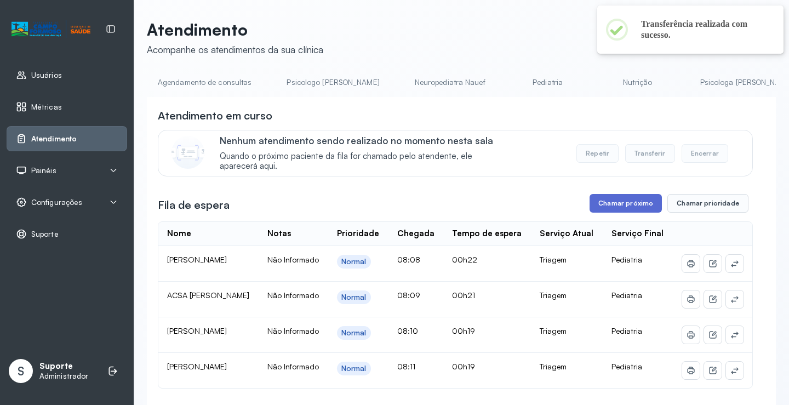
click at [618, 206] on button "Chamar próximo" at bounding box center [625, 203] width 72 height 19
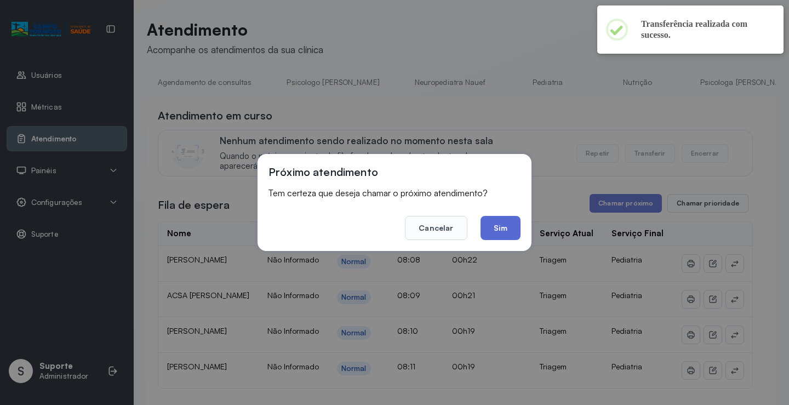
click at [497, 229] on button "Sim" at bounding box center [500, 228] width 40 height 24
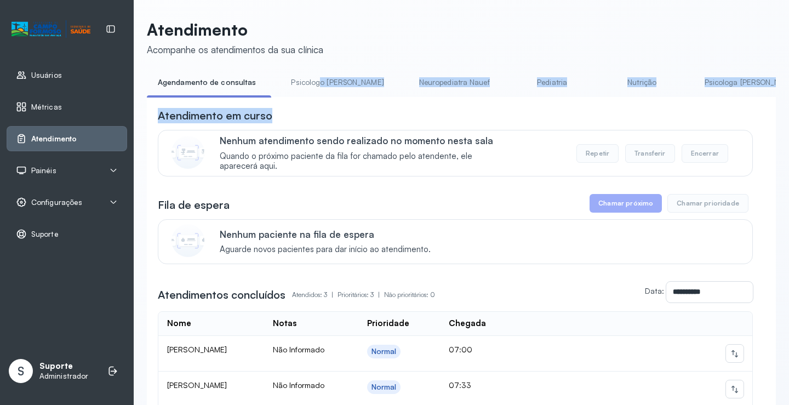
drag, startPoint x: 317, startPoint y: 96, endPoint x: 393, endPoint y: 110, distance: 77.9
click at [393, 110] on div "**********" at bounding box center [461, 292] width 629 height 439
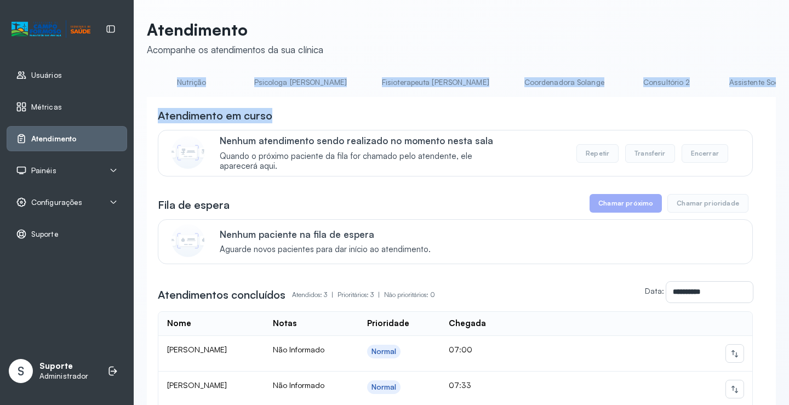
scroll to position [0, 633]
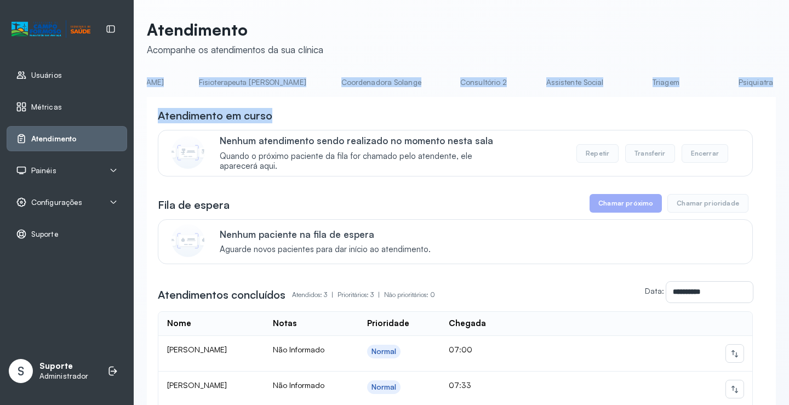
click at [627, 86] on link "Triagem" at bounding box center [665, 82] width 77 height 18
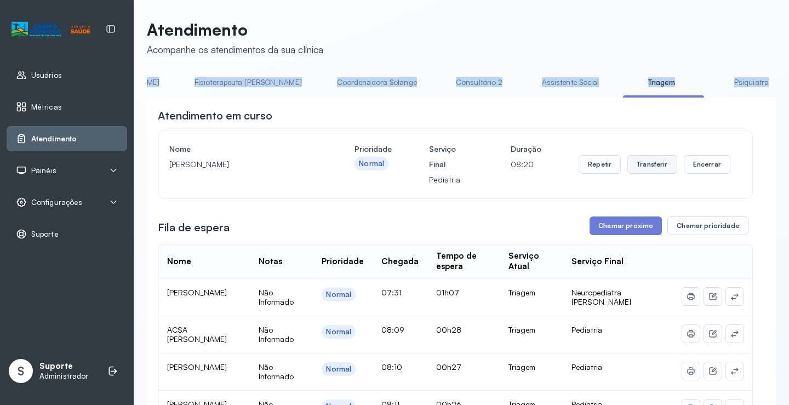
click at [646, 169] on button "Transferir" at bounding box center [652, 164] width 50 height 19
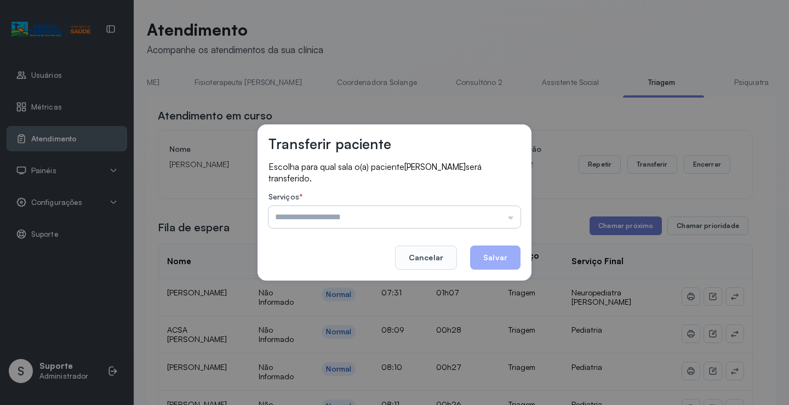
click at [509, 216] on input "text" at bounding box center [394, 217] width 252 height 22
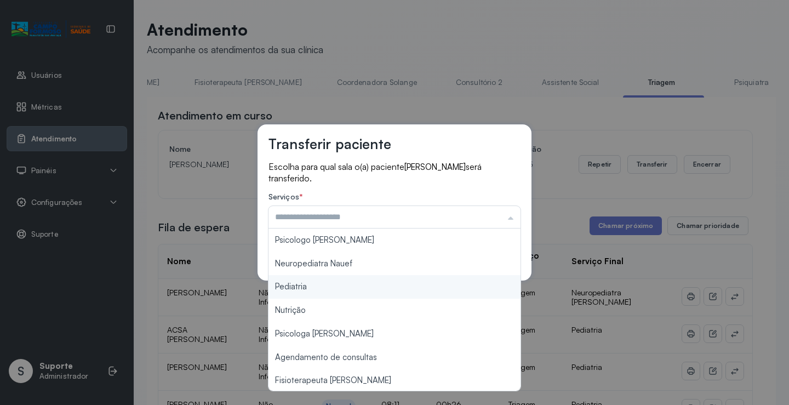
type input "*********"
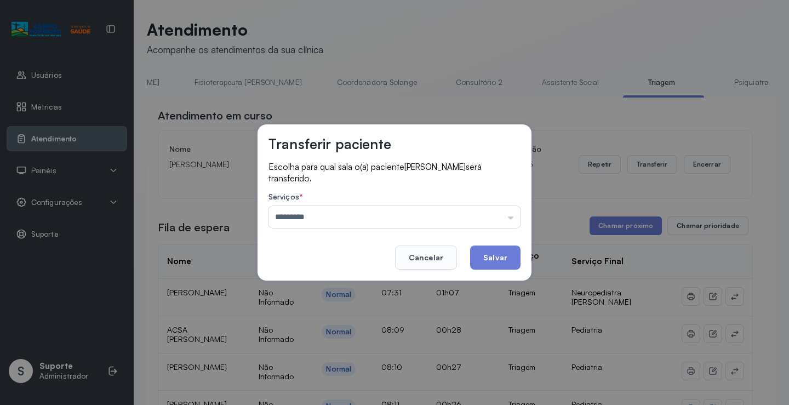
click at [345, 284] on div "Transferir paciente Escolha para qual sala o(a) paciente AYSLA JASMINE CARVALHO…" at bounding box center [394, 202] width 789 height 405
click at [492, 255] on button "Salvar" at bounding box center [495, 257] width 50 height 24
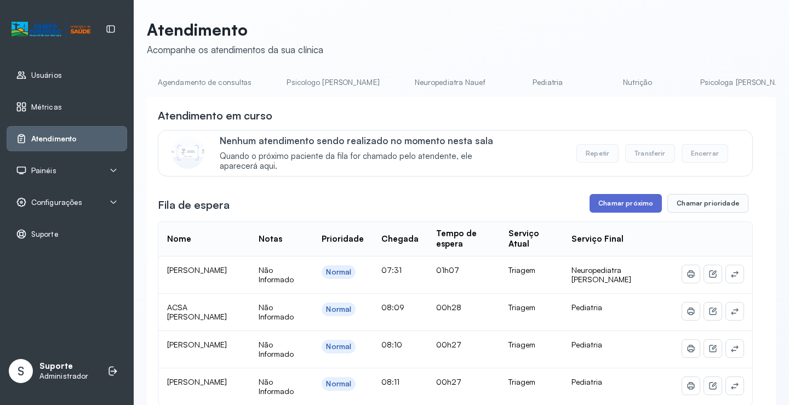
click at [628, 206] on button "Chamar próximo" at bounding box center [625, 203] width 72 height 19
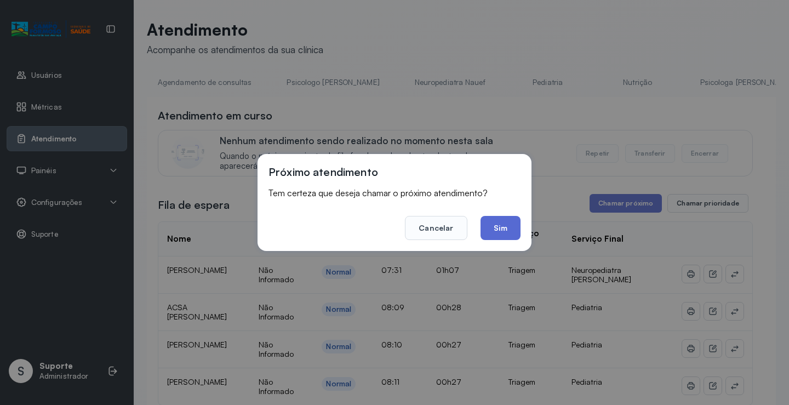
click at [506, 229] on button "Sim" at bounding box center [500, 228] width 40 height 24
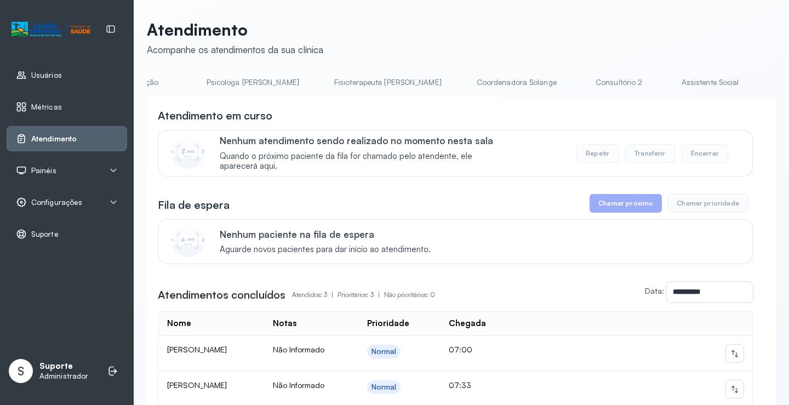
scroll to position [0, 786]
click at [474, 86] on link "Triagem" at bounding box center [512, 82] width 77 height 18
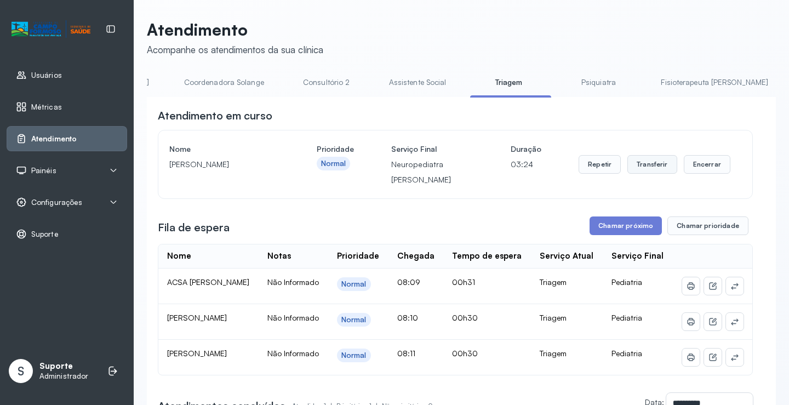
click at [648, 167] on button "Transferir" at bounding box center [652, 164] width 50 height 19
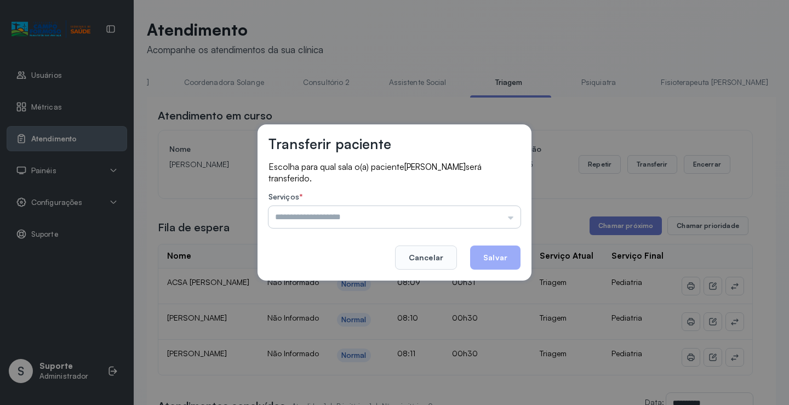
click at [509, 216] on input "text" at bounding box center [394, 217] width 252 height 22
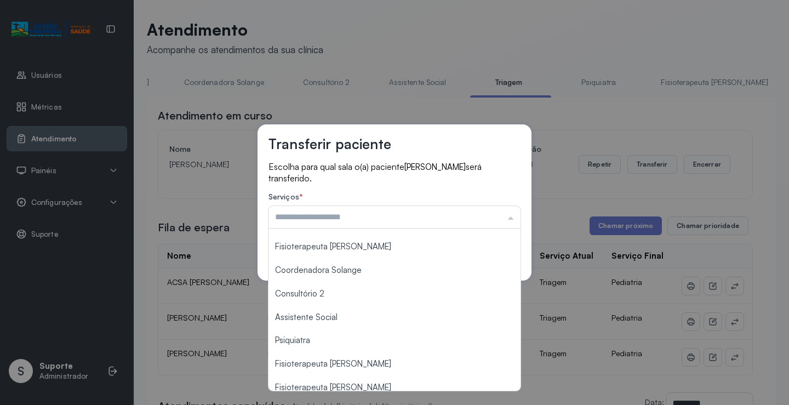
scroll to position [165, 0]
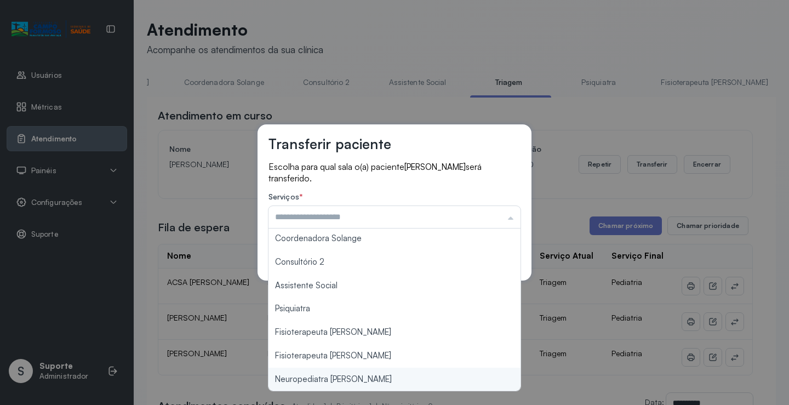
type input "**********"
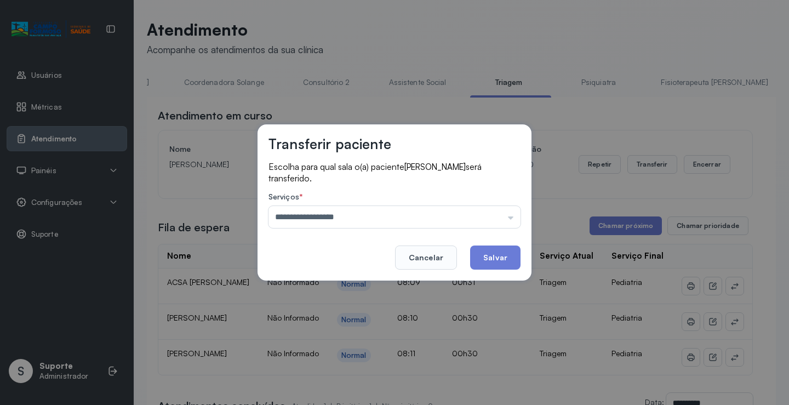
click at [318, 379] on div "**********" at bounding box center [394, 202] width 789 height 405
click at [496, 258] on button "Salvar" at bounding box center [495, 257] width 50 height 24
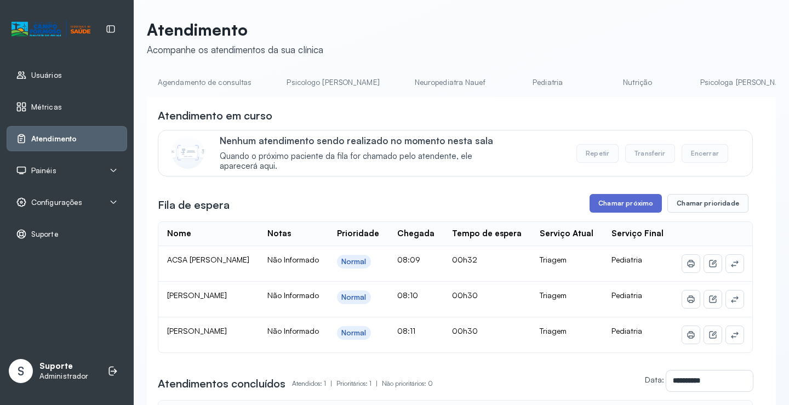
click at [625, 206] on button "Chamar próximo" at bounding box center [625, 203] width 72 height 19
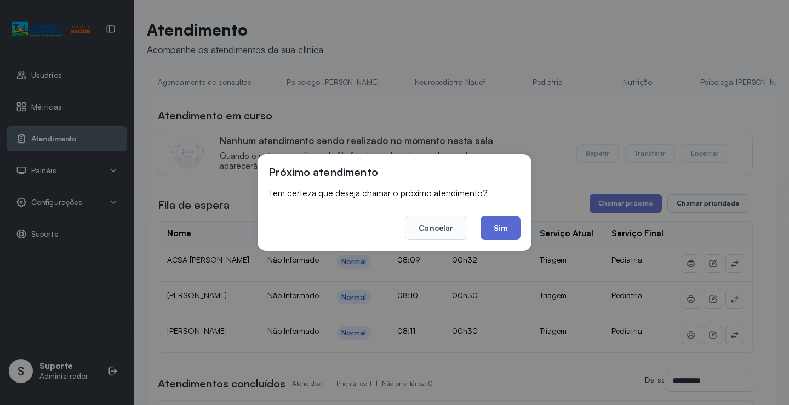
click at [503, 226] on button "Sim" at bounding box center [500, 228] width 40 height 24
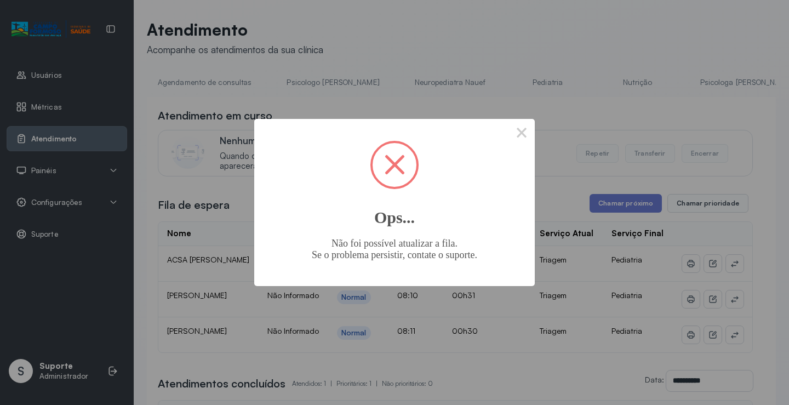
drag, startPoint x: 520, startPoint y: 132, endPoint x: 523, endPoint y: 143, distance: 11.4
click at [523, 142] on button "×" at bounding box center [521, 132] width 26 height 26
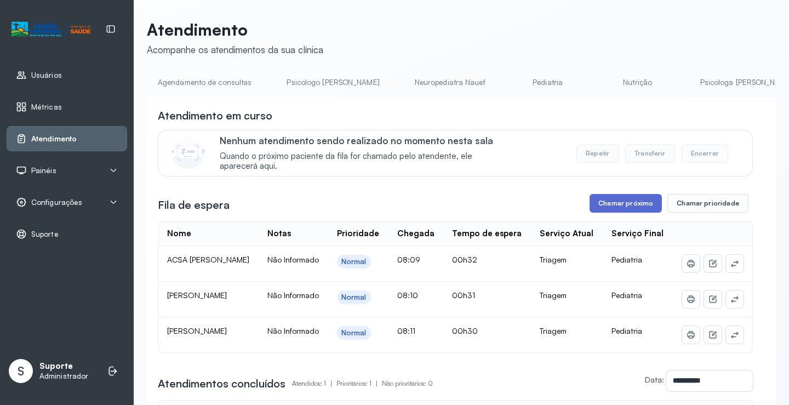
click at [626, 206] on button "Chamar próximo" at bounding box center [625, 203] width 72 height 19
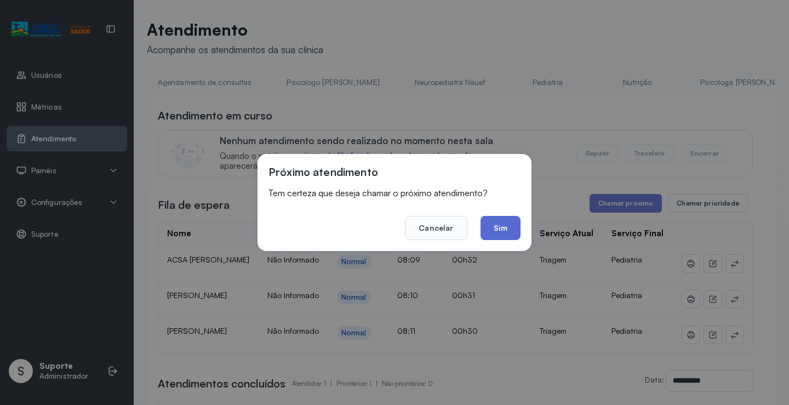
click at [509, 234] on button "Sim" at bounding box center [500, 228] width 40 height 24
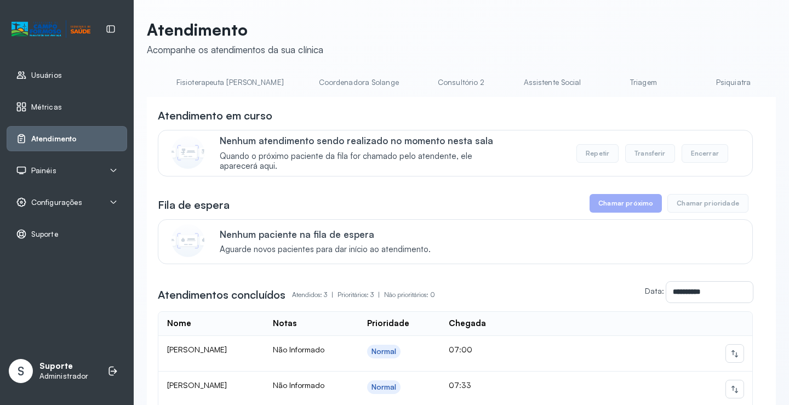
scroll to position [0, 657]
click at [603, 85] on link "Triagem" at bounding box center [641, 82] width 77 height 18
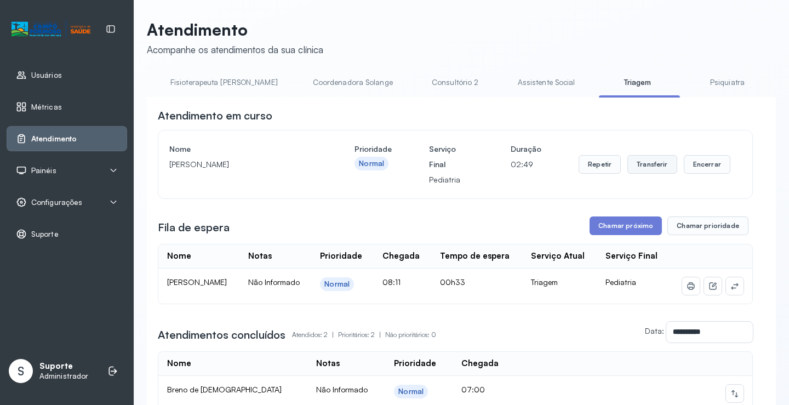
click at [649, 172] on button "Transferir" at bounding box center [652, 164] width 50 height 19
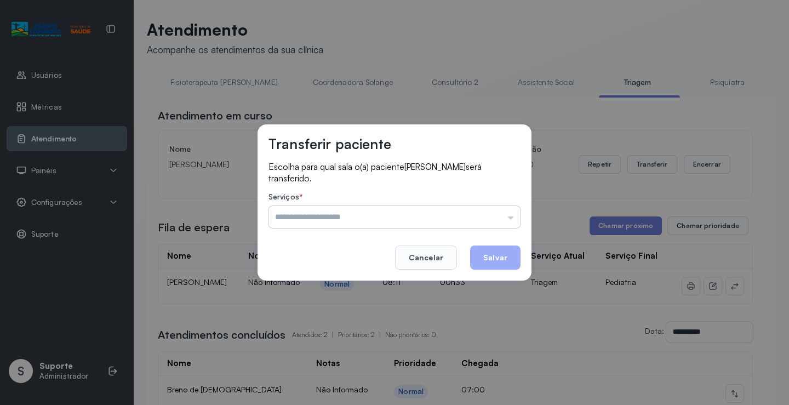
click at [511, 218] on input "text" at bounding box center [394, 217] width 252 height 22
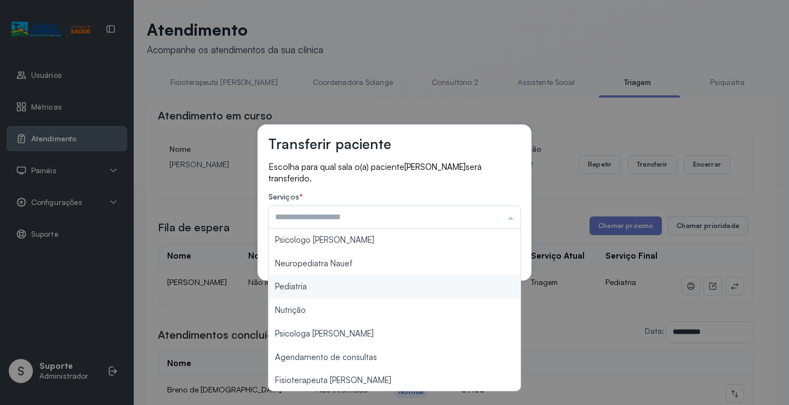
type input "*********"
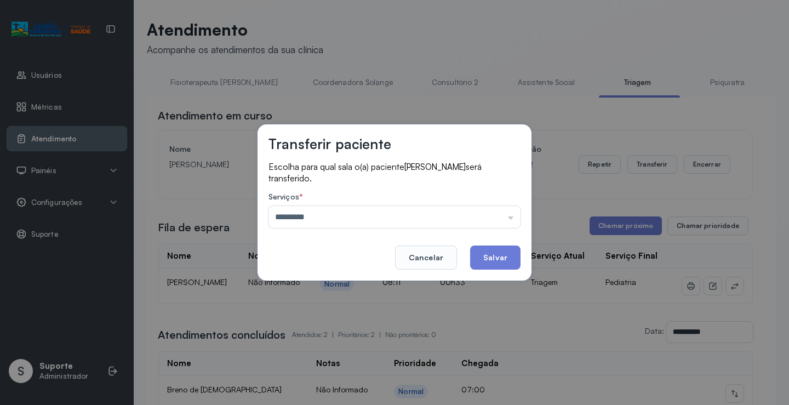
click at [312, 284] on div "Transferir paciente Escolha para qual sala o(a) paciente AYLA FERREIRA BRITO se…" at bounding box center [394, 202] width 789 height 405
click at [496, 260] on button "Salvar" at bounding box center [495, 257] width 50 height 24
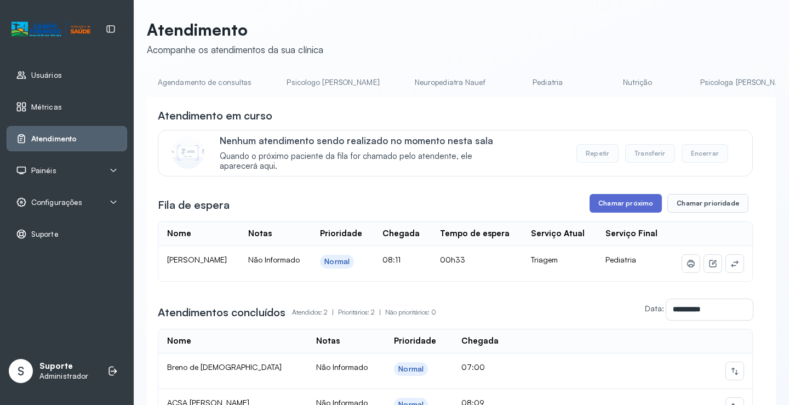
click at [633, 203] on button "Chamar próximo" at bounding box center [625, 203] width 72 height 19
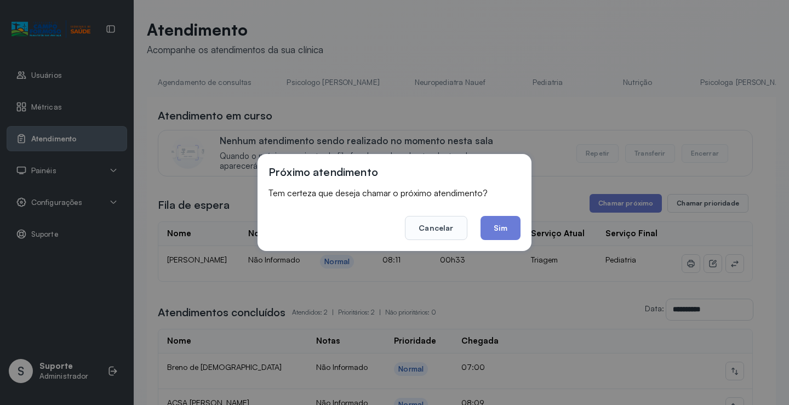
click at [517, 231] on button "Sim" at bounding box center [500, 228] width 40 height 24
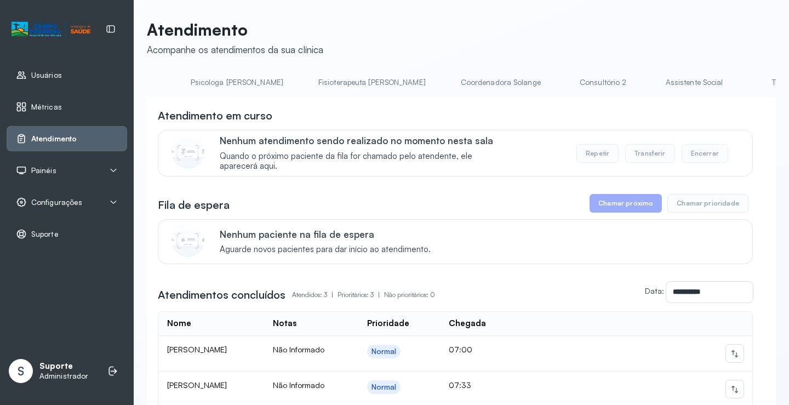
scroll to position [0, 683]
click at [577, 89] on link "Triagem" at bounding box center [615, 82] width 77 height 18
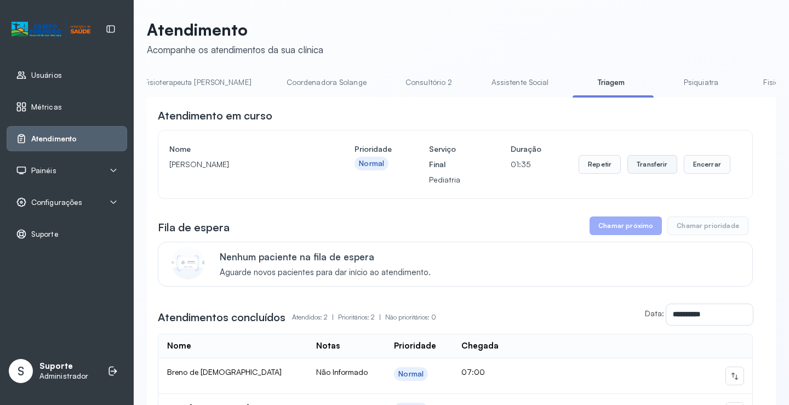
click at [640, 170] on button "Transferir" at bounding box center [652, 164] width 50 height 19
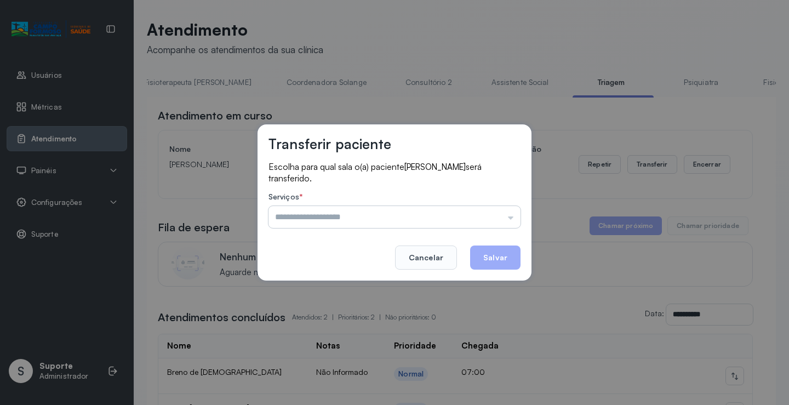
click at [510, 220] on input "text" at bounding box center [394, 217] width 252 height 22
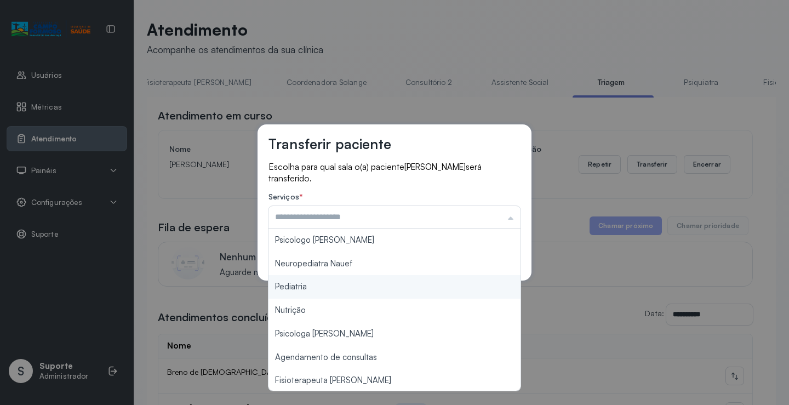
type input "*********"
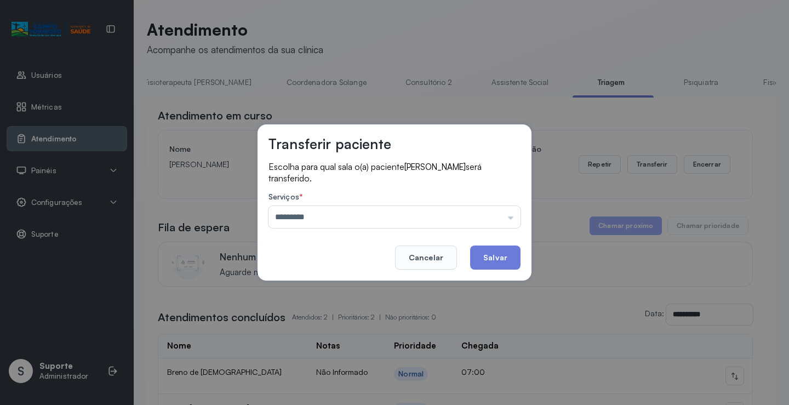
click at [328, 285] on div "Transferir paciente Escolha para qual sala o(a) paciente JOÃO VICTOR FERREIRA B…" at bounding box center [394, 202] width 789 height 405
click at [502, 256] on button "Salvar" at bounding box center [495, 257] width 50 height 24
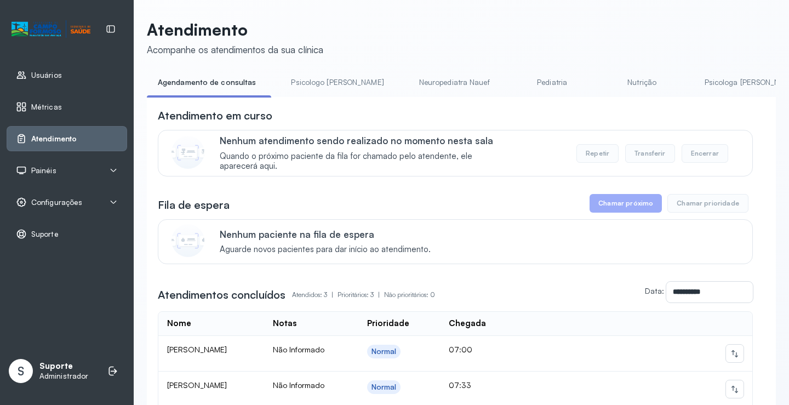
drag, startPoint x: 333, startPoint y: 101, endPoint x: 353, endPoint y: 102, distance: 19.2
click at [353, 102] on div "**********" at bounding box center [461, 305] width 629 height 416
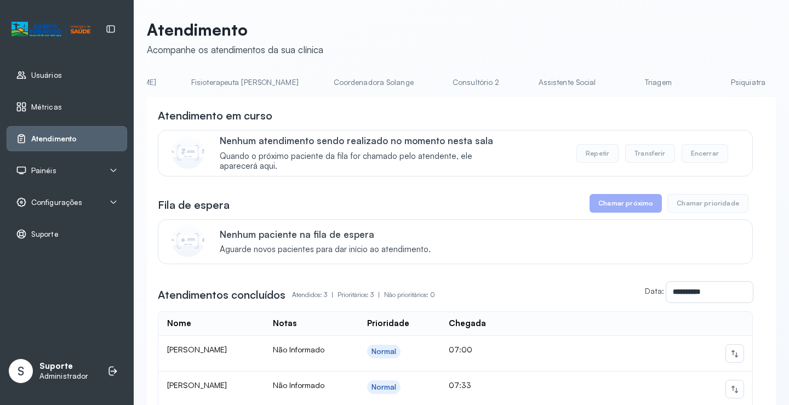
scroll to position [0, 664]
click at [596, 85] on link "Triagem" at bounding box center [634, 82] width 77 height 18
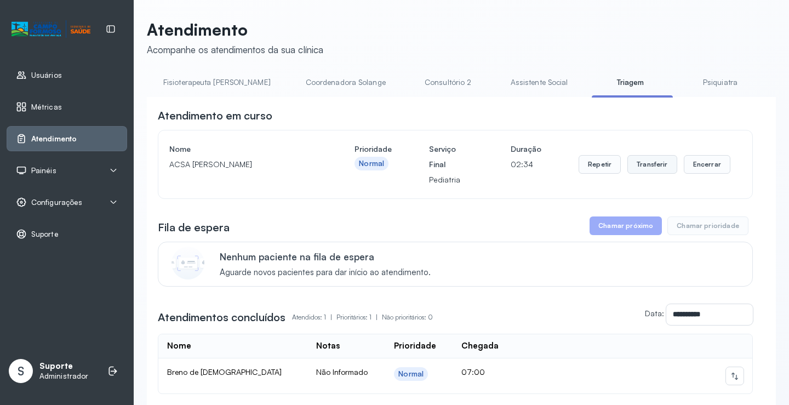
click at [650, 166] on button "Transferir" at bounding box center [652, 164] width 50 height 19
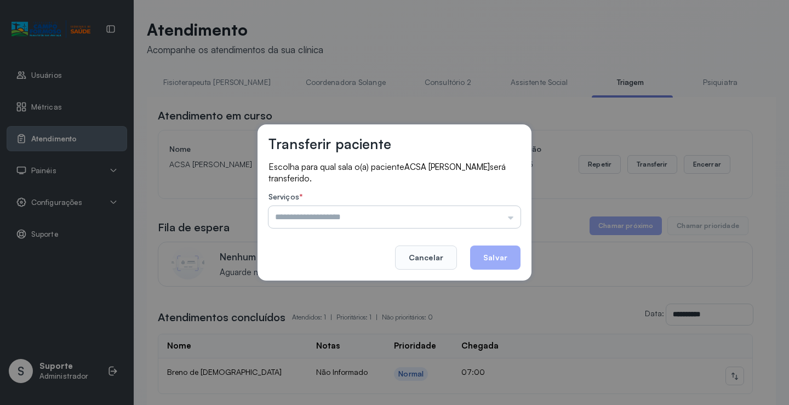
click at [516, 220] on input "text" at bounding box center [394, 217] width 252 height 22
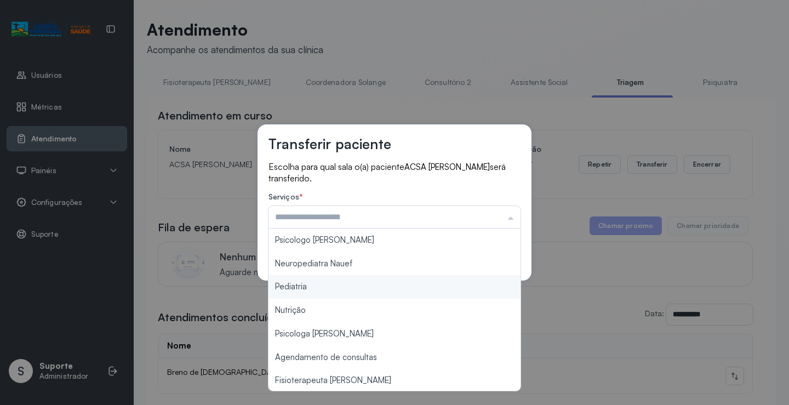
type input "*********"
click at [306, 286] on div "Transferir paciente Escolha para qual sala o(a) paciente ACSA [PERSON_NAME] ser…" at bounding box center [394, 202] width 789 height 405
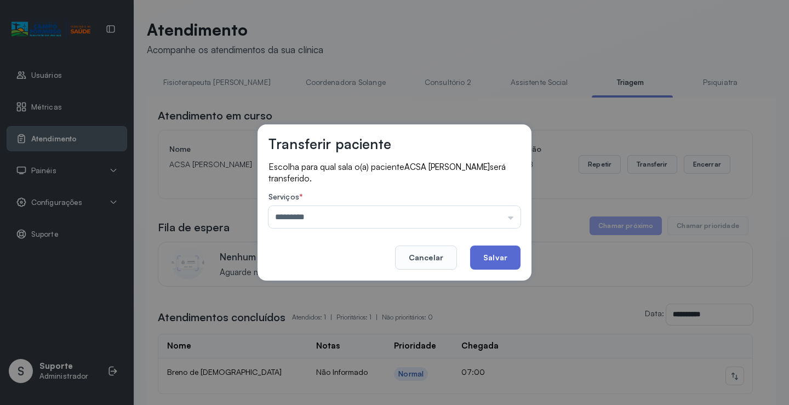
click at [487, 258] on button "Salvar" at bounding box center [495, 257] width 50 height 24
